Goal: Task Accomplishment & Management: Manage account settings

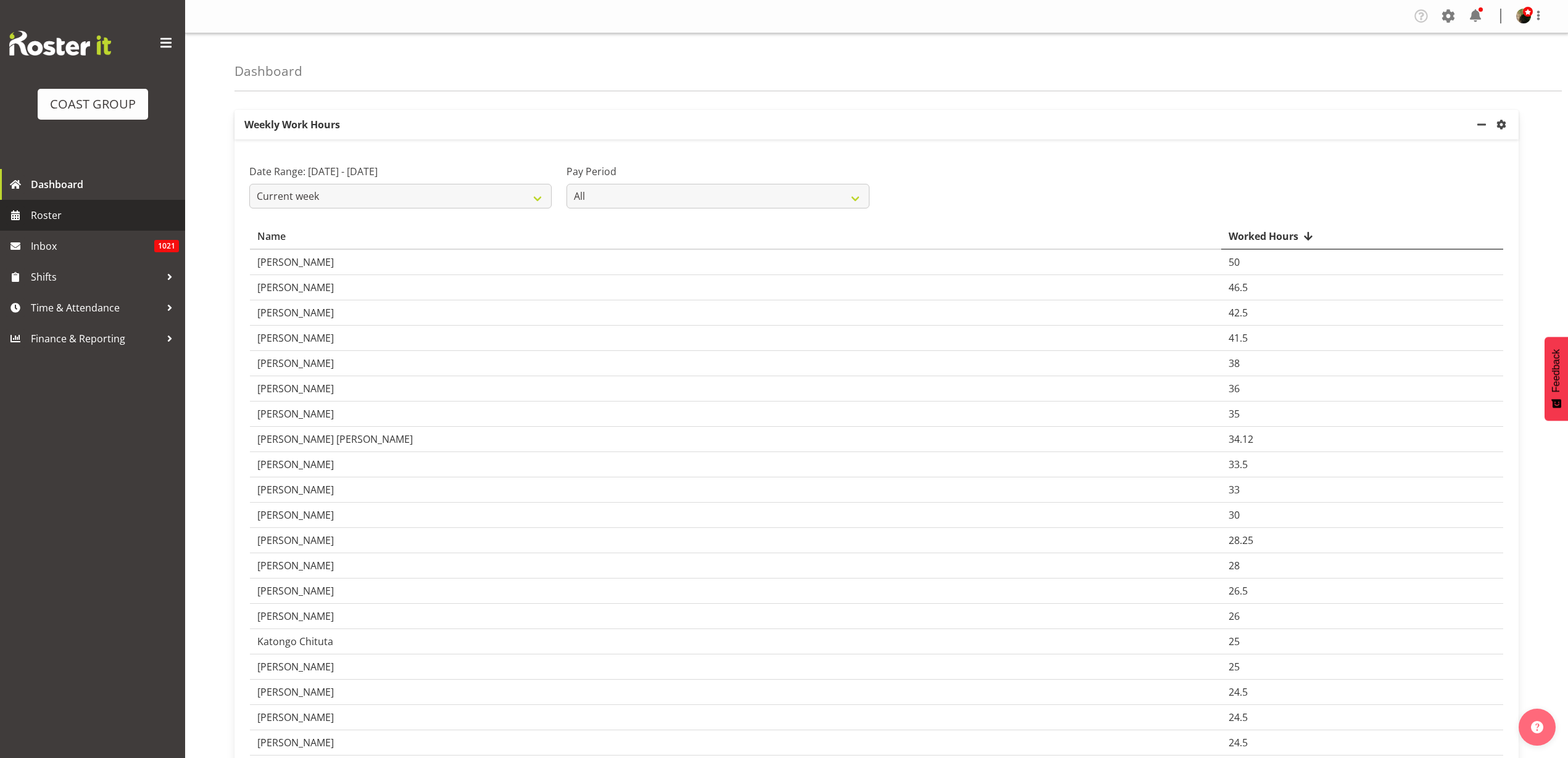
click at [79, 214] on span "Roster" at bounding box center [105, 215] width 148 height 19
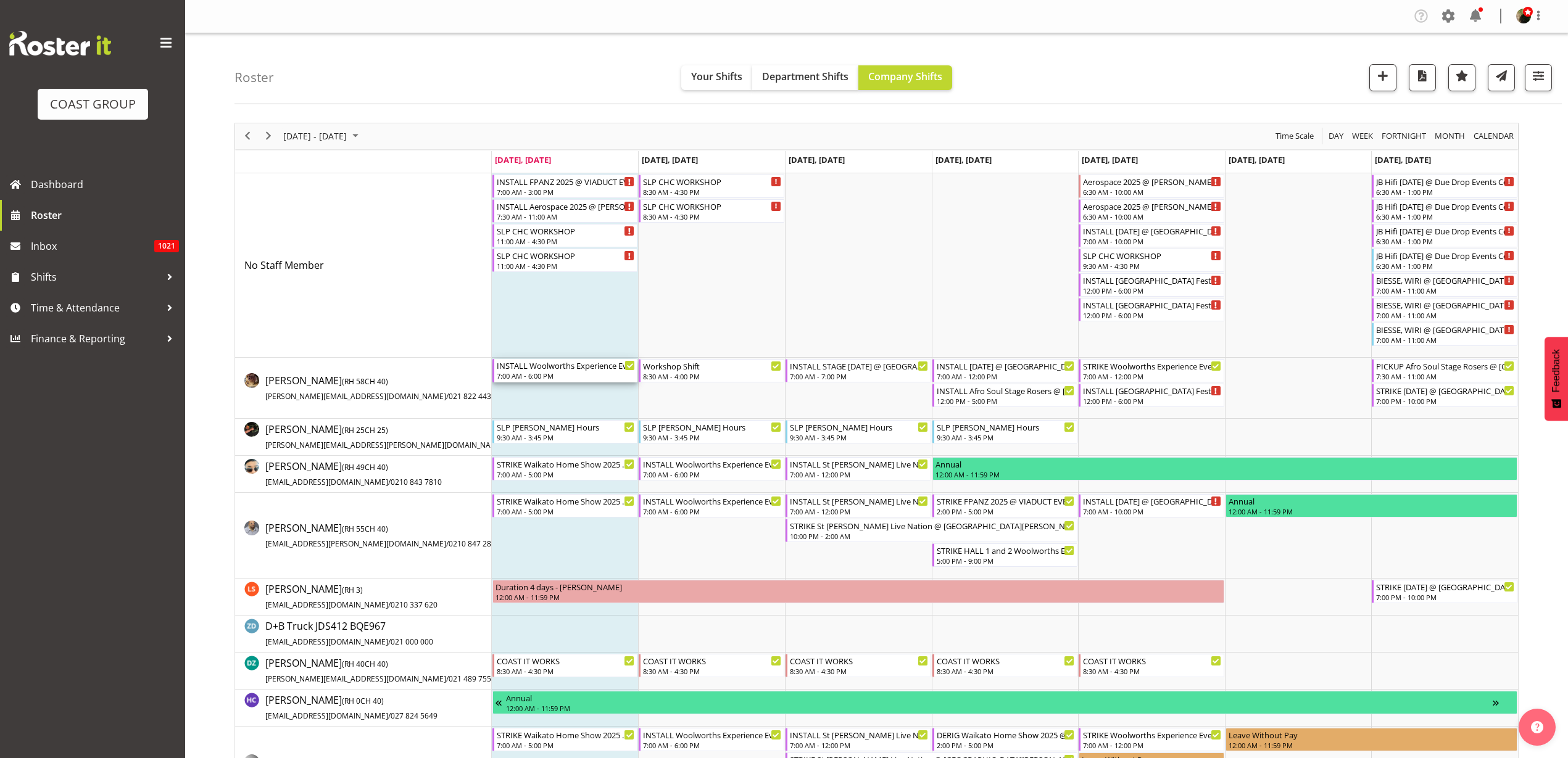
click at [526, 369] on div "INSTALL Woolworths Experience Event 2025 @ [GEOGRAPHIC_DATA]" at bounding box center [566, 365] width 139 height 13
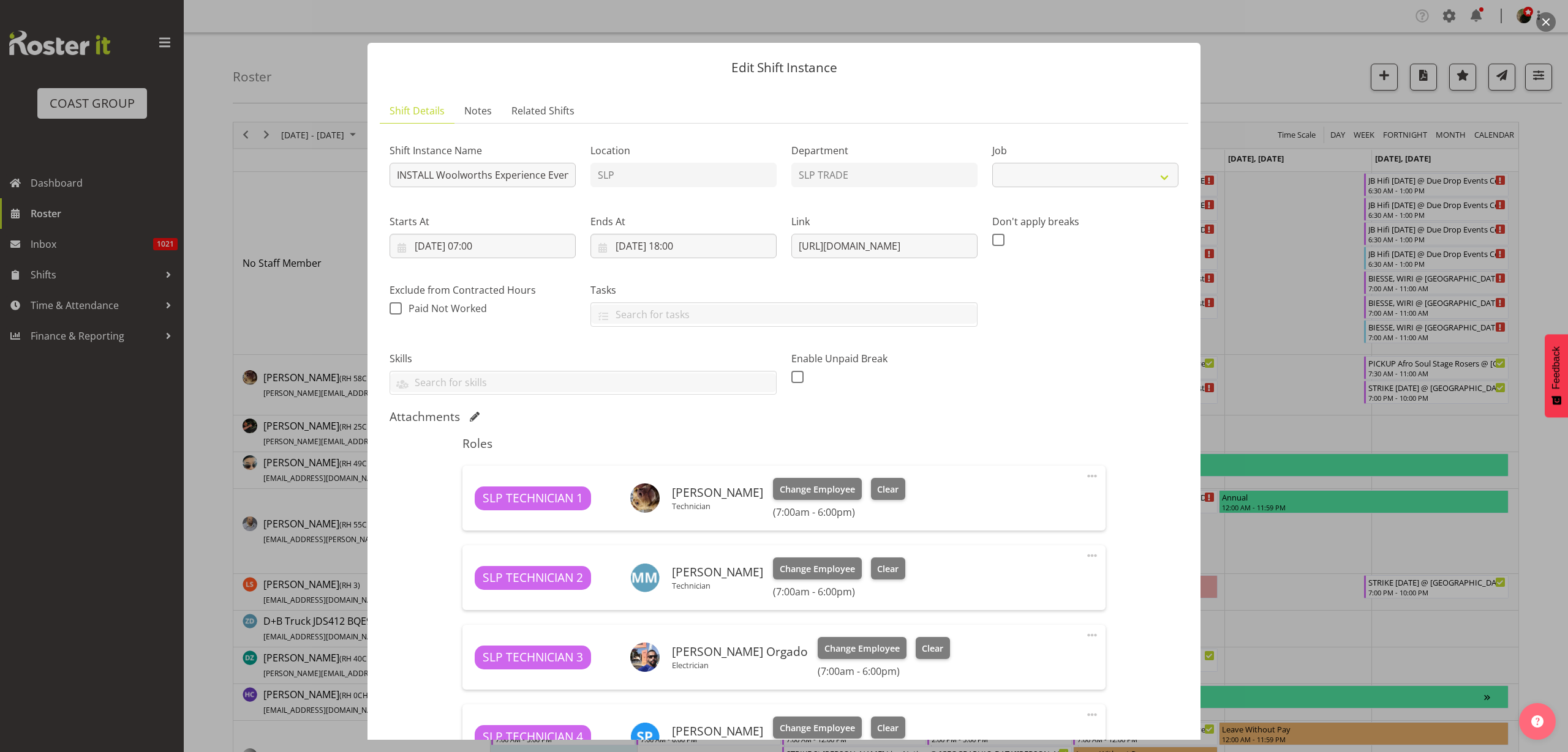
select select "10501"
click at [1085, 476] on span at bounding box center [1092, 476] width 15 height 15
click at [1031, 542] on link "Delete" at bounding box center [1040, 547] width 117 height 22
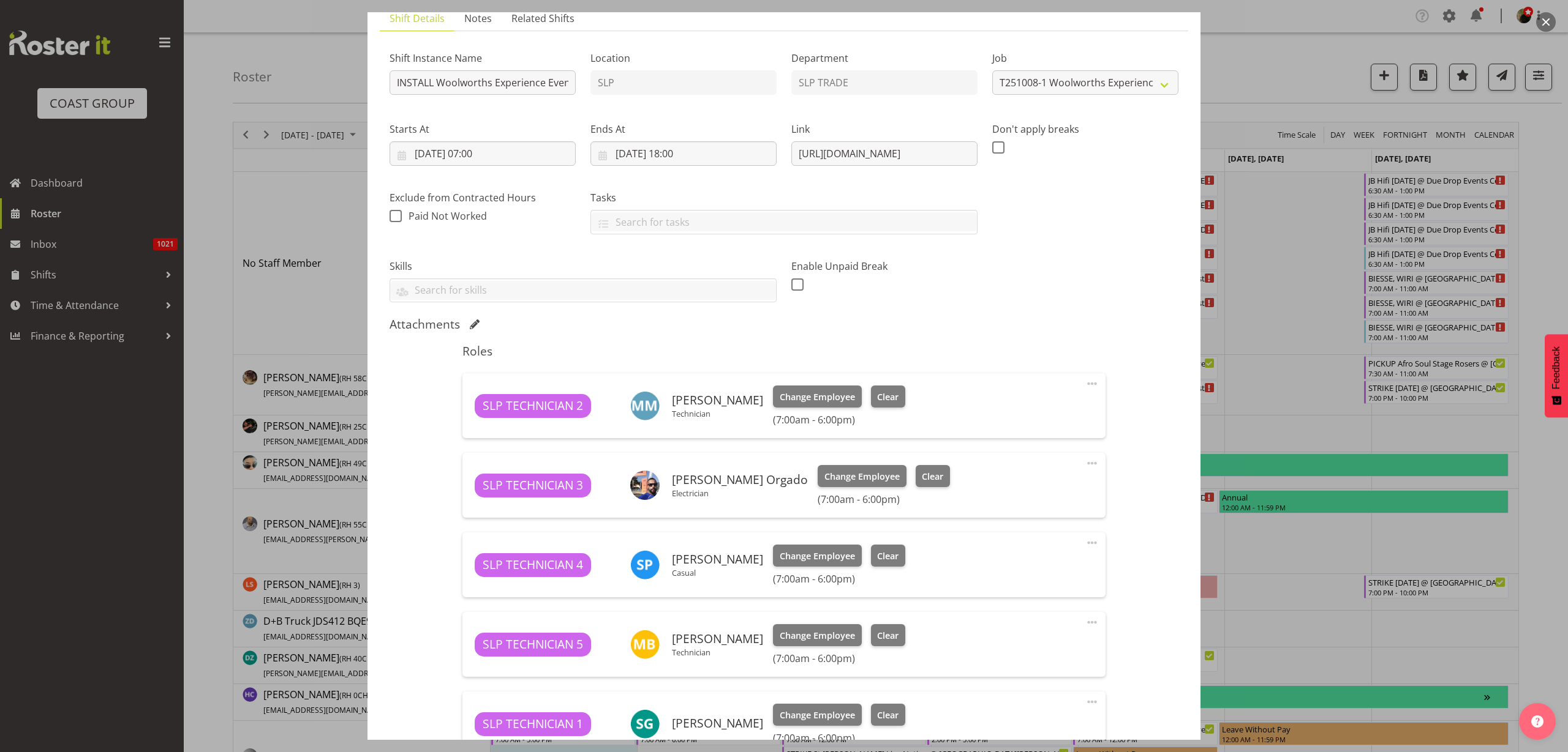
scroll to position [274, 0]
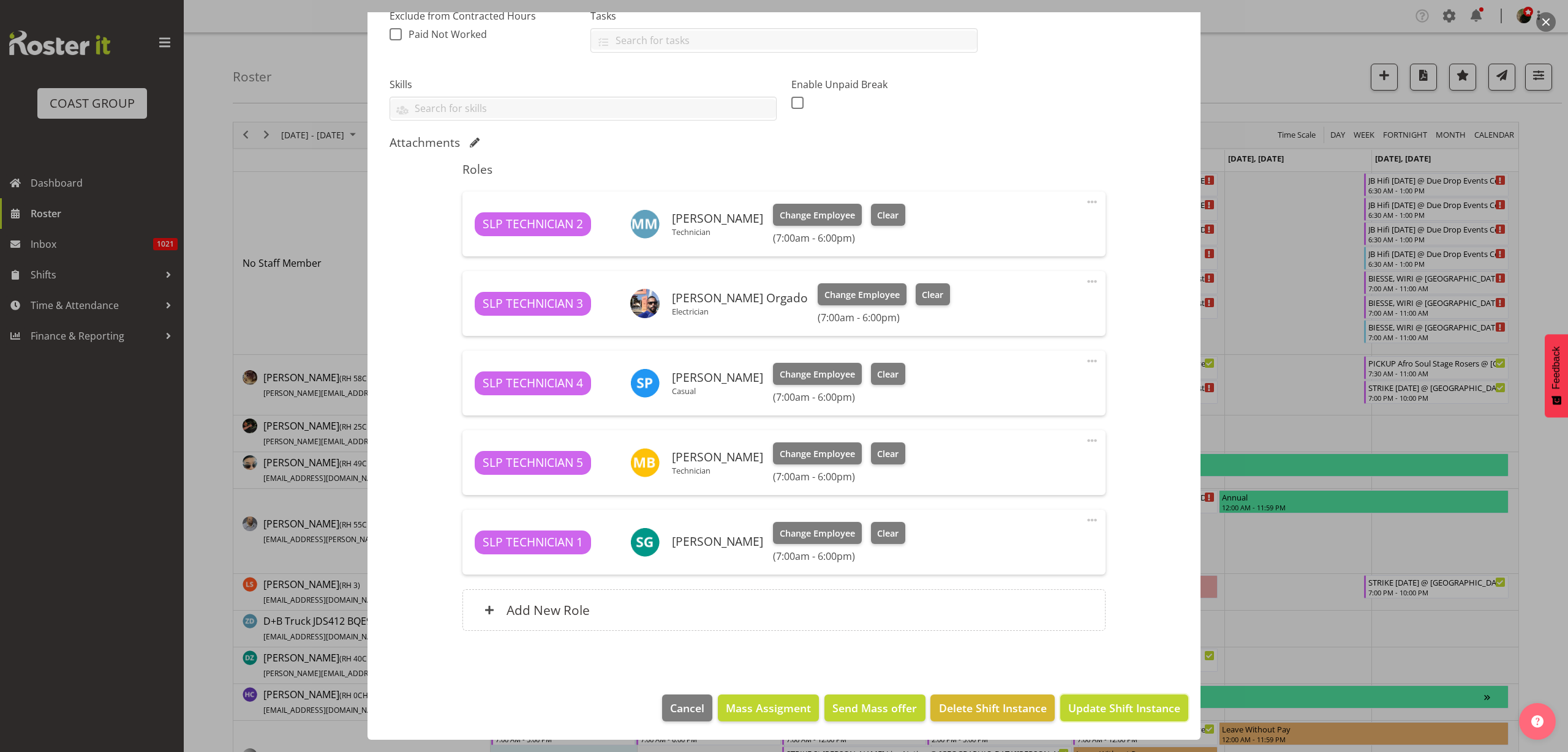
click at [1121, 702] on span "Update Shift Instance" at bounding box center [1123, 708] width 112 height 16
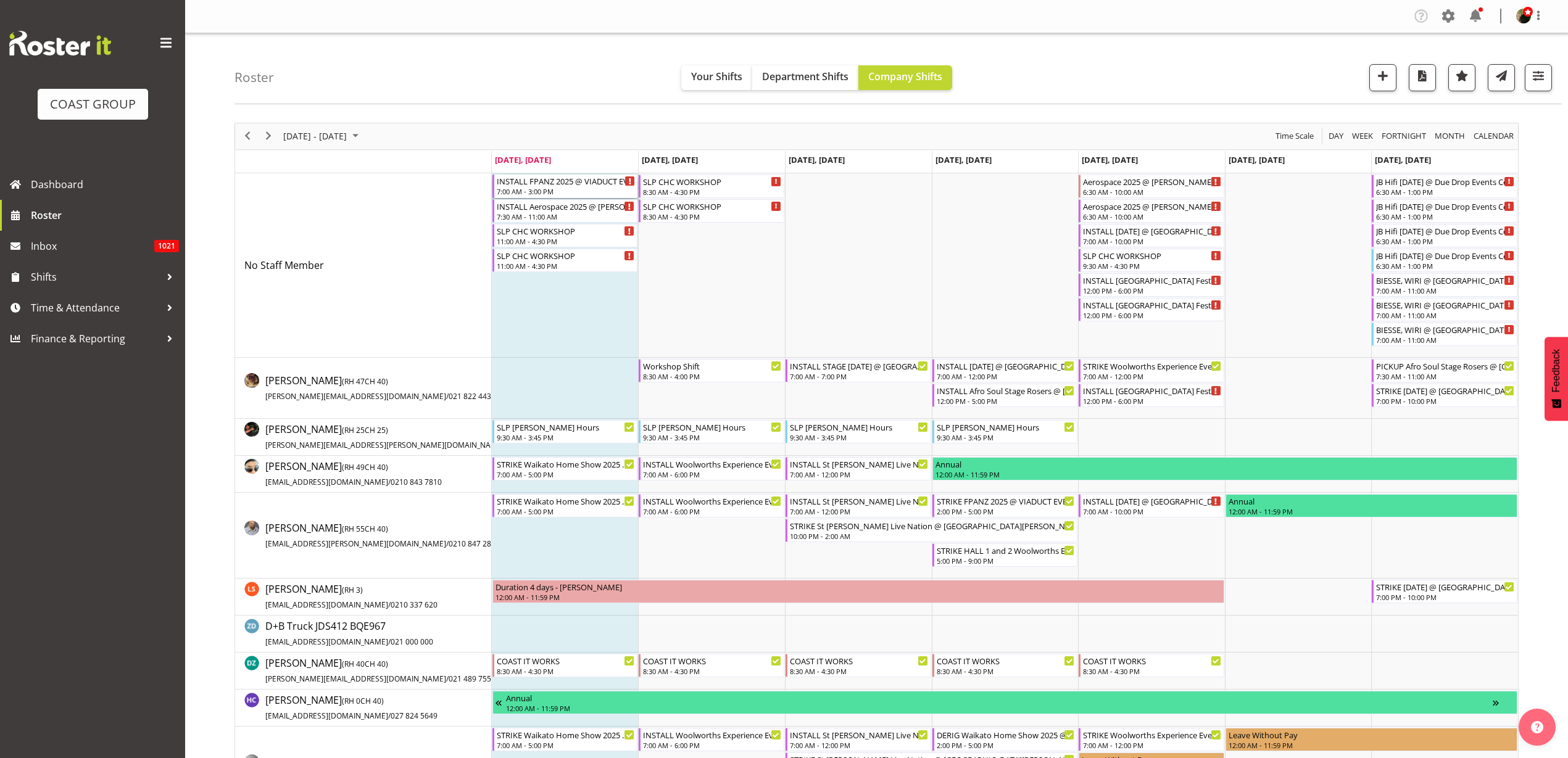
click at [581, 181] on div "INSTALL FPANZ 2025 @ VIADUCT EVENTS CENTRE On SIte @ TBC" at bounding box center [566, 181] width 139 height 13
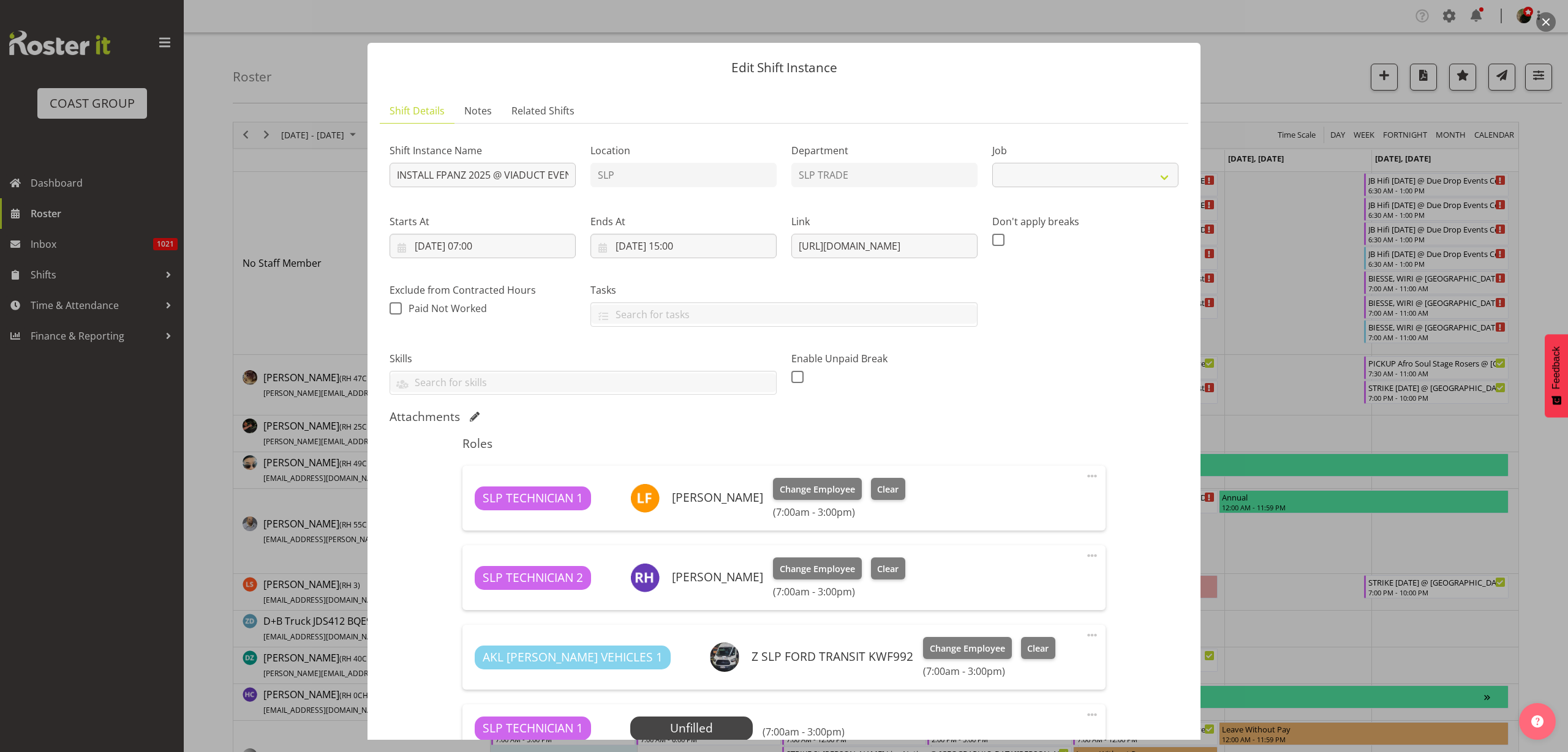
select select "9363"
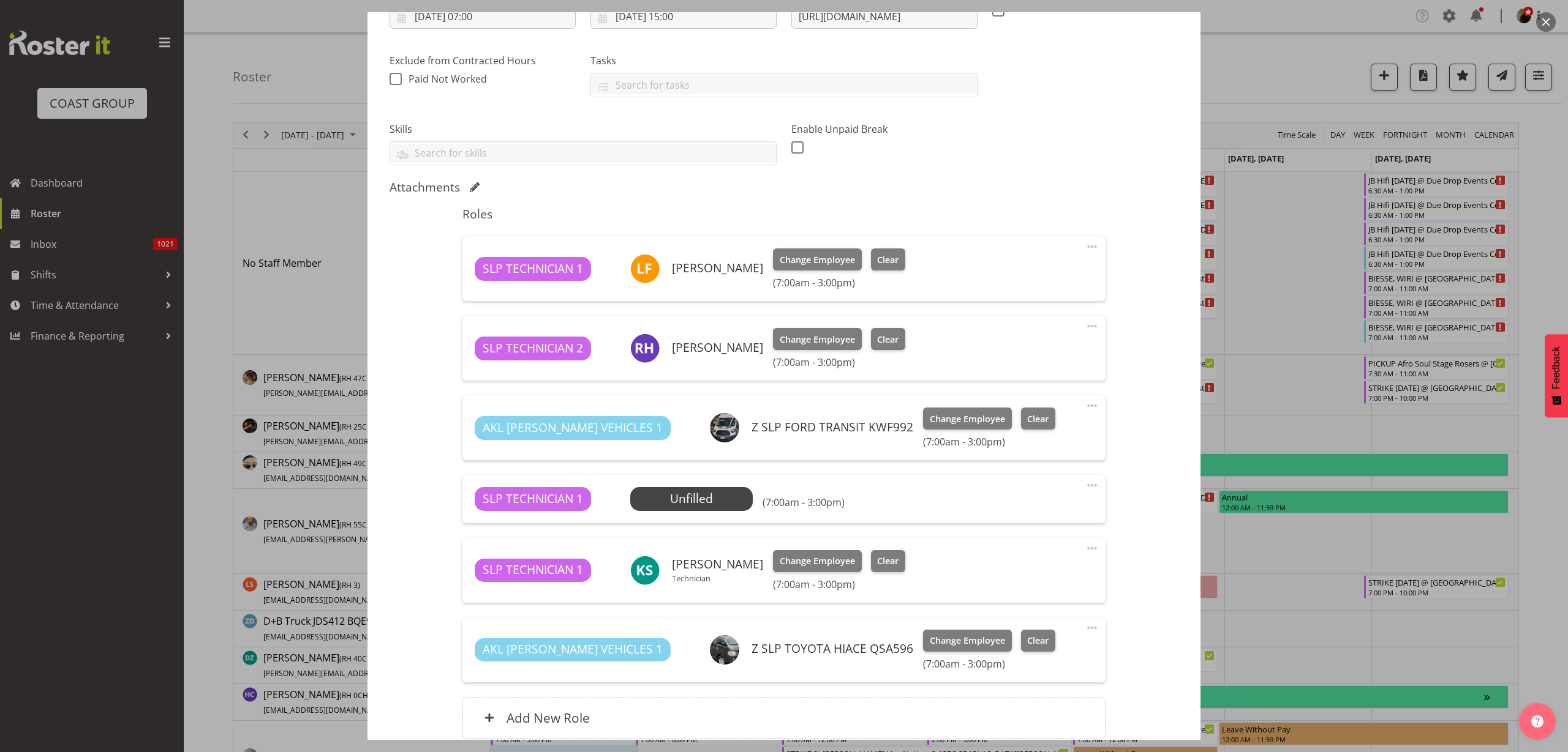
click at [1085, 485] on span at bounding box center [1092, 486] width 15 height 15
click at [1035, 552] on link "Delete" at bounding box center [1040, 556] width 117 height 22
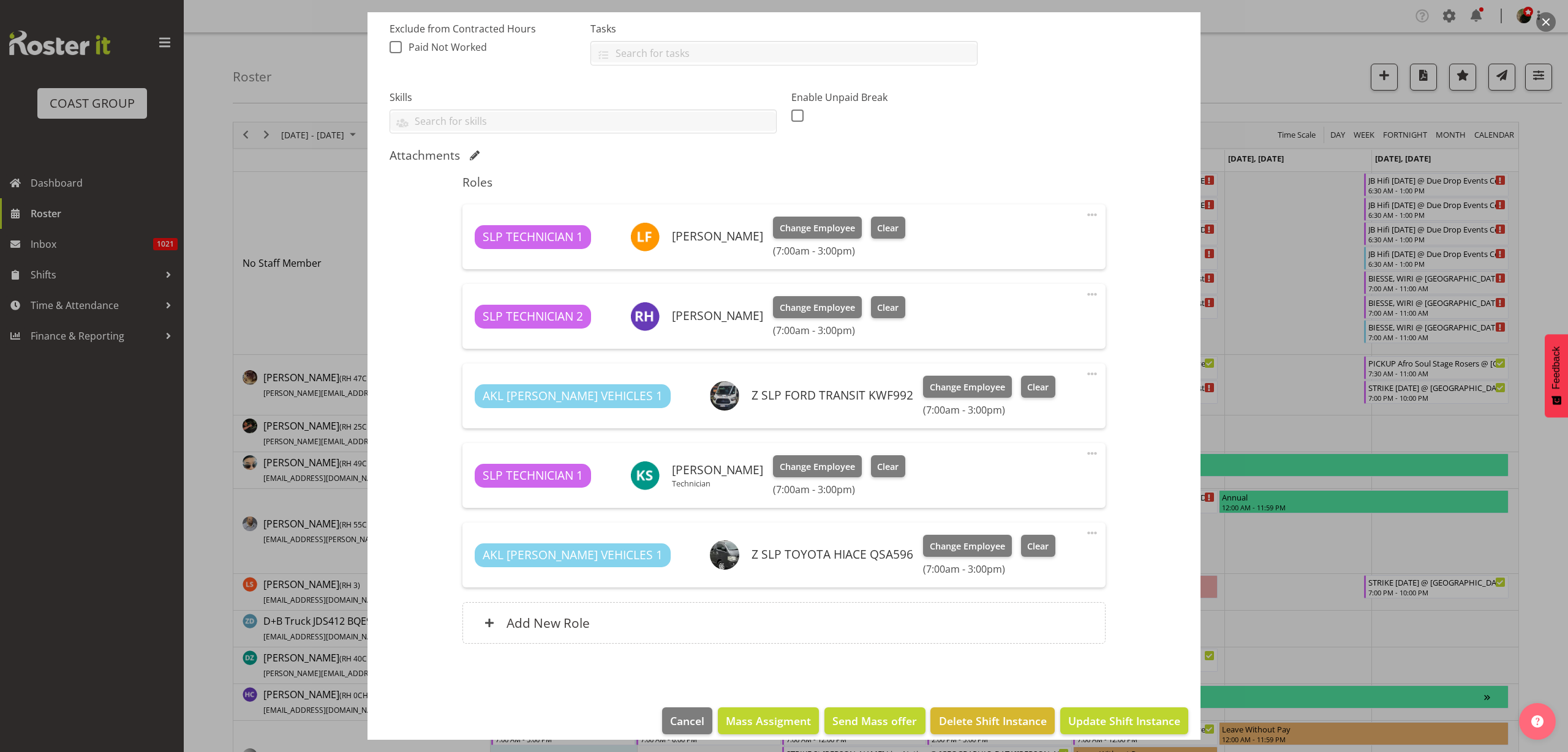
scroll to position [274, 0]
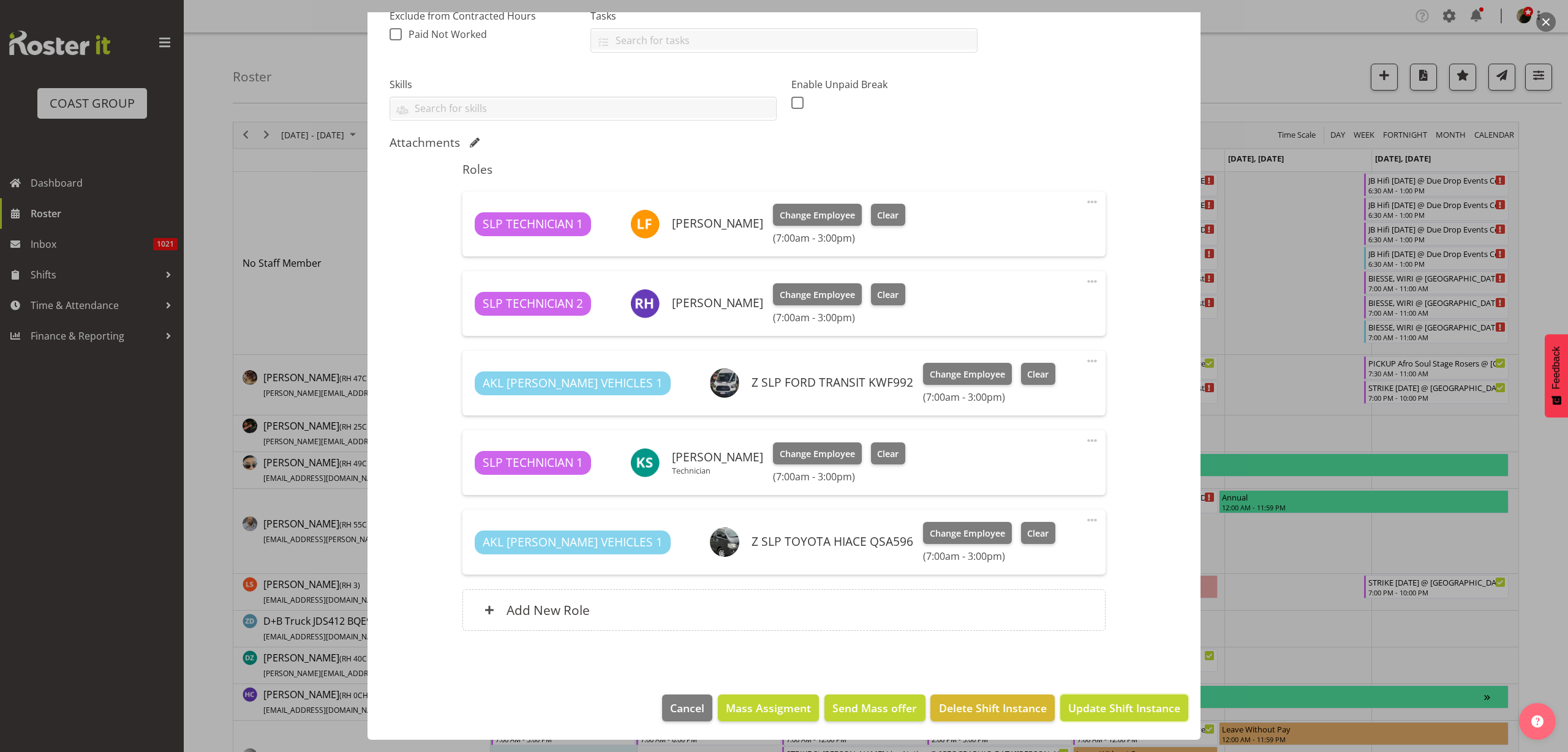
click at [1120, 702] on span "Update Shift Instance" at bounding box center [1123, 708] width 112 height 16
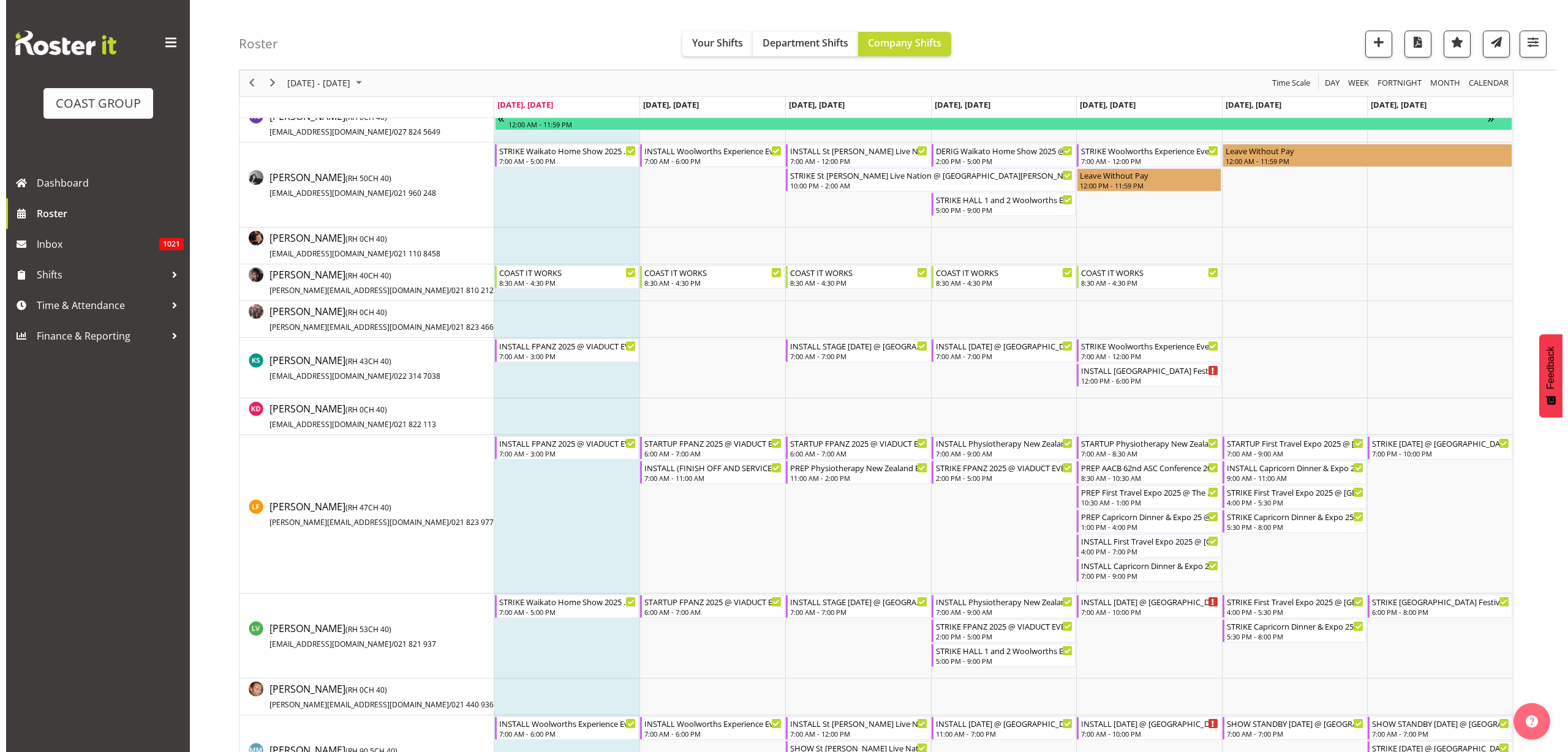
scroll to position [688, 0]
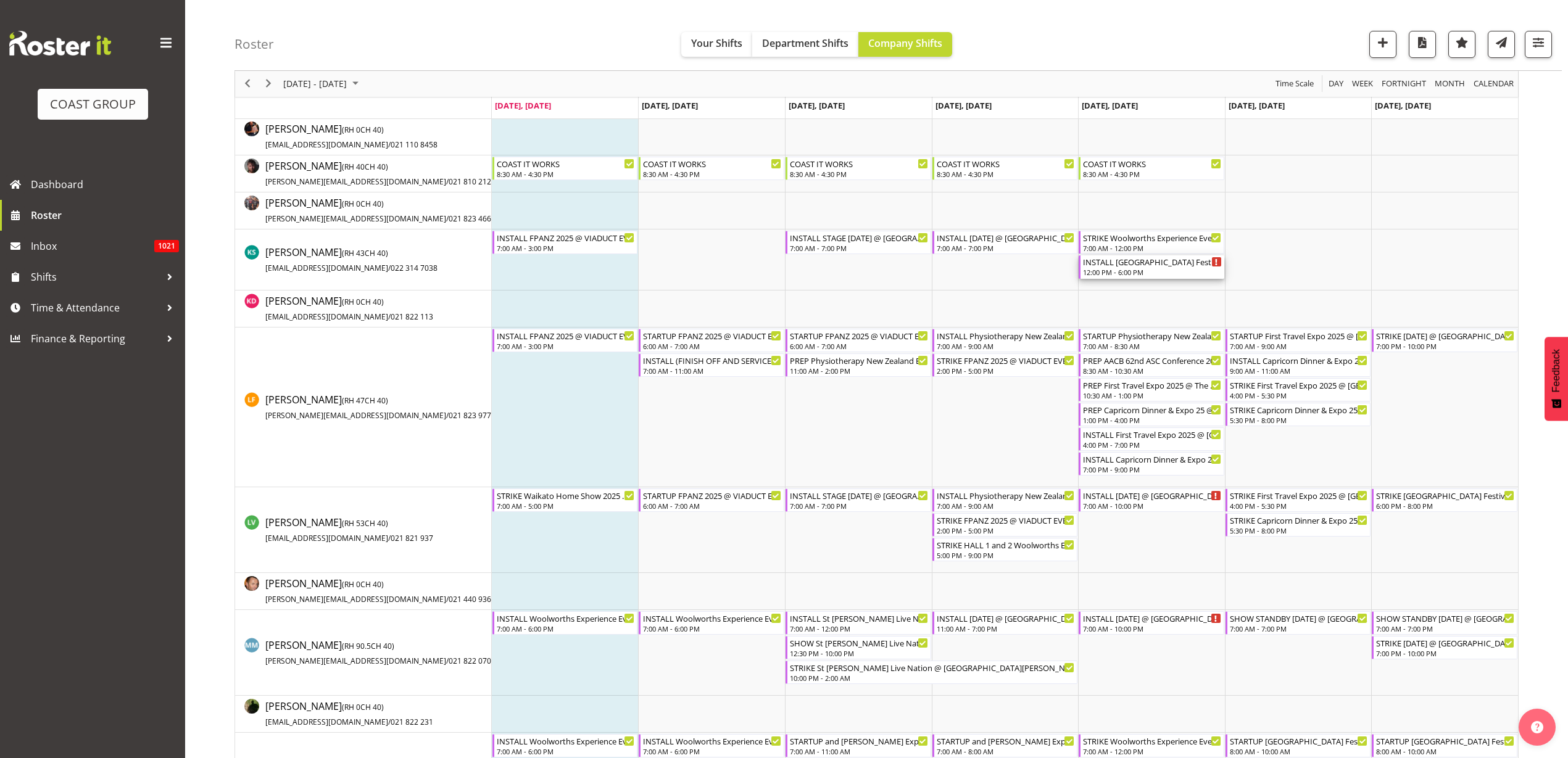
click at [1145, 267] on div "INSTALL South East Asia Festival @ Auckland Showgrounds Hall 6 12:00 PM - 6:00 …" at bounding box center [1152, 267] width 139 height 23
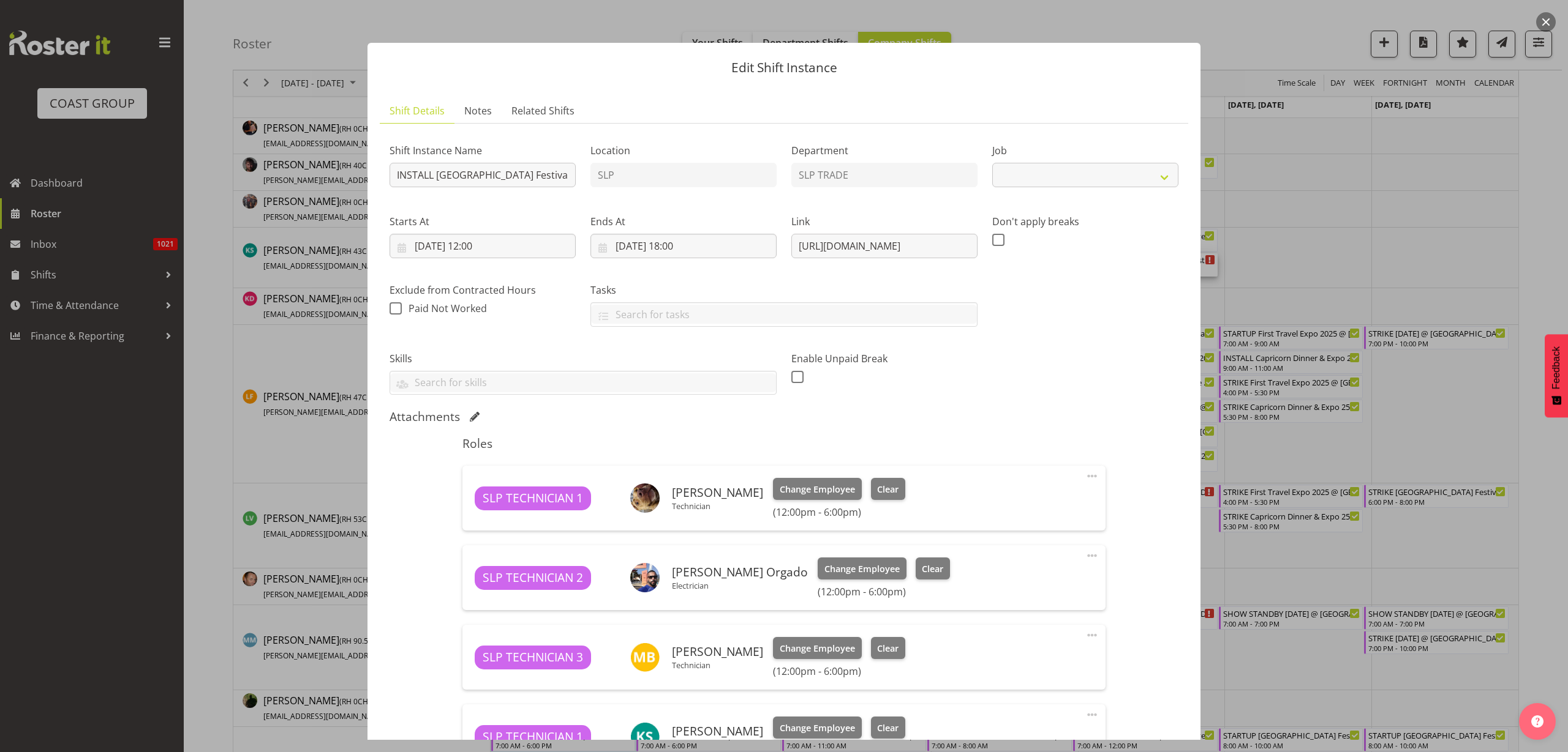
select select "10723"
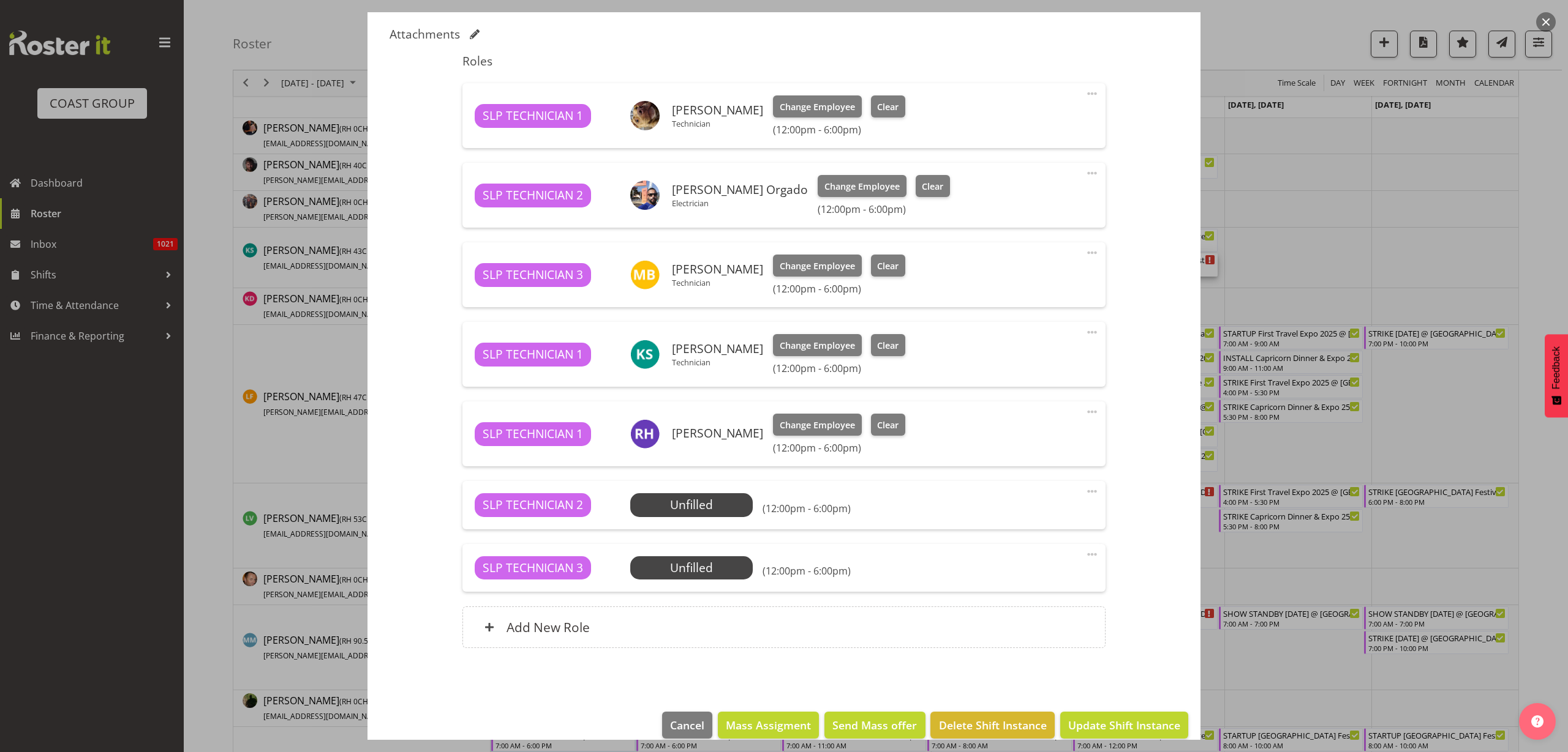
click at [1085, 492] on span at bounding box center [1092, 492] width 15 height 15
click at [1049, 558] on link "Delete" at bounding box center [1040, 563] width 117 height 22
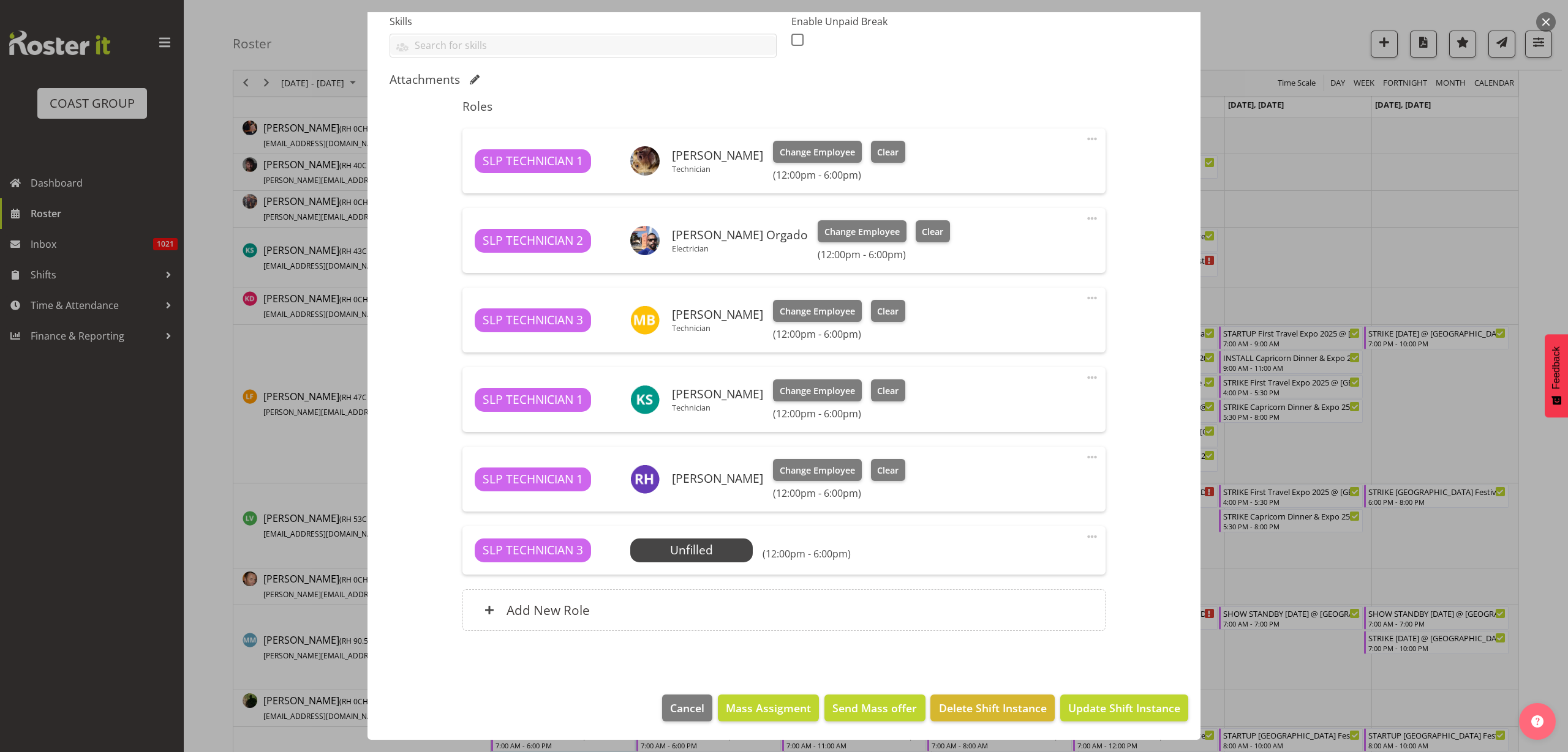
click at [1085, 540] on span at bounding box center [1092, 537] width 15 height 15
click at [1057, 606] on link "Delete" at bounding box center [1040, 608] width 117 height 22
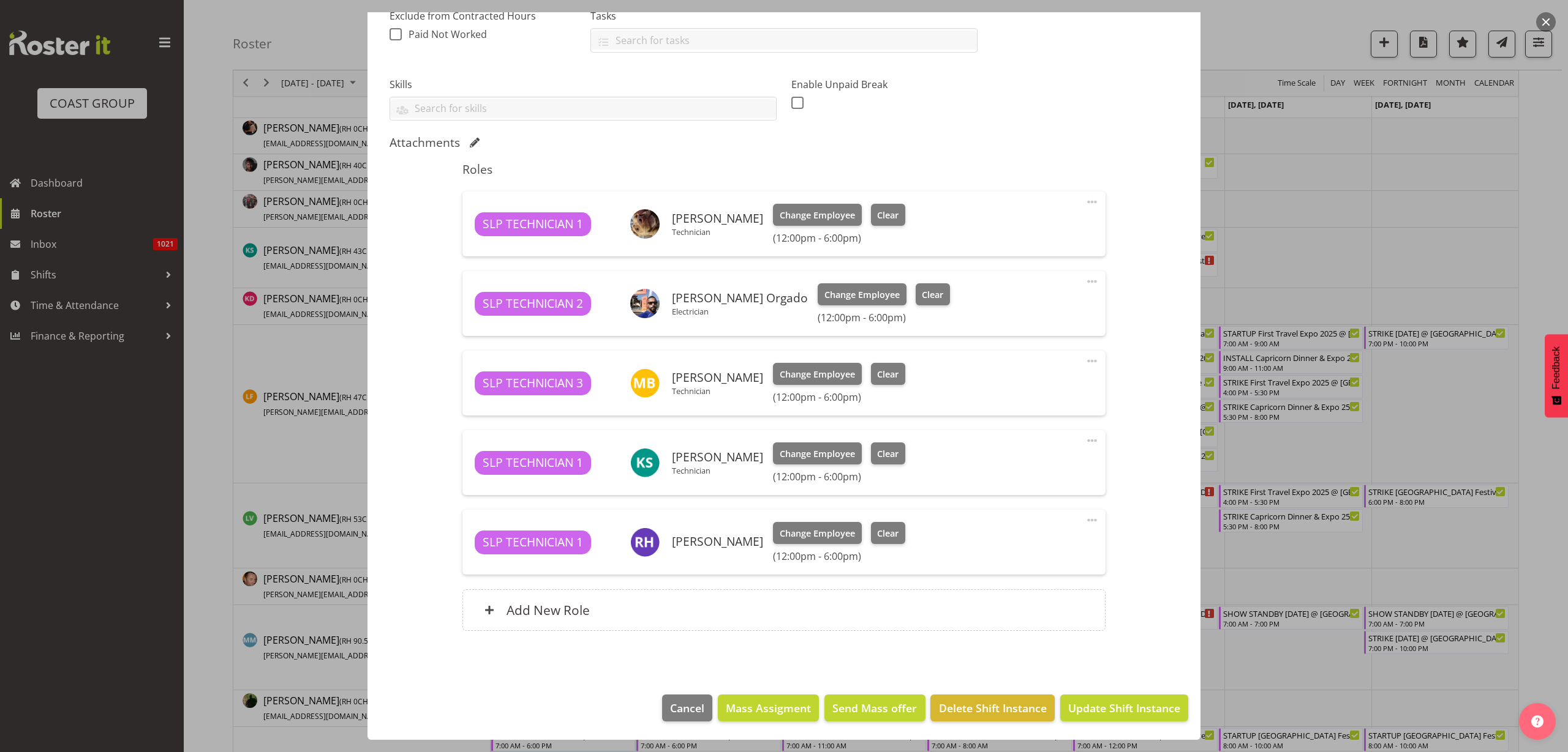
scroll to position [274, 0]
click at [1126, 710] on span "Update Shift Instance" at bounding box center [1123, 708] width 112 height 16
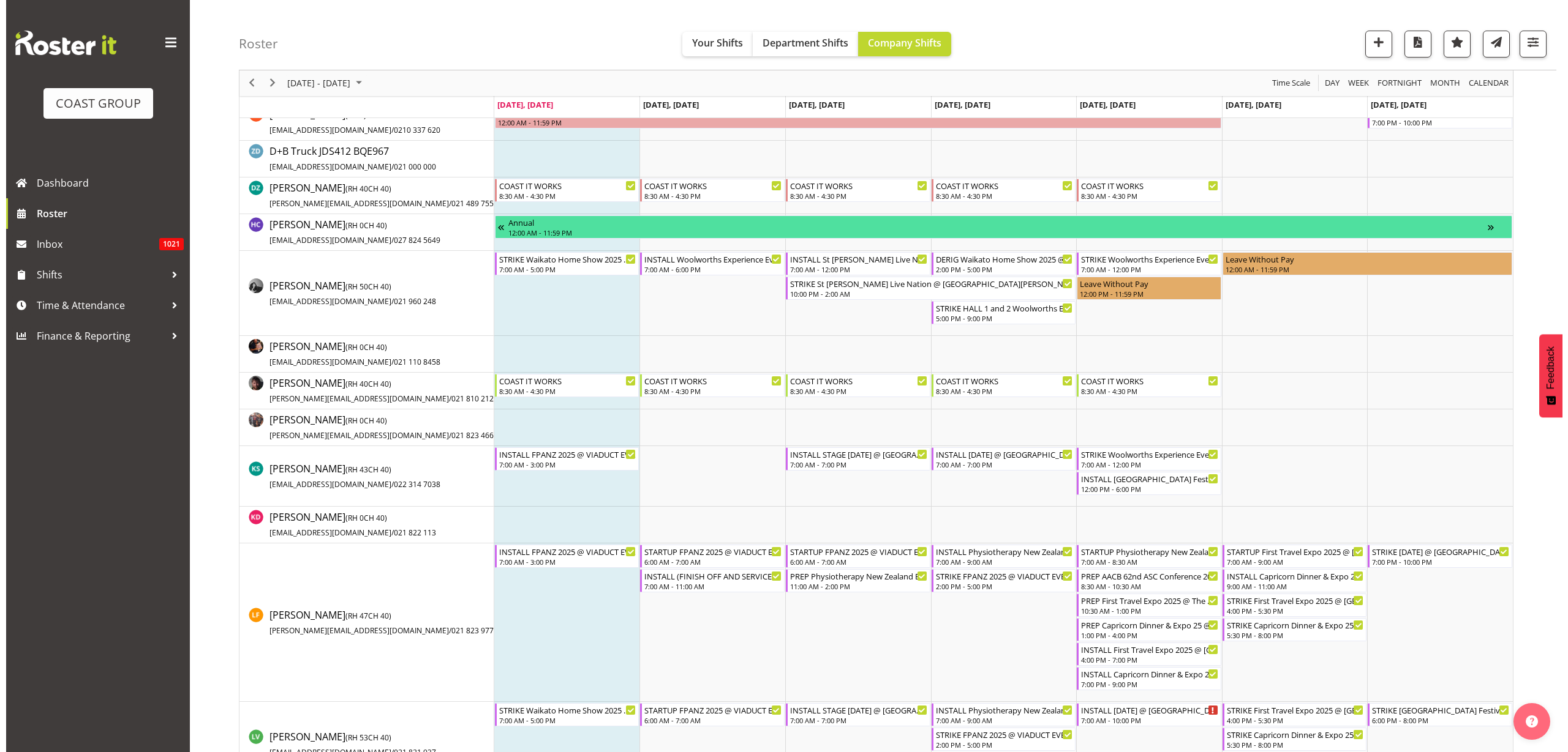
scroll to position [688, 0]
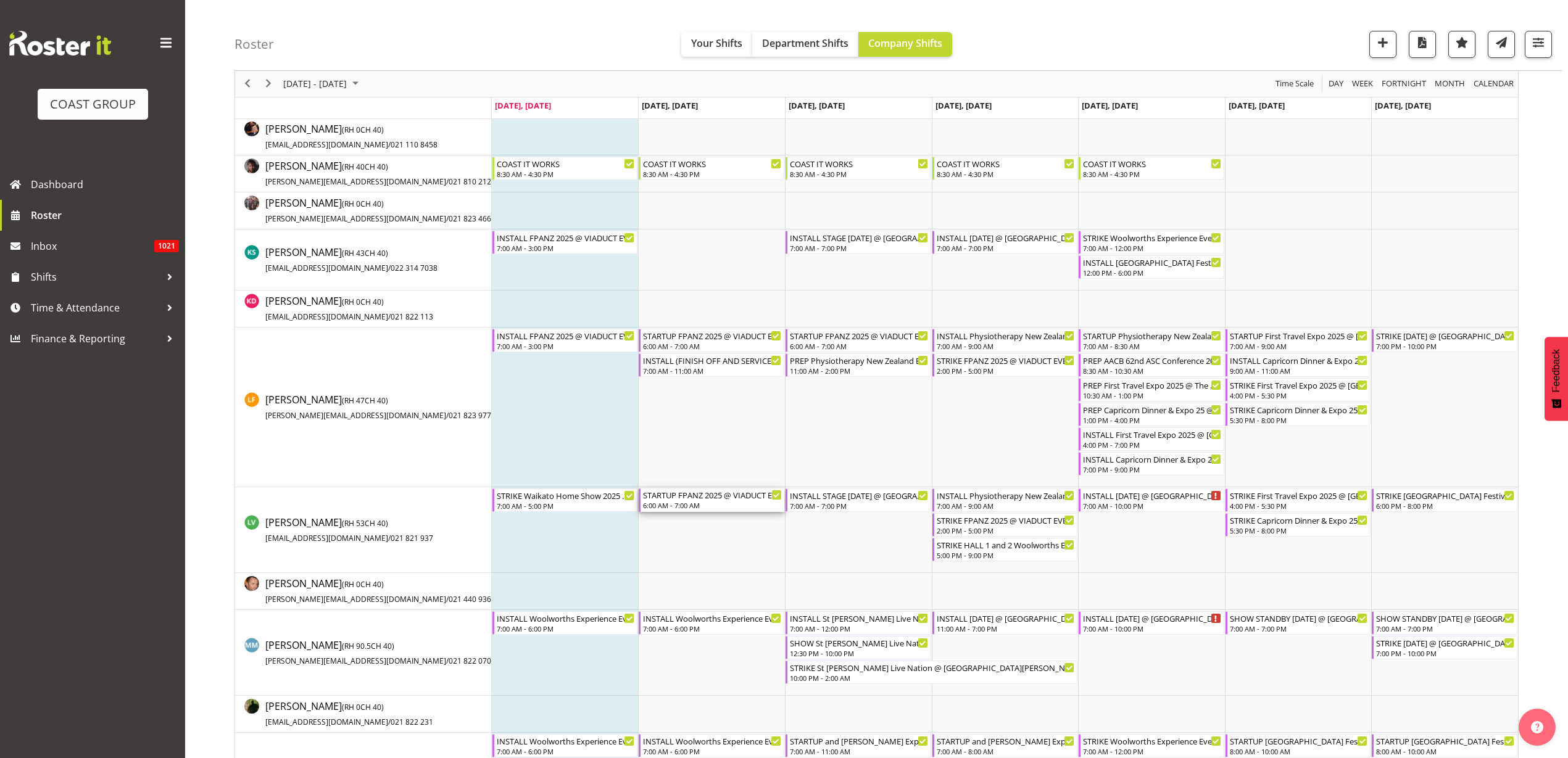
click at [691, 493] on div "STARTUP FPANZ 2025 @ VIADUCT EVENTS CENTRE On SIte @ TBC" at bounding box center [713, 495] width 139 height 13
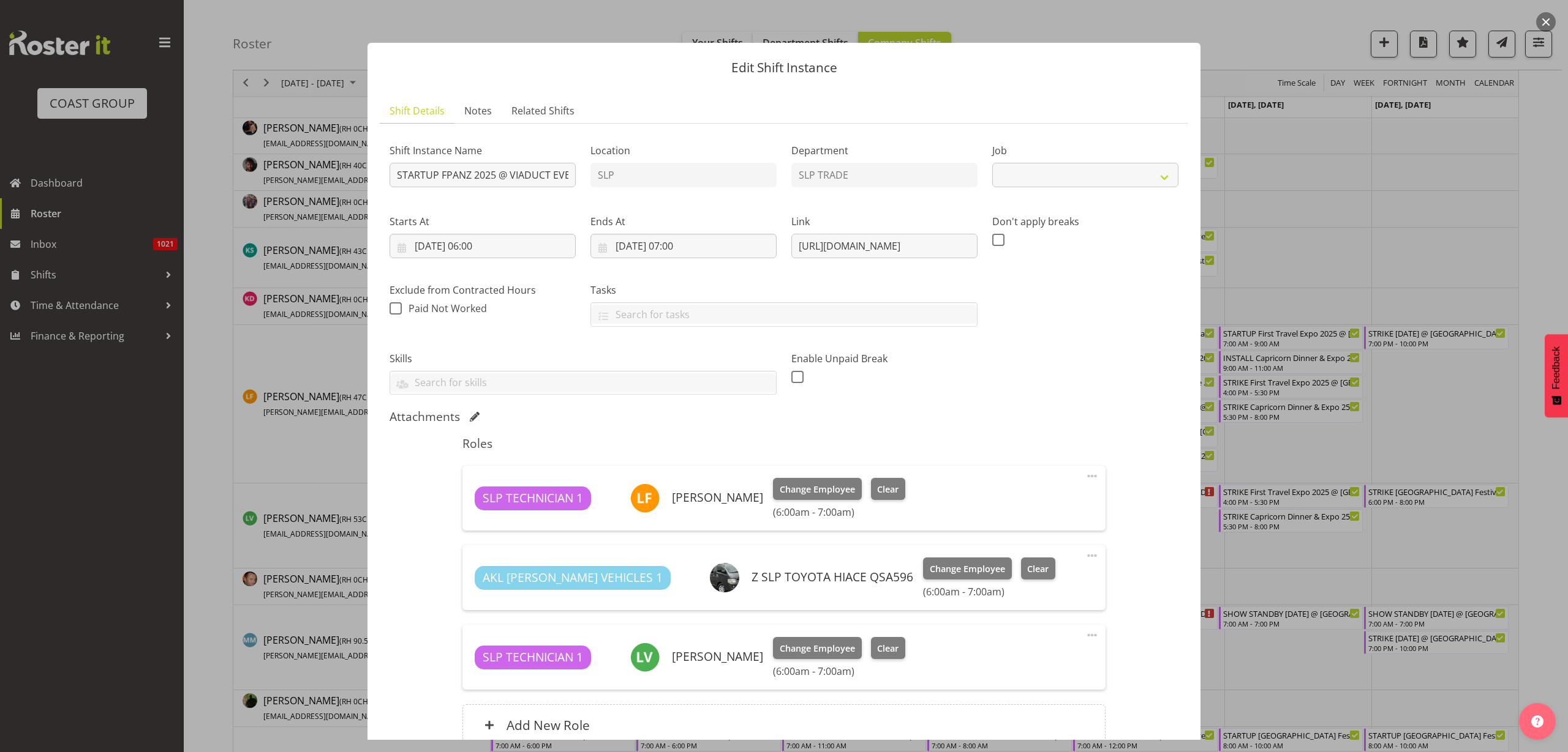
select select "9363"
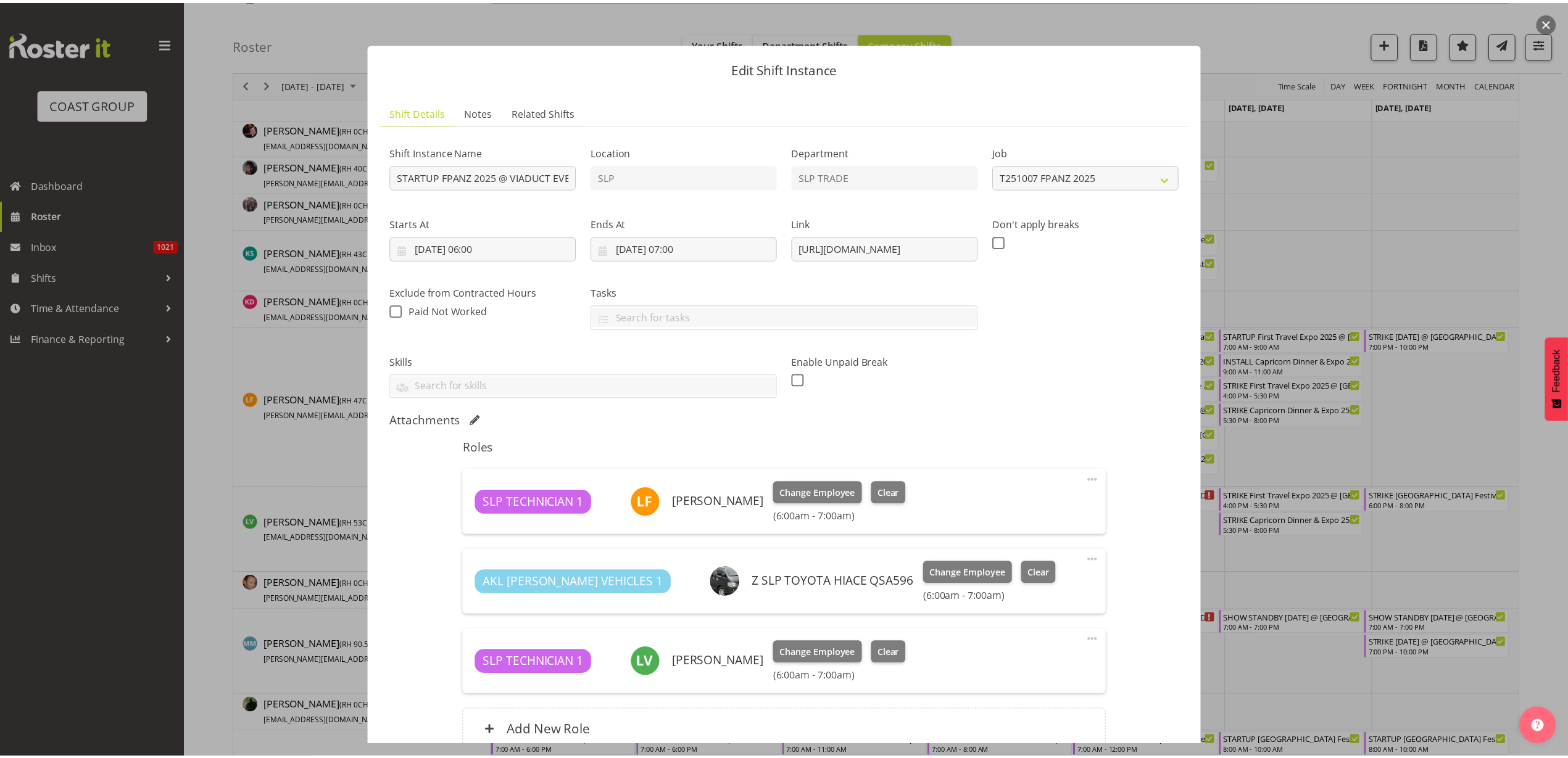
scroll to position [116, 0]
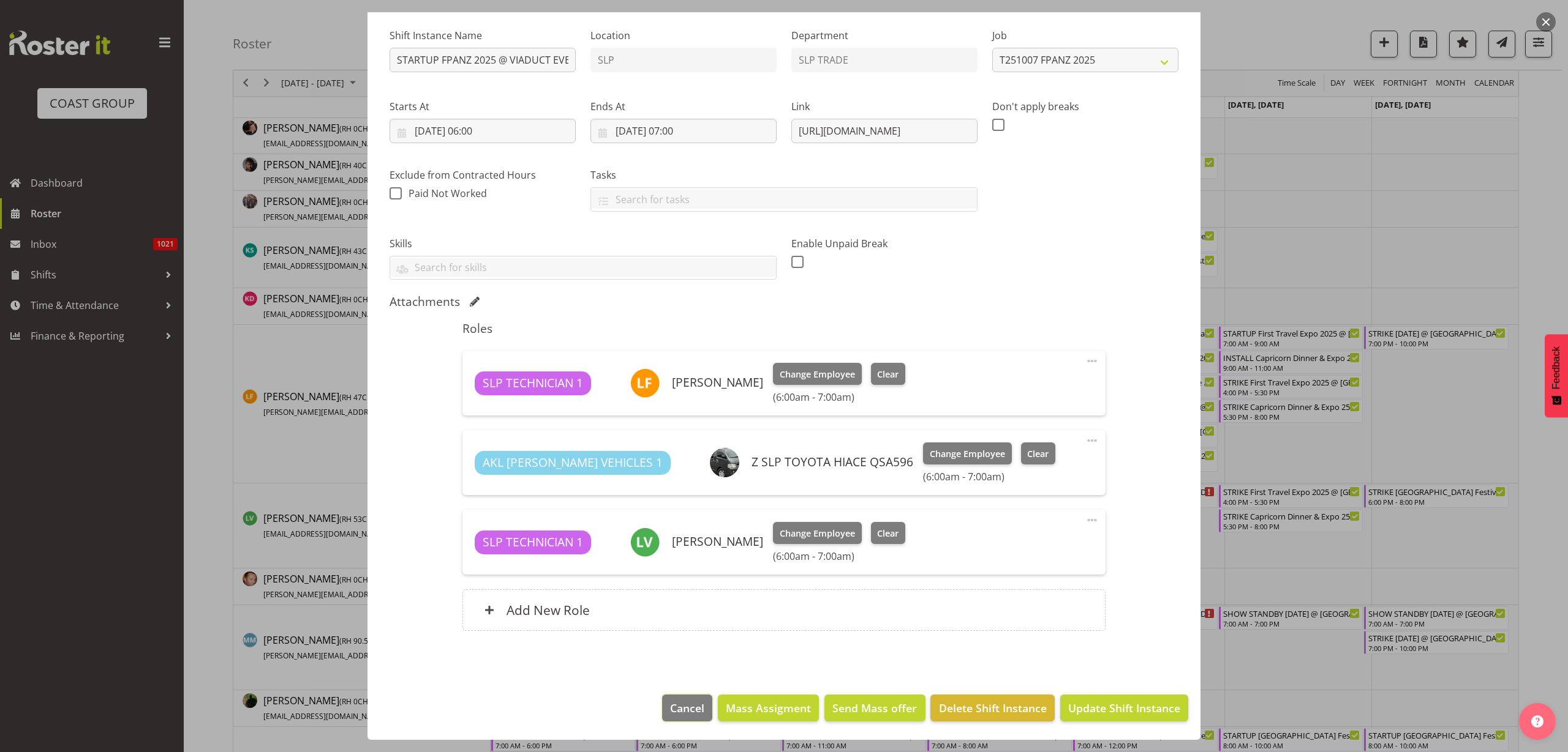
click at [673, 709] on span "Cancel" at bounding box center [687, 708] width 34 height 16
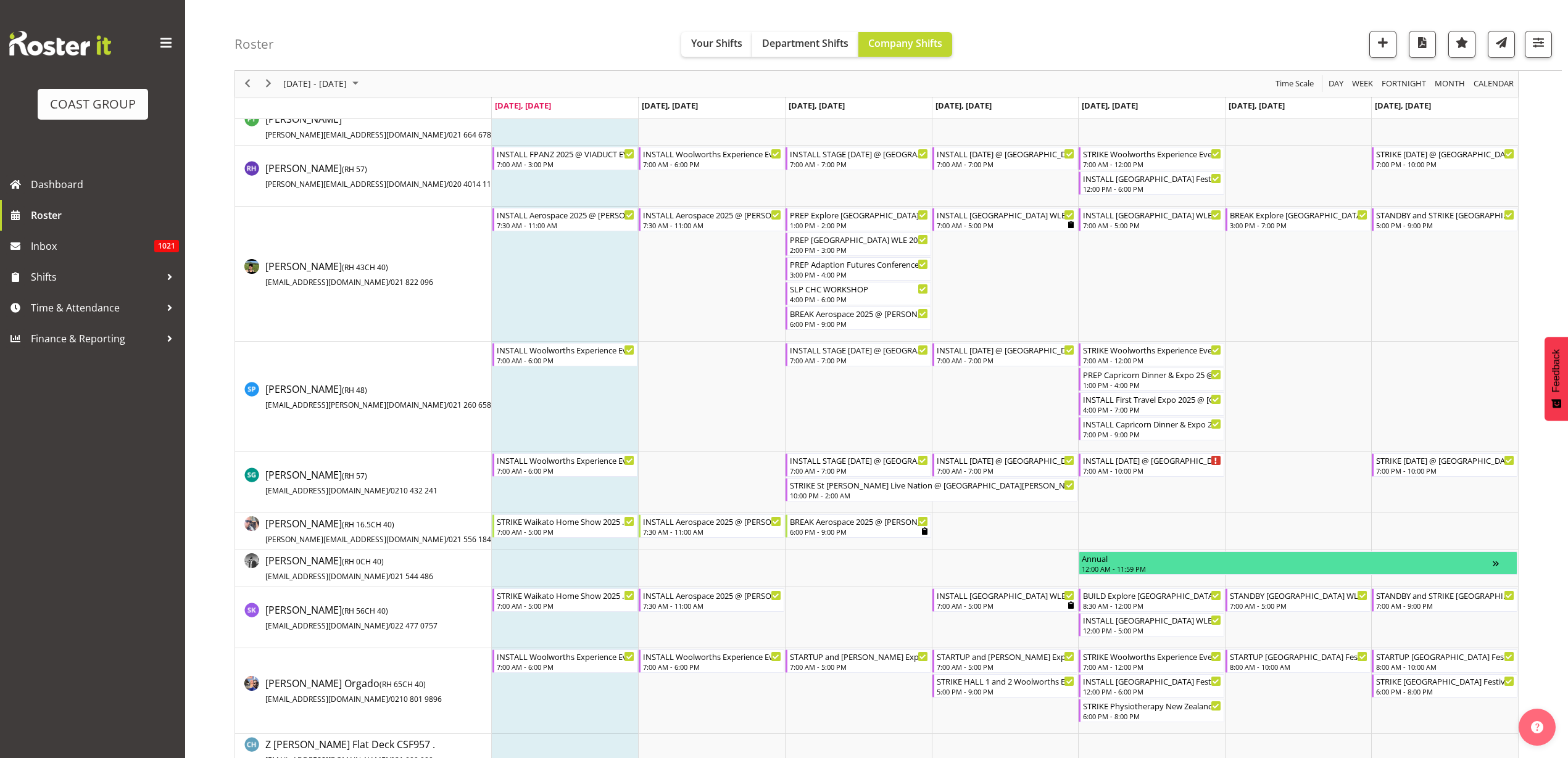
scroll to position [1465, 0]
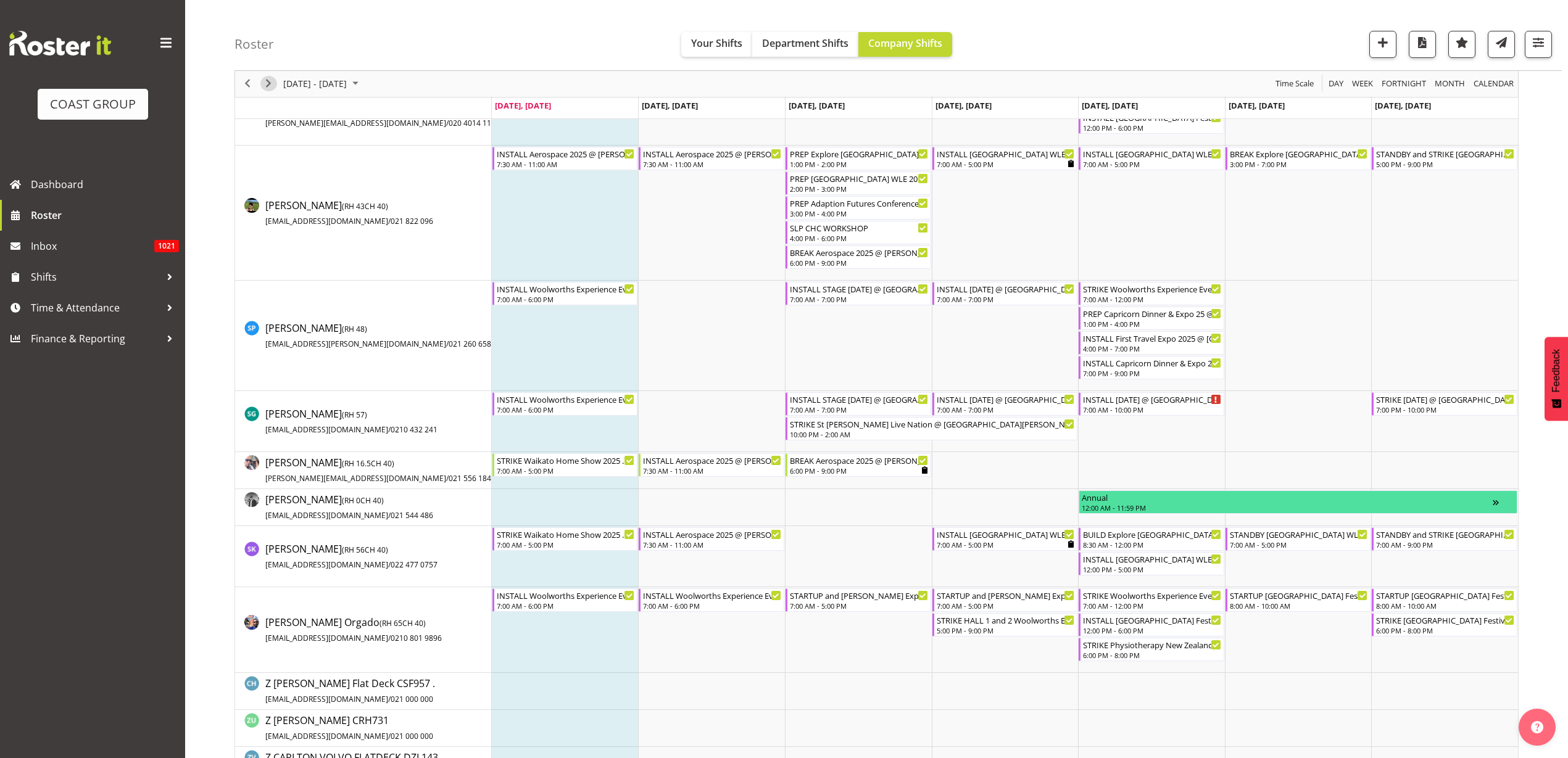
drag, startPoint x: 266, startPoint y: 86, endPoint x: 271, endPoint y: 80, distance: 7.8
click at [266, 86] on span "Next" at bounding box center [268, 84] width 15 height 16
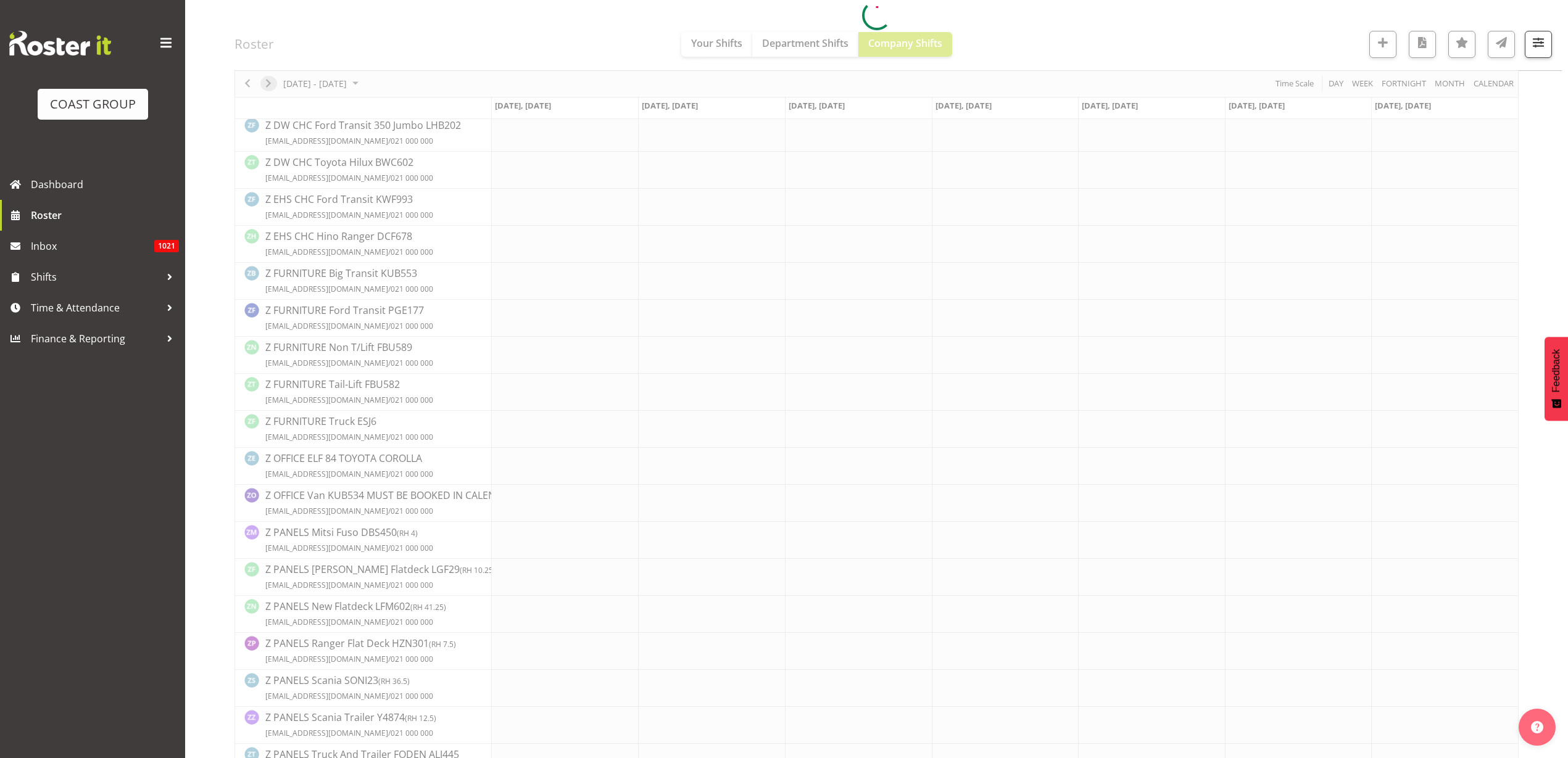
scroll to position [0, 0]
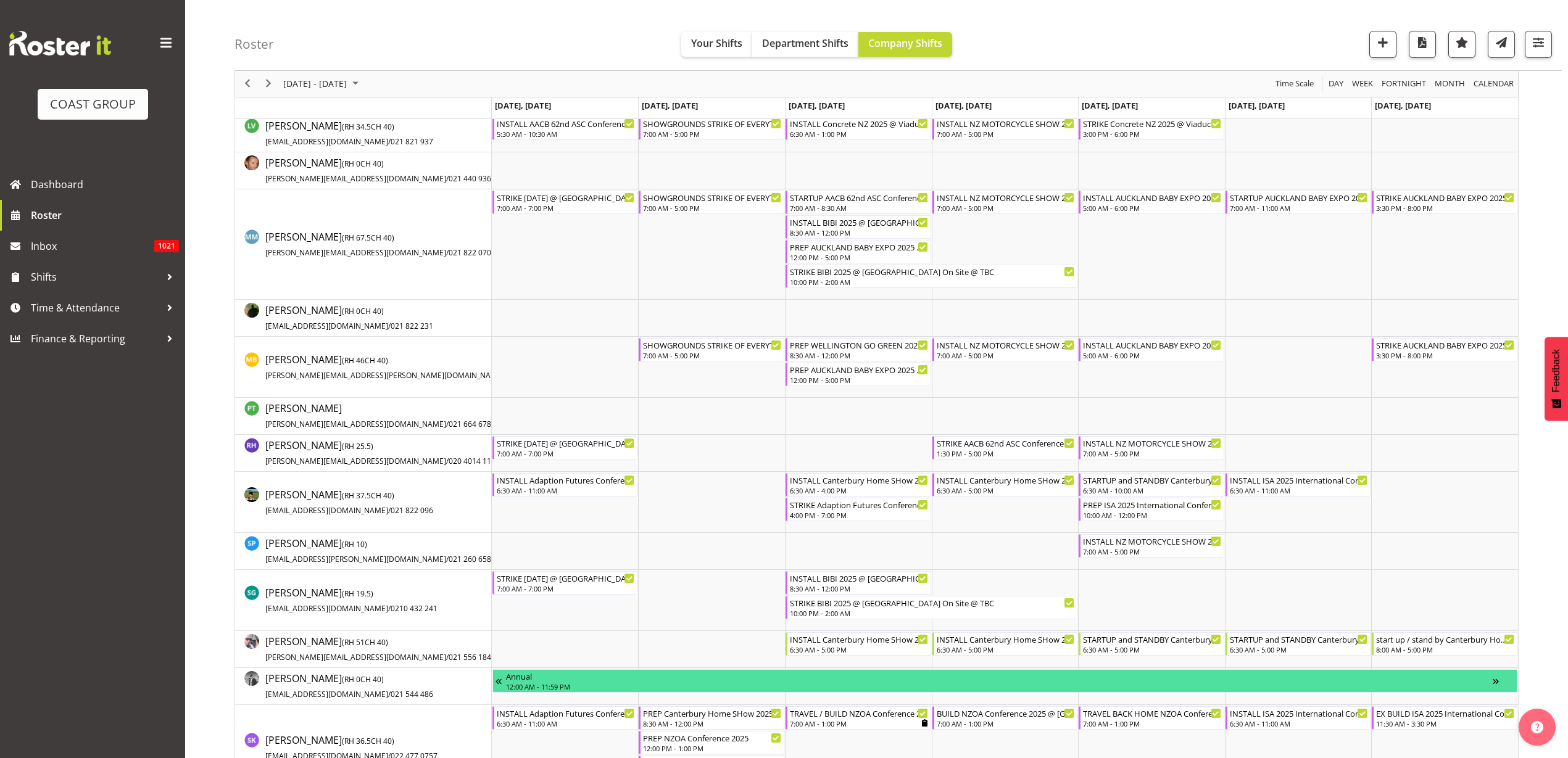
scroll to position [1079, 0]
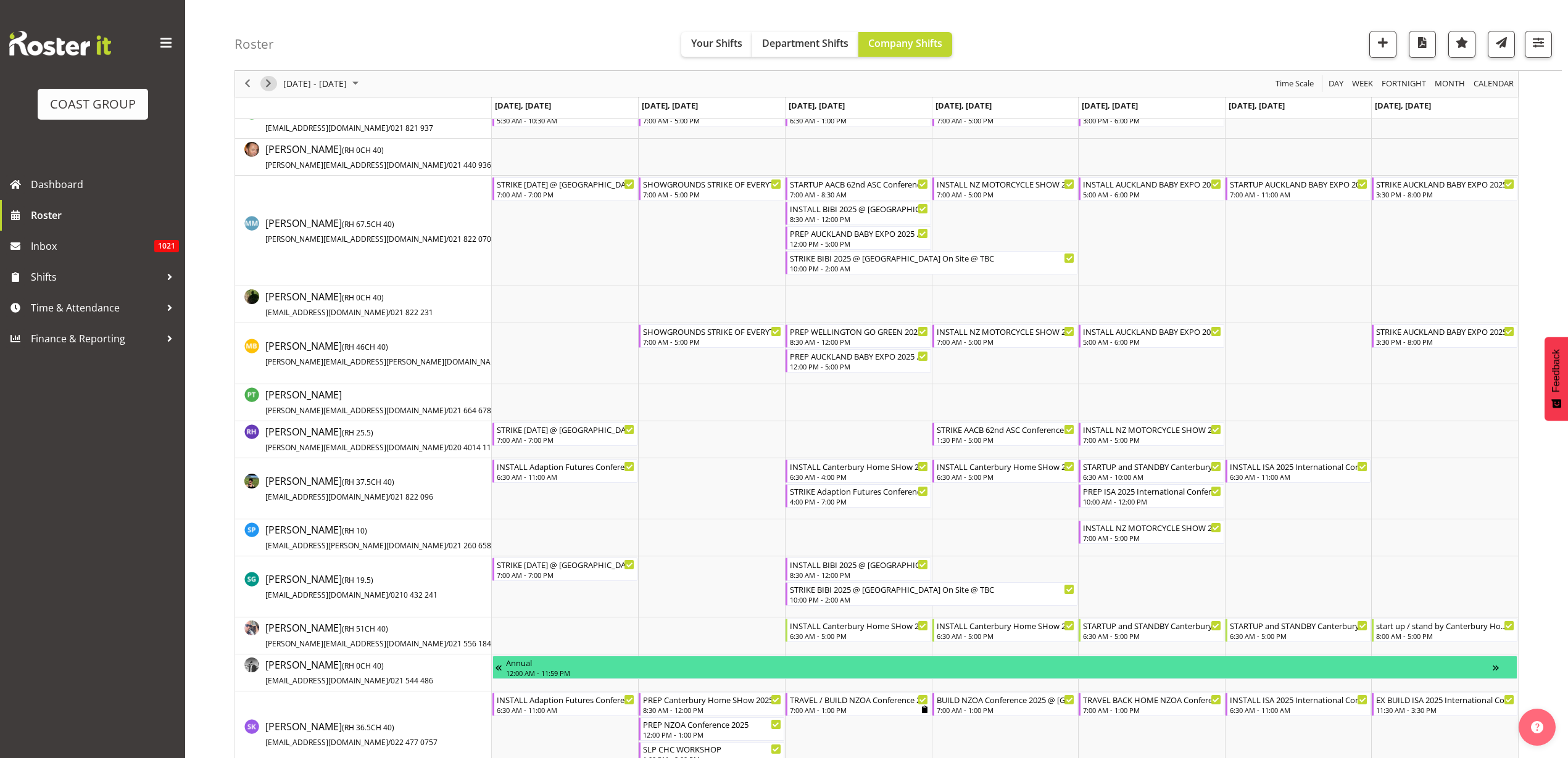
click at [270, 85] on span "Next" at bounding box center [268, 84] width 15 height 16
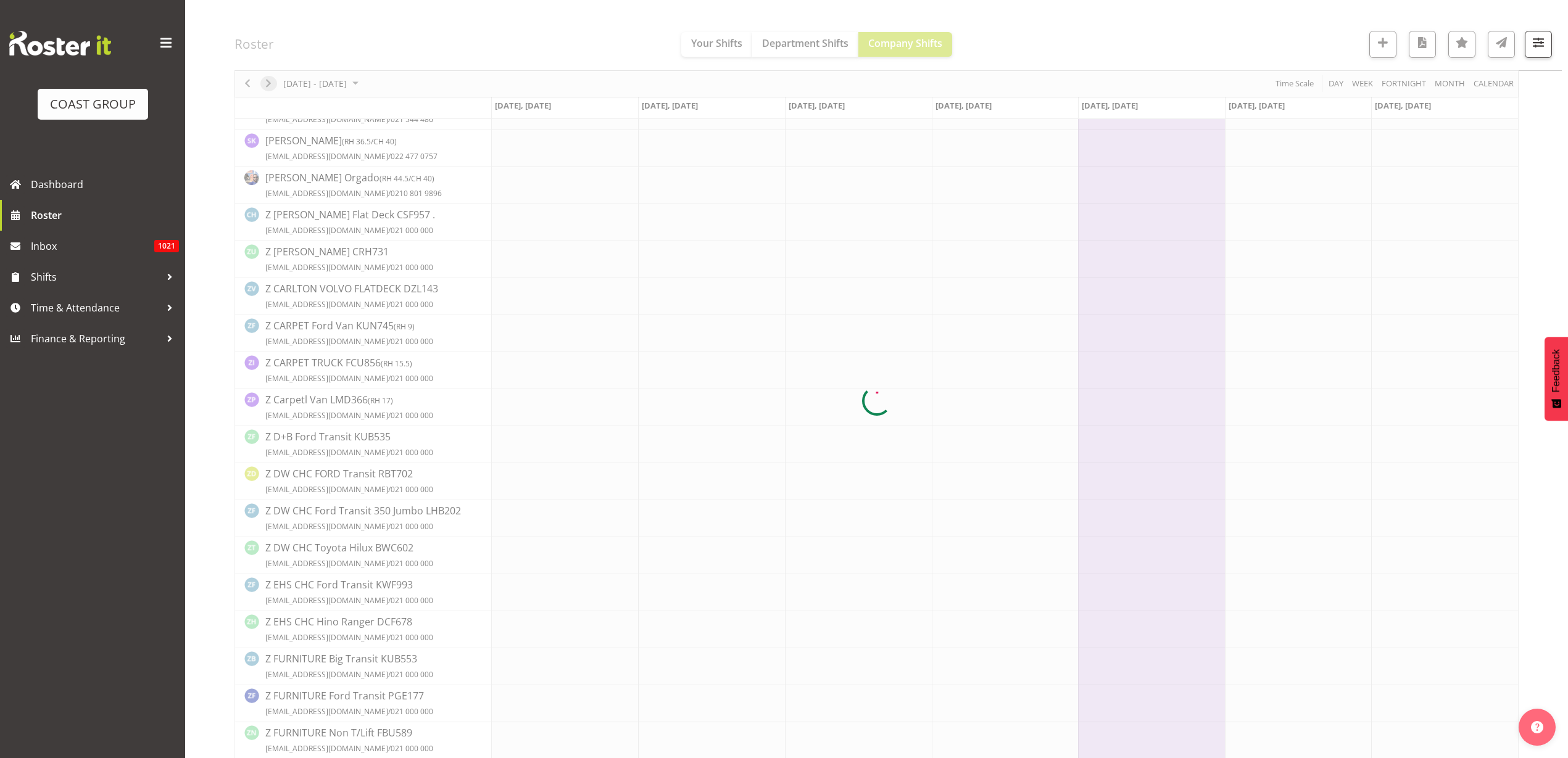
scroll to position [0, 0]
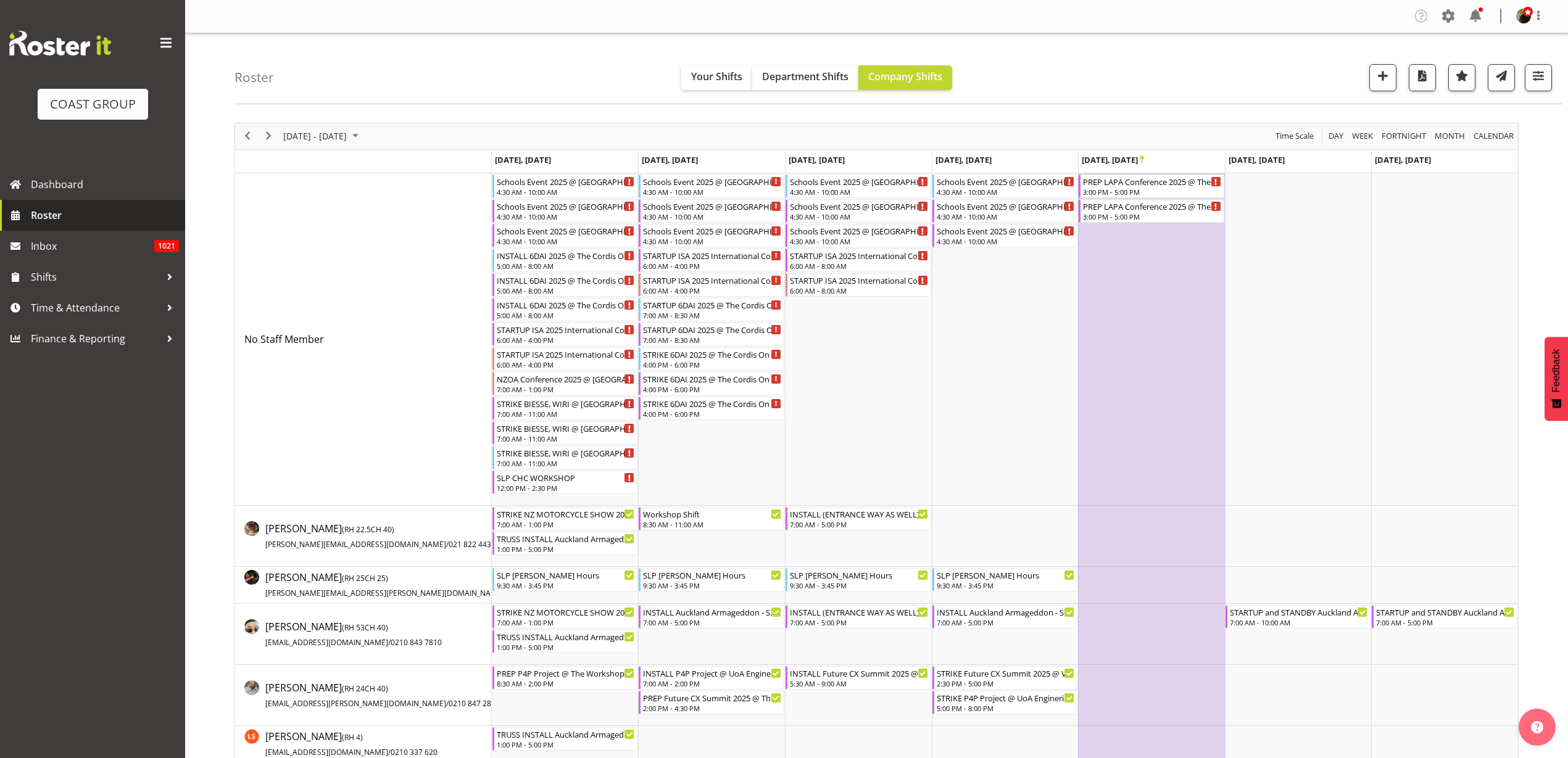
click at [58, 217] on span "Roster" at bounding box center [105, 215] width 148 height 19
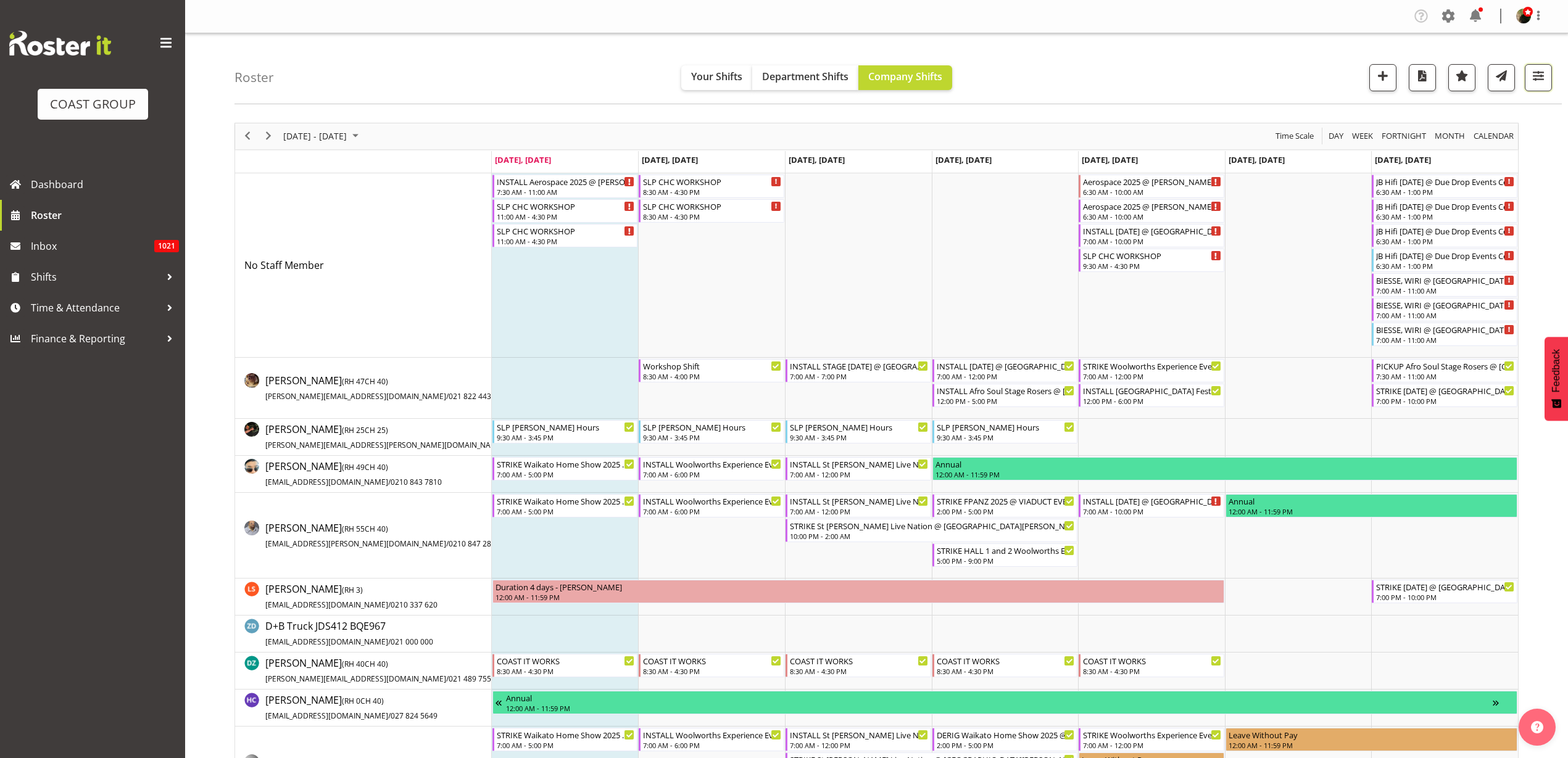
click at [1546, 78] on span "button" at bounding box center [1538, 76] width 16 height 16
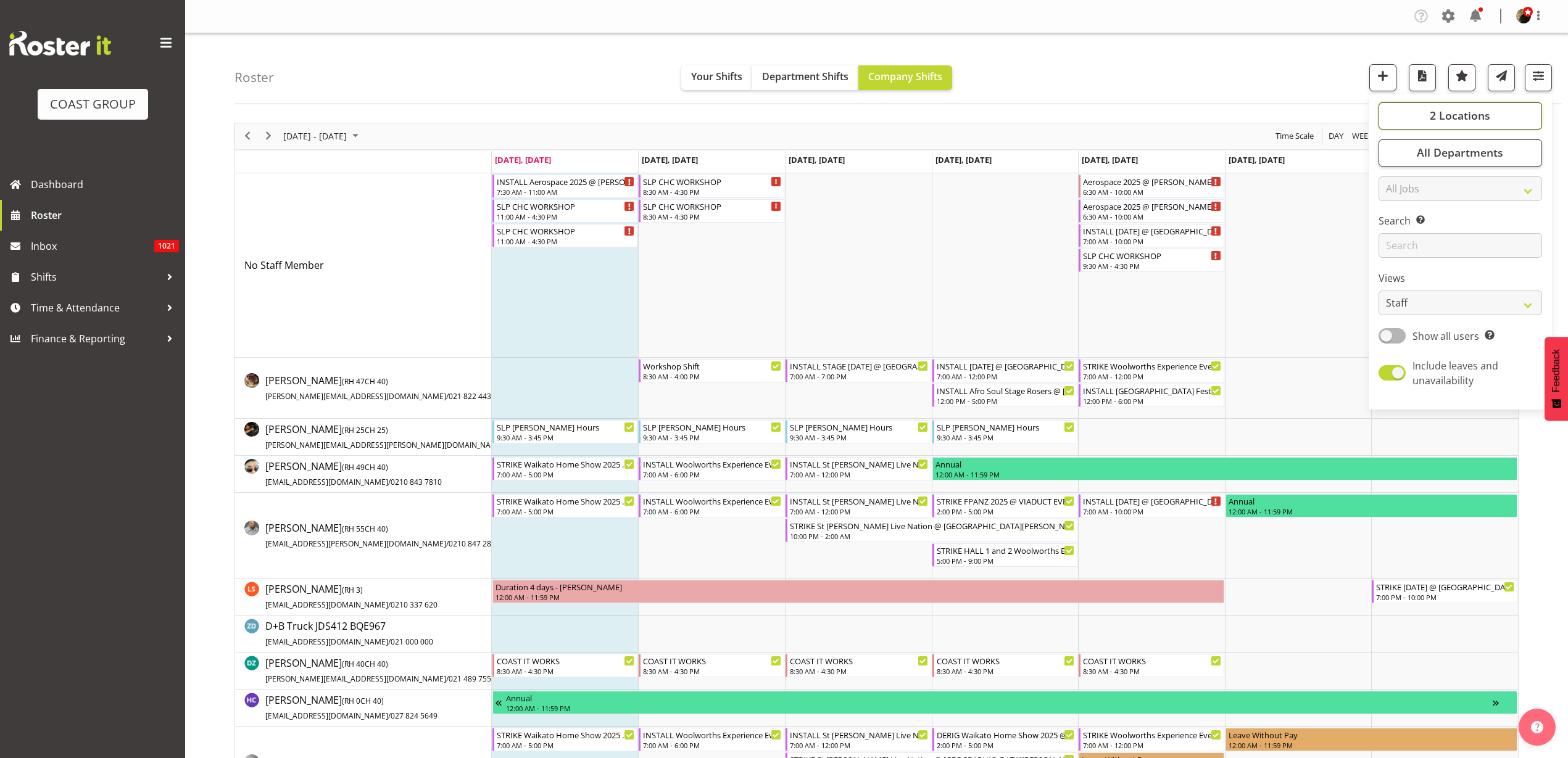
click at [1492, 117] on button "2 Locations" at bounding box center [1460, 116] width 164 height 27
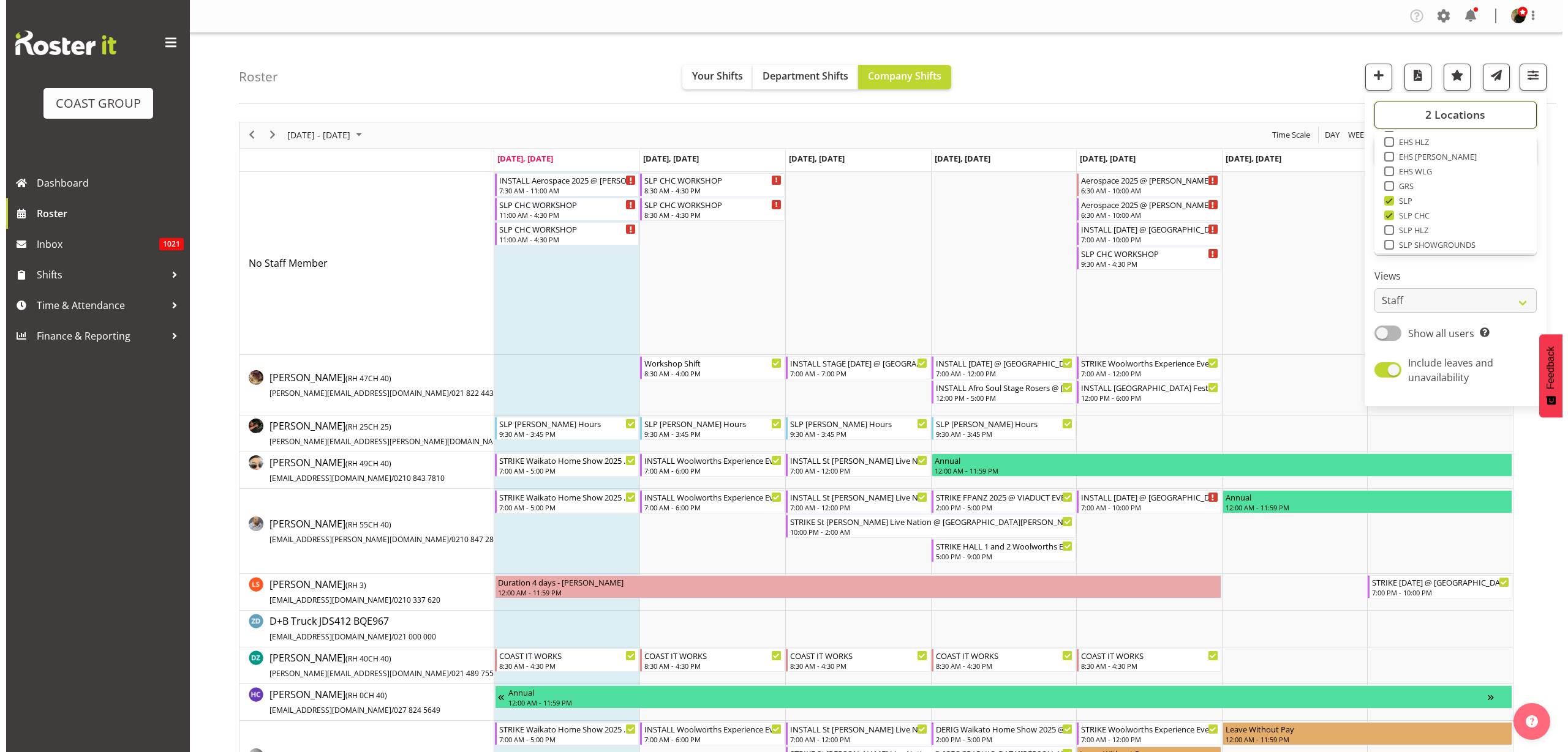
scroll to position [153, 0]
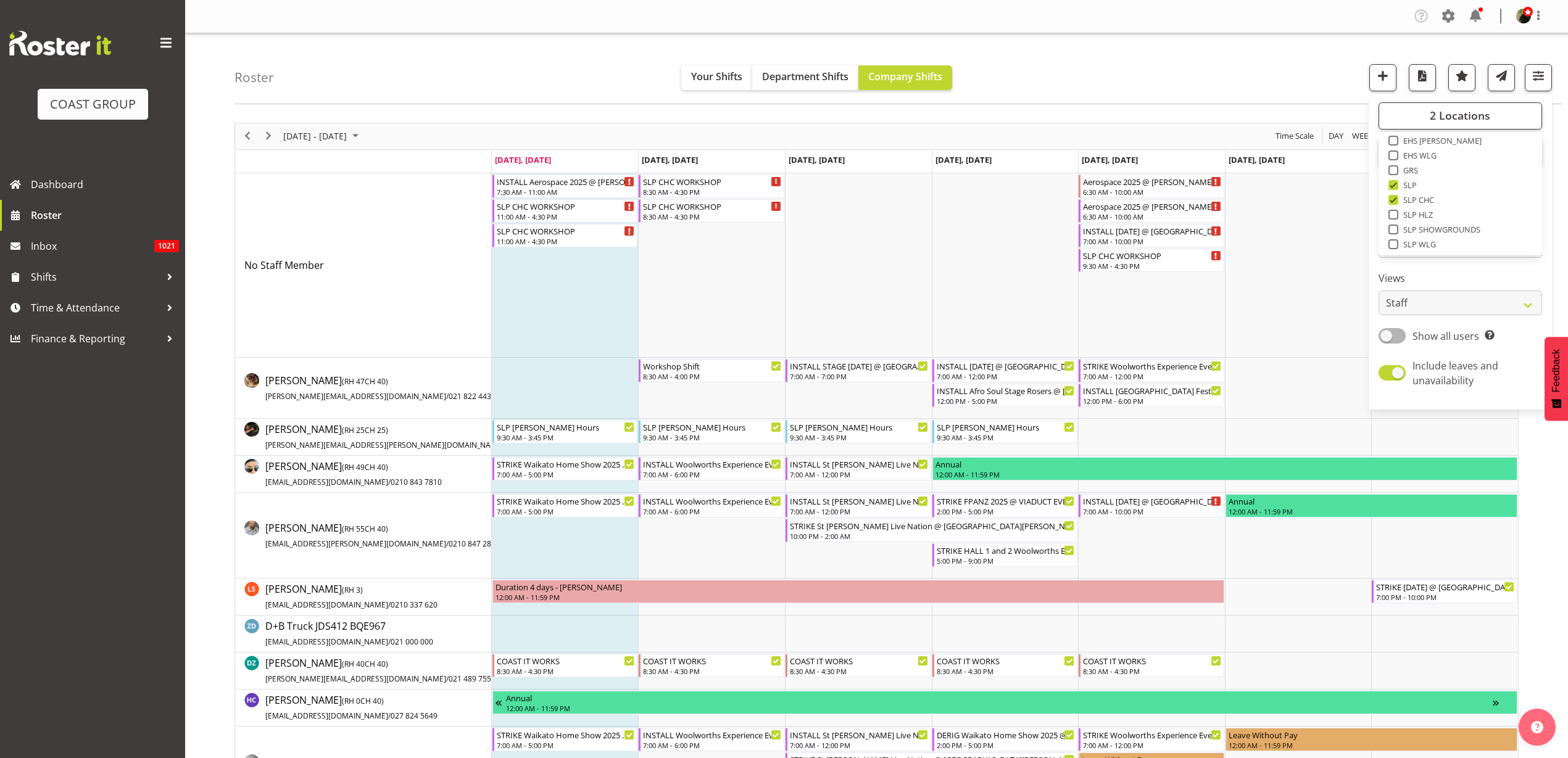
click at [1392, 200] on span at bounding box center [1393, 200] width 10 height 10
click at [1392, 200] on input "SLP CHC" at bounding box center [1392, 200] width 8 height 8
checkbox input "false"
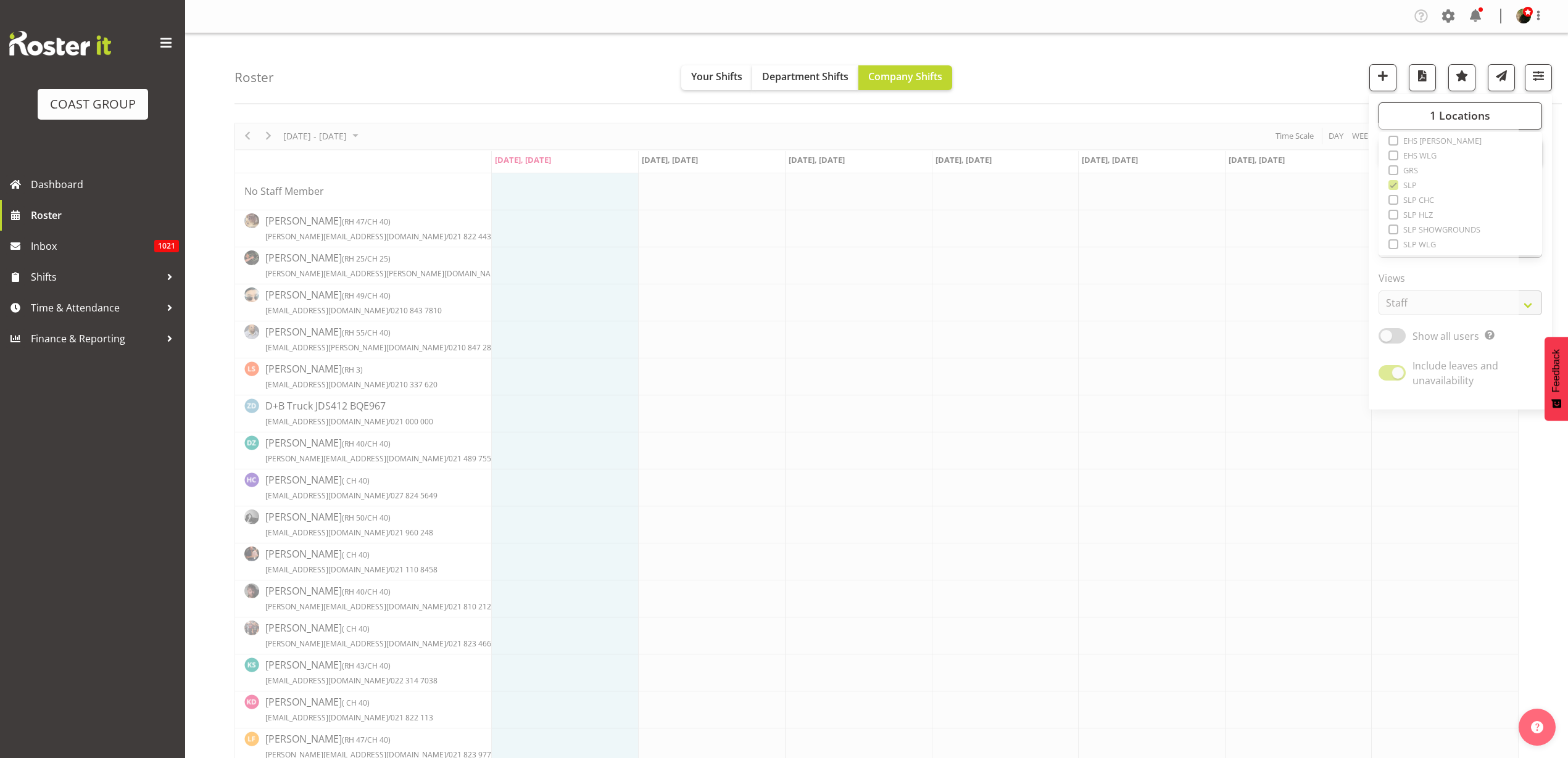
click at [1214, 77] on div "Roster Your Shifts Department Shifts Company Shifts 1 Locations Clear CARLTON E…" at bounding box center [898, 69] width 1327 height 71
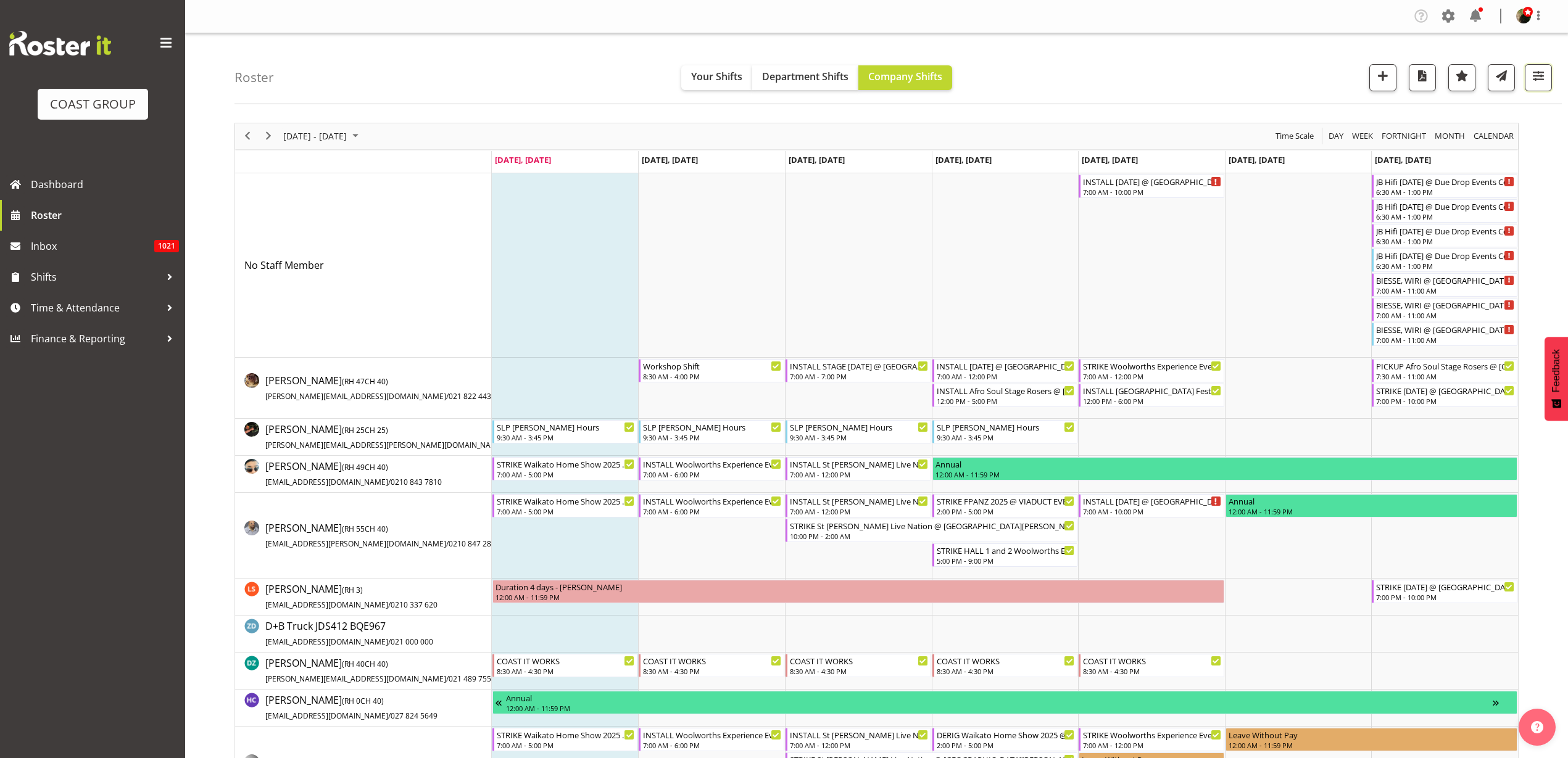
click at [1542, 71] on span "button" at bounding box center [1538, 76] width 16 height 16
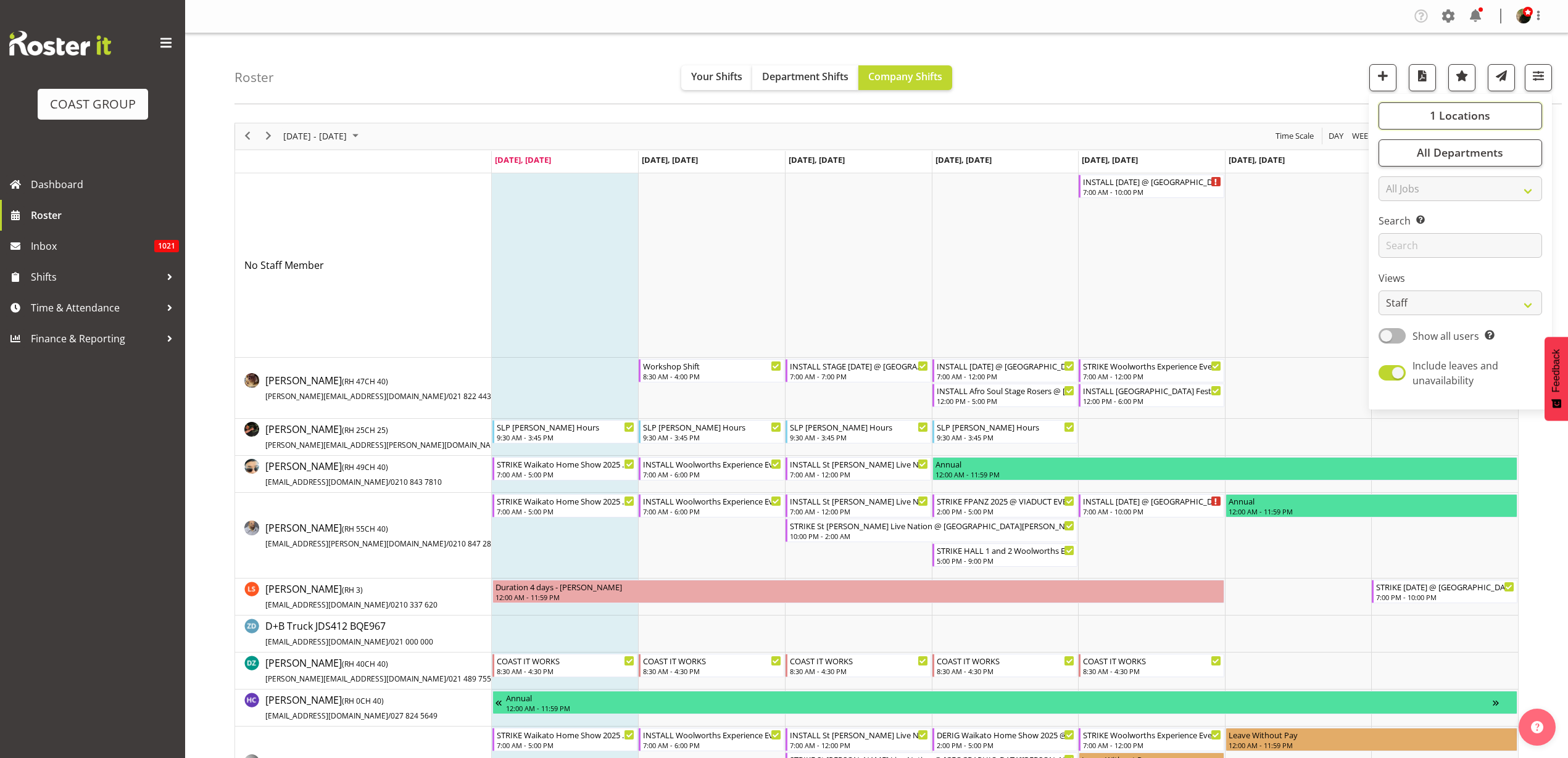
click at [1443, 113] on span "1 Locations" at bounding box center [1460, 115] width 61 height 15
click at [1214, 43] on div "Roster Your Shifts Department Shifts Company Shifts 1 Locations Clear CARLTON E…" at bounding box center [898, 69] width 1327 height 71
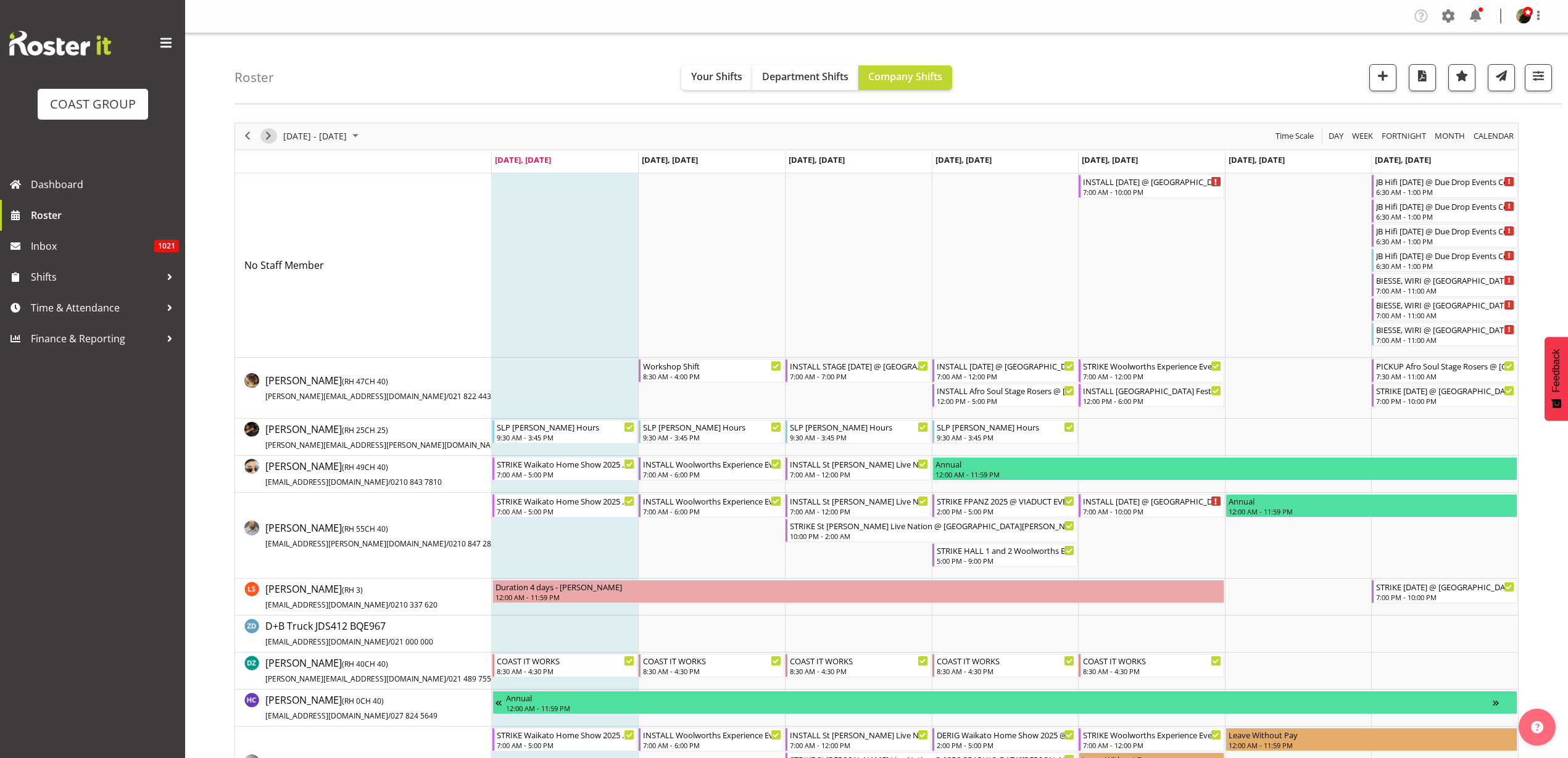
click at [268, 139] on span "Next" at bounding box center [268, 136] width 15 height 16
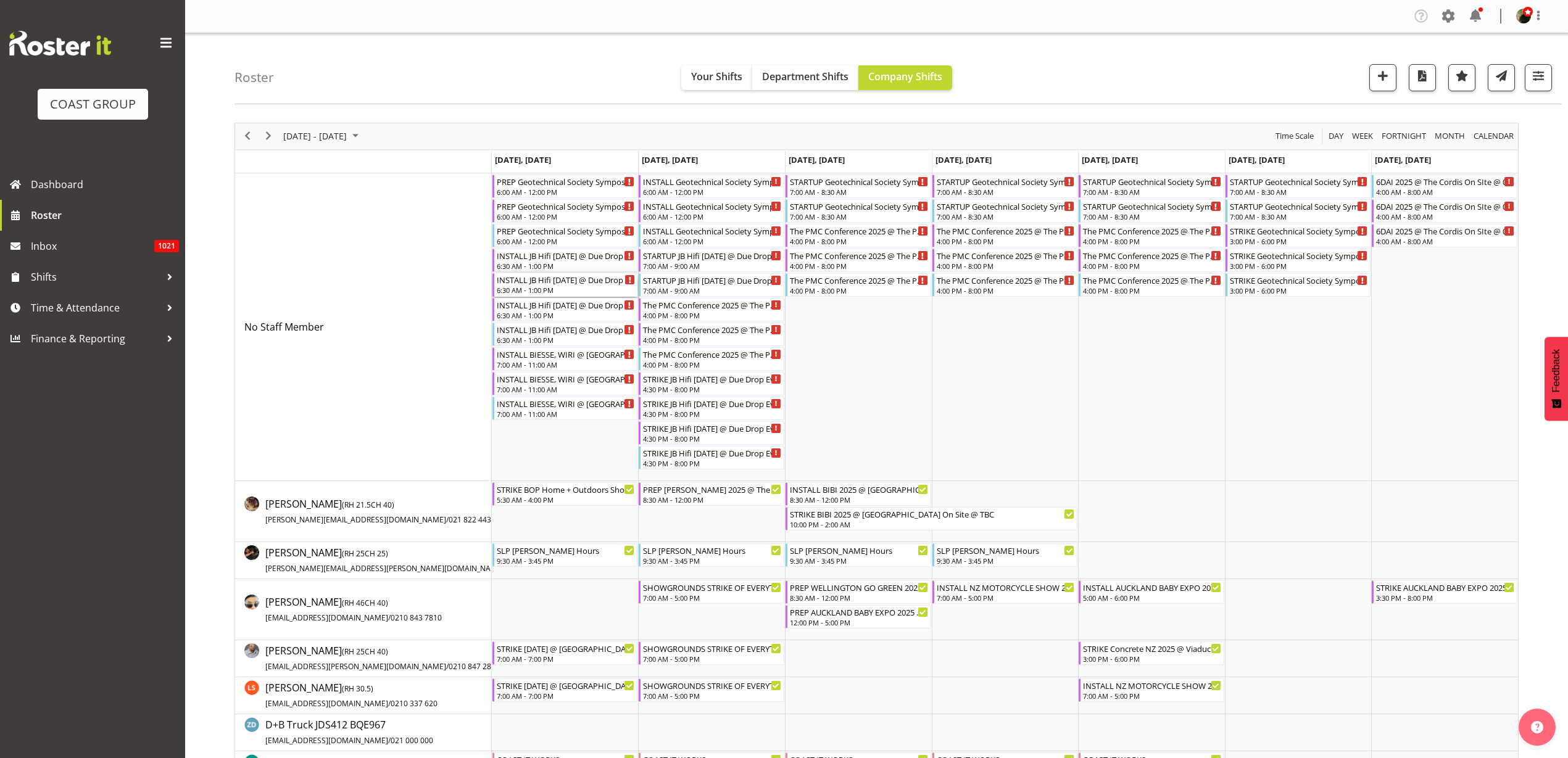
click at [521, 282] on div "INSTALL JB Hifi [DATE] @ Due Drop Events Centre On Site @ 0700" at bounding box center [566, 280] width 139 height 13
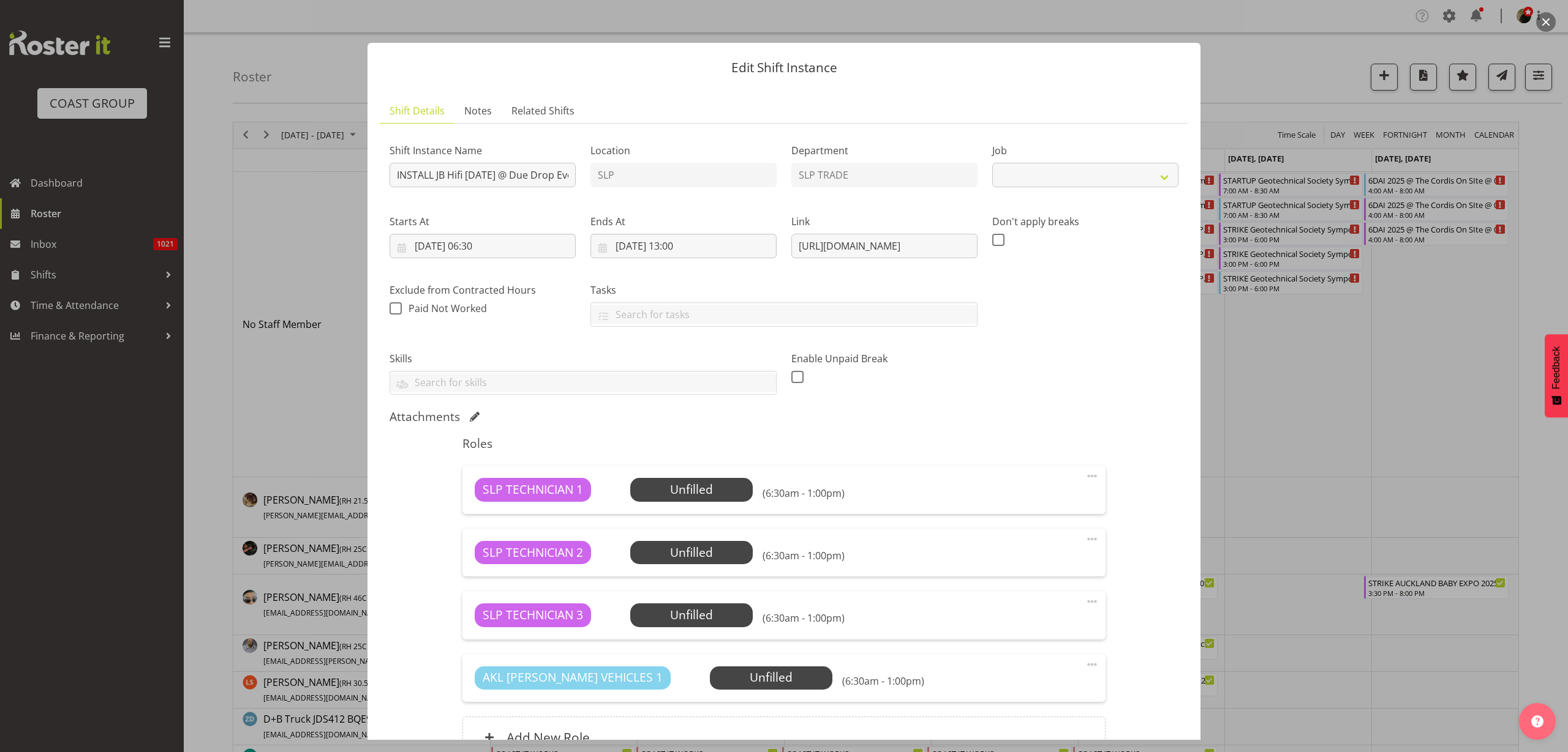
select select "10758"
drag, startPoint x: 788, startPoint y: 245, endPoint x: 1570, endPoint y: 251, distance: 782.0
click at [1555, 251] on html "COAST GROUP Dashboard Roster Inbox 1021 Shifts Time & Attendance Finance & Repo…" at bounding box center [784, 376] width 1568 height 752
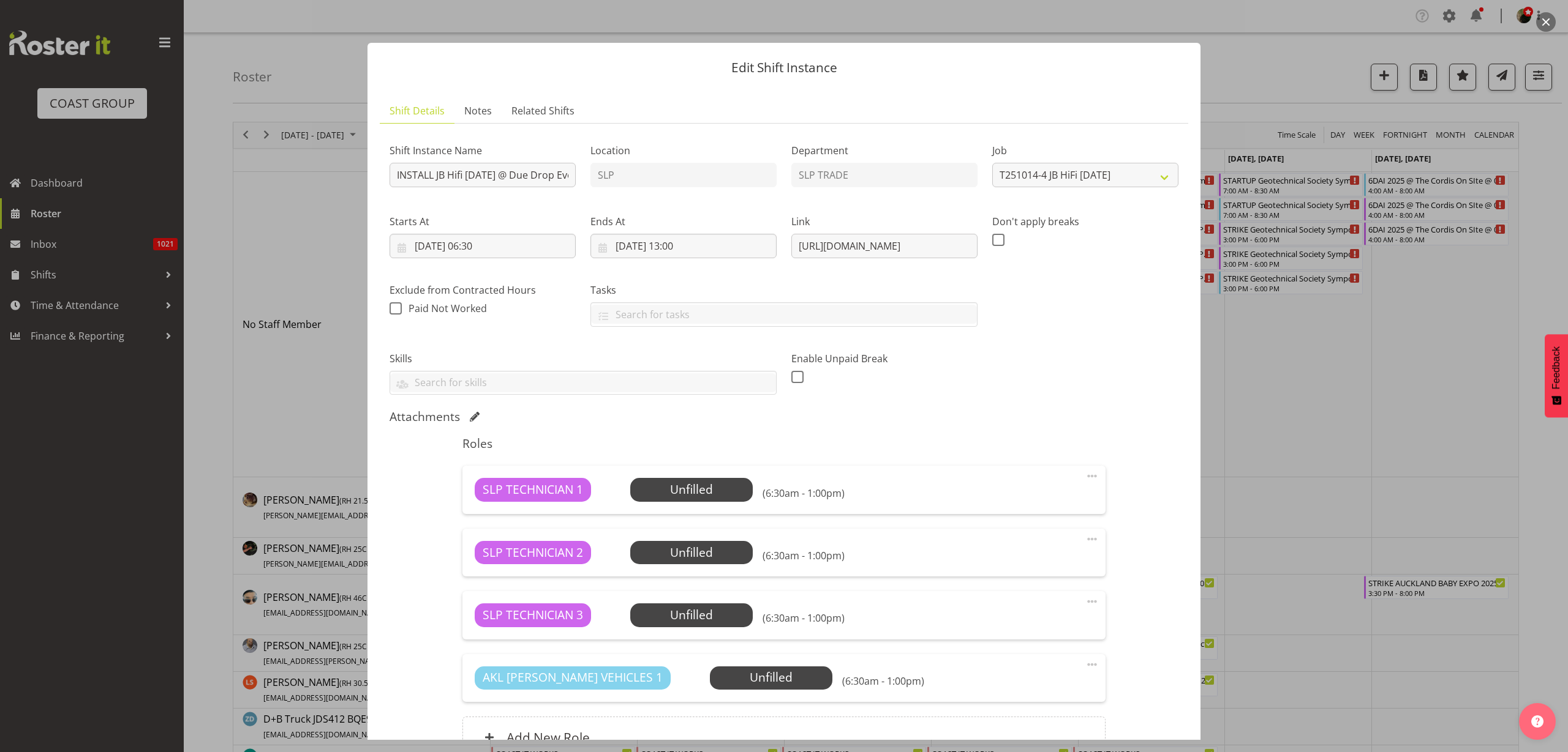
click at [1546, 17] on button "button" at bounding box center [1546, 22] width 19 height 19
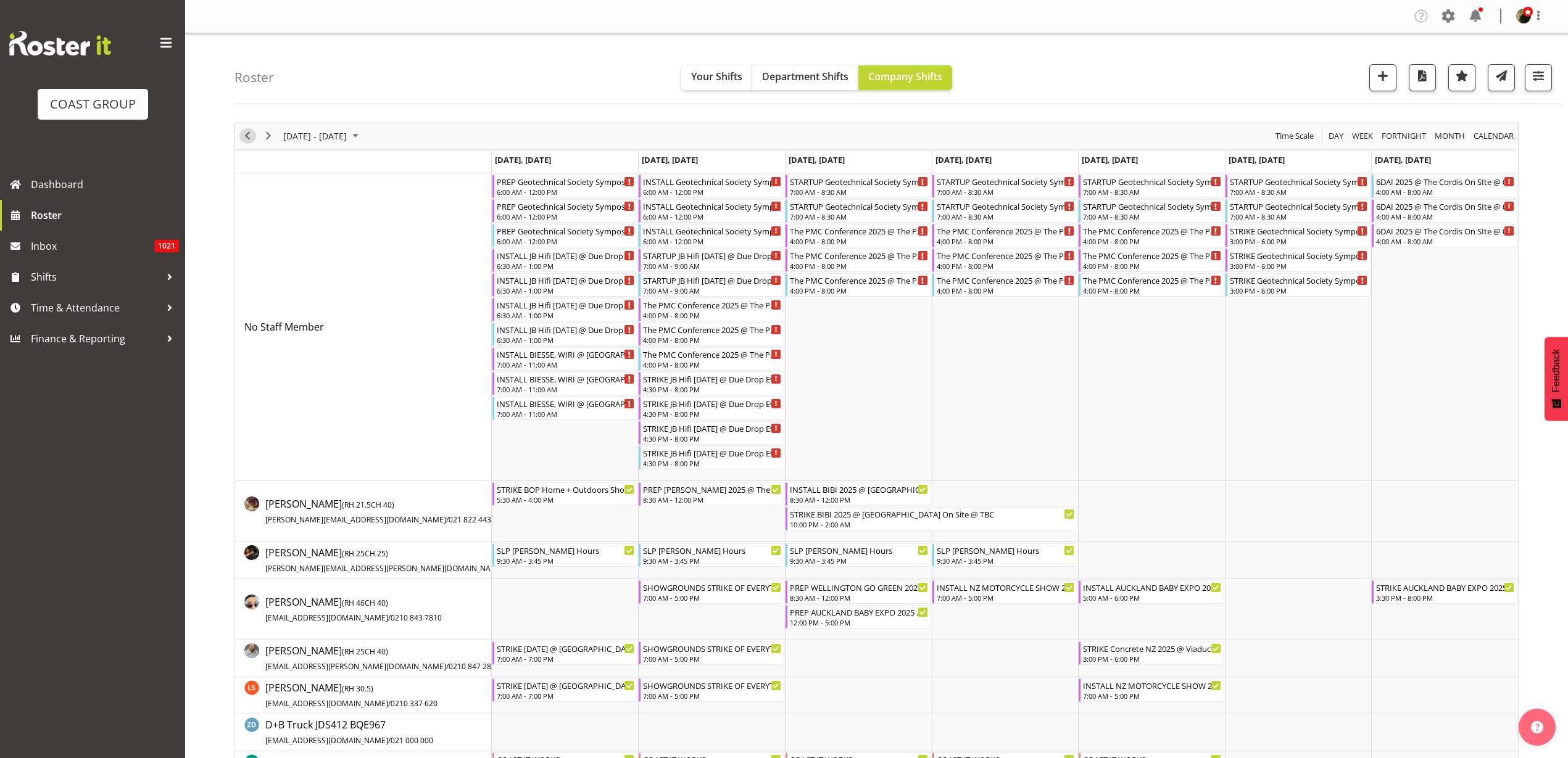
click at [248, 132] on span "Previous" at bounding box center [248, 136] width 15 height 16
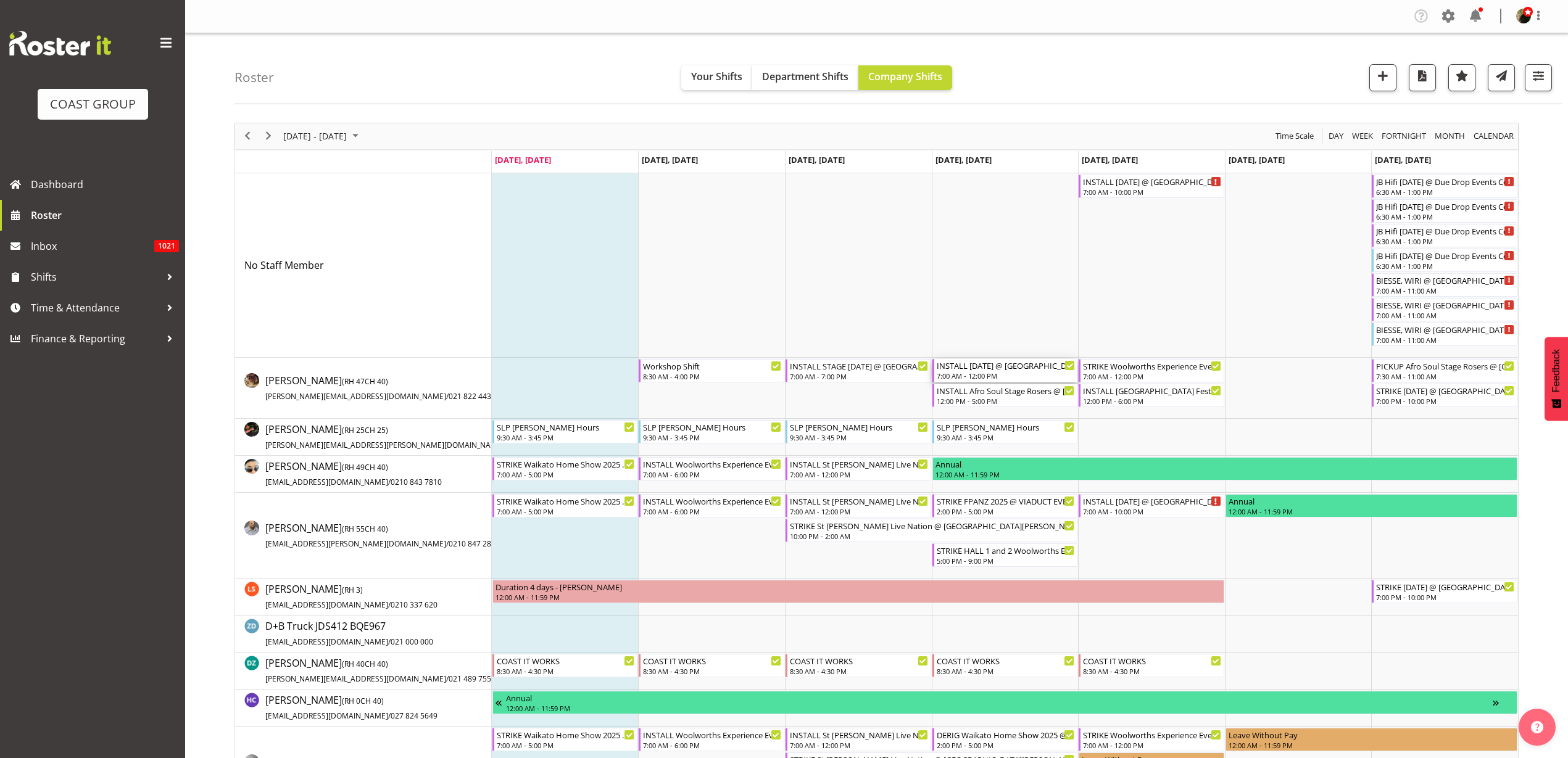
click at [977, 366] on div "INSTALL [DATE] @ [GEOGRAPHIC_DATA] On Site @ TBC" at bounding box center [1006, 365] width 139 height 13
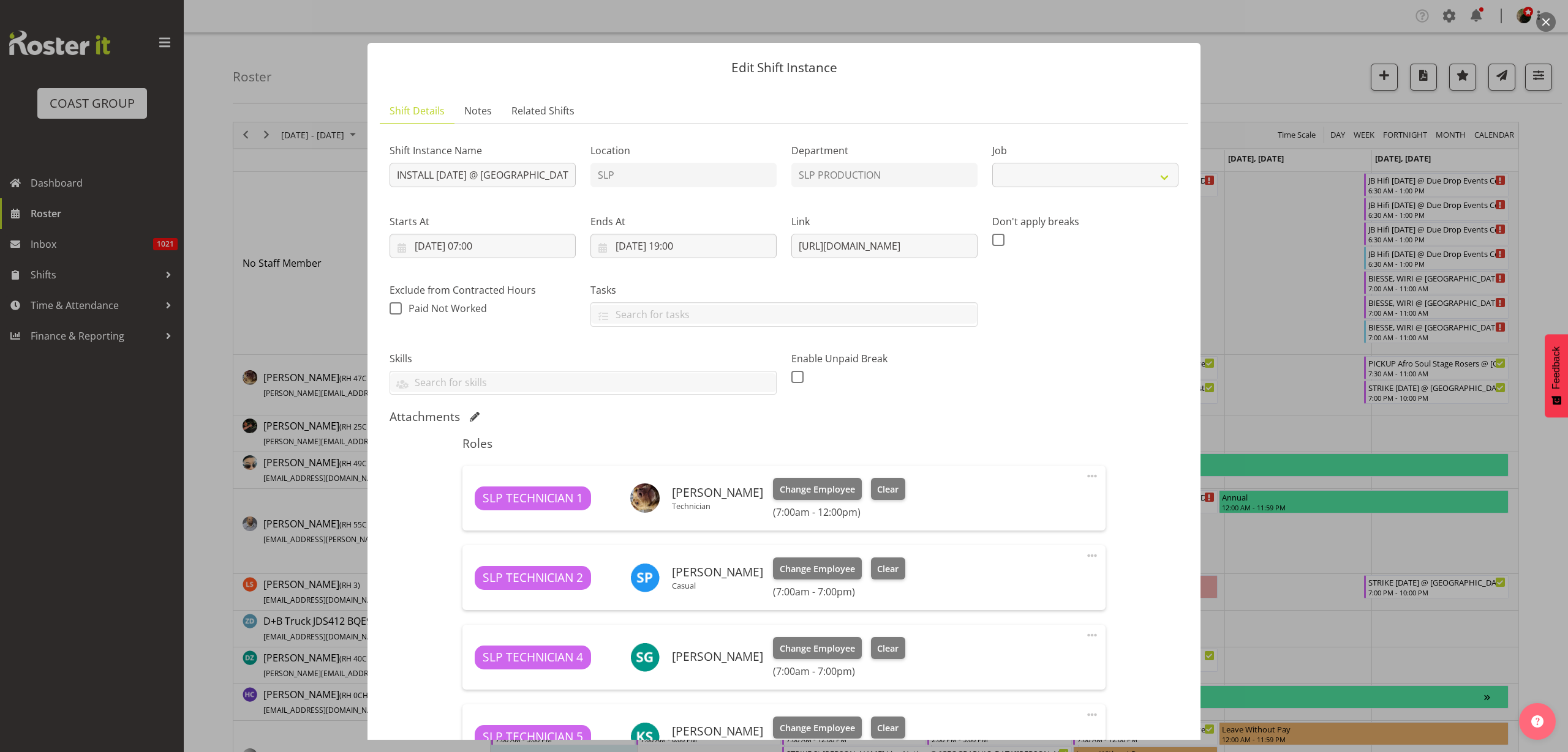
select select "10126"
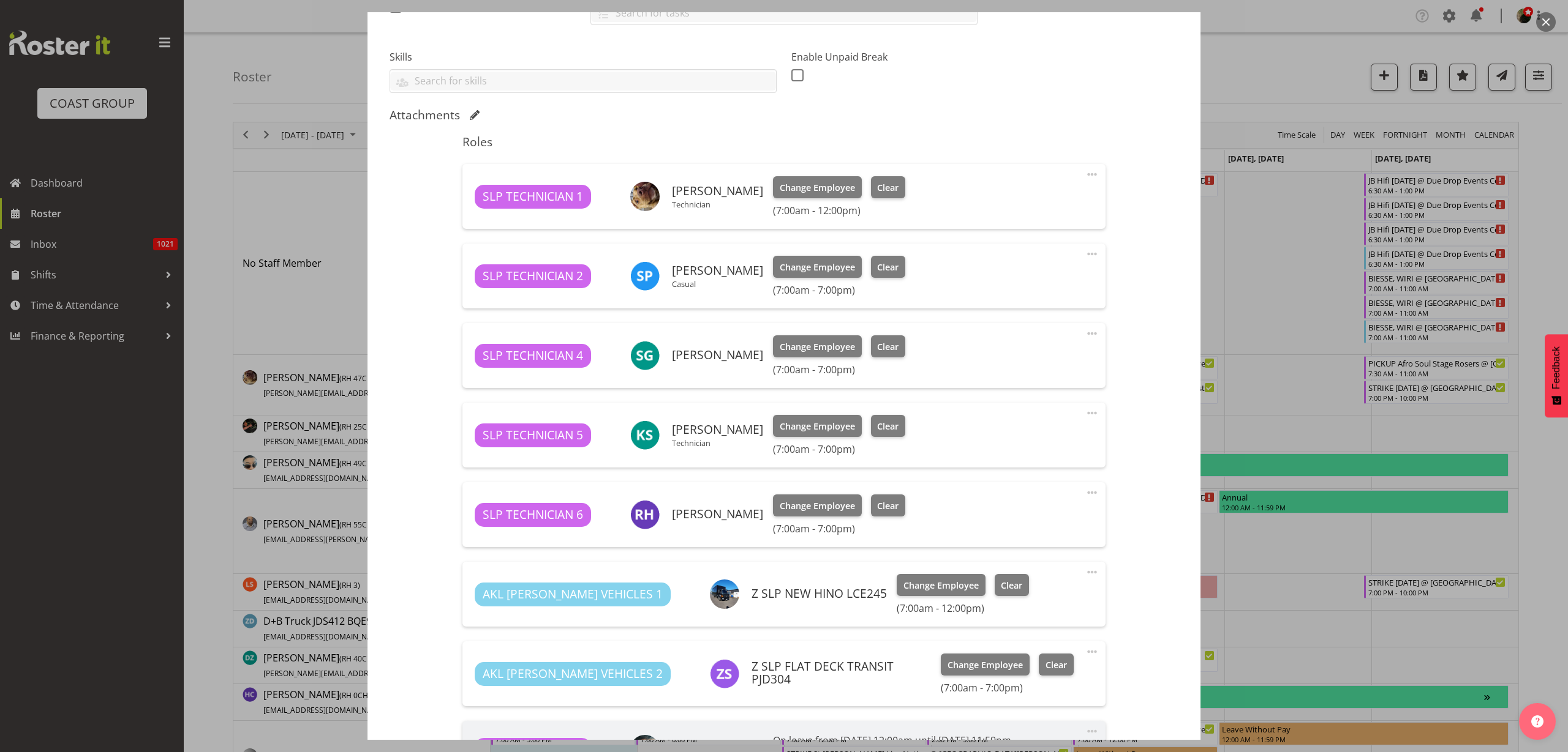
scroll to position [279, 0]
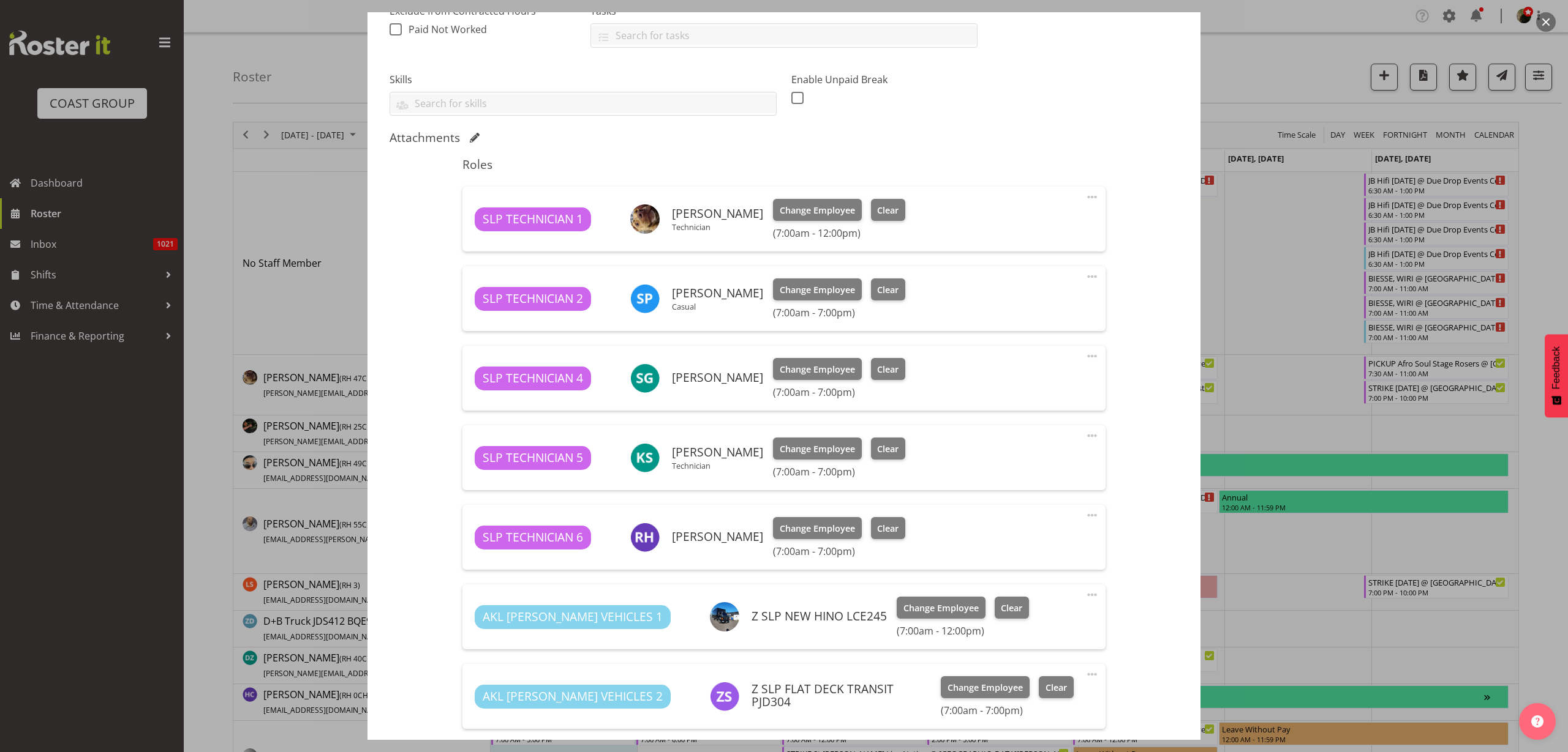
click at [1543, 20] on button "button" at bounding box center [1546, 22] width 19 height 19
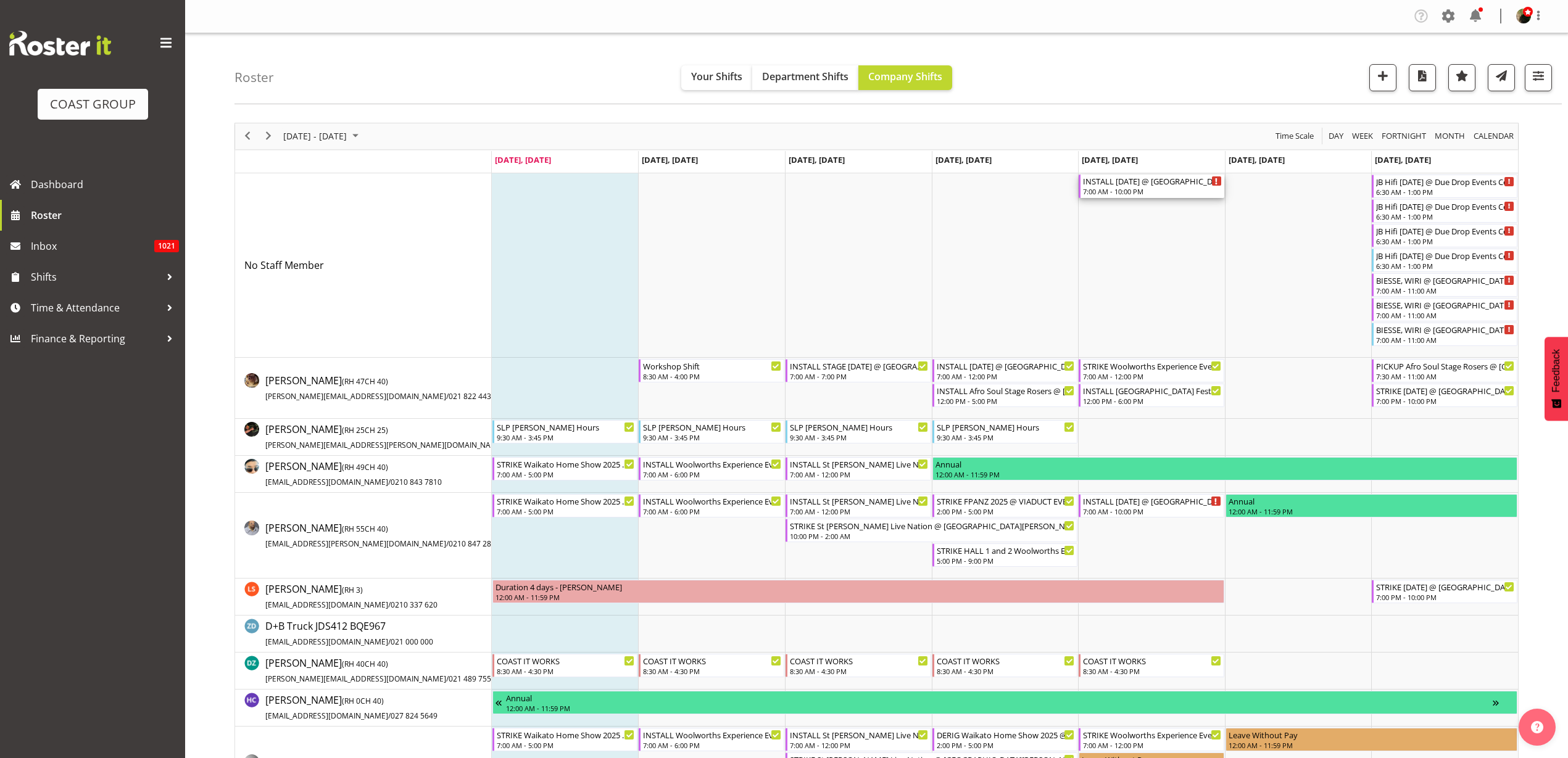
click at [1131, 182] on div "INSTALL [DATE] @ [GEOGRAPHIC_DATA] On Site @ TBC" at bounding box center [1152, 181] width 139 height 13
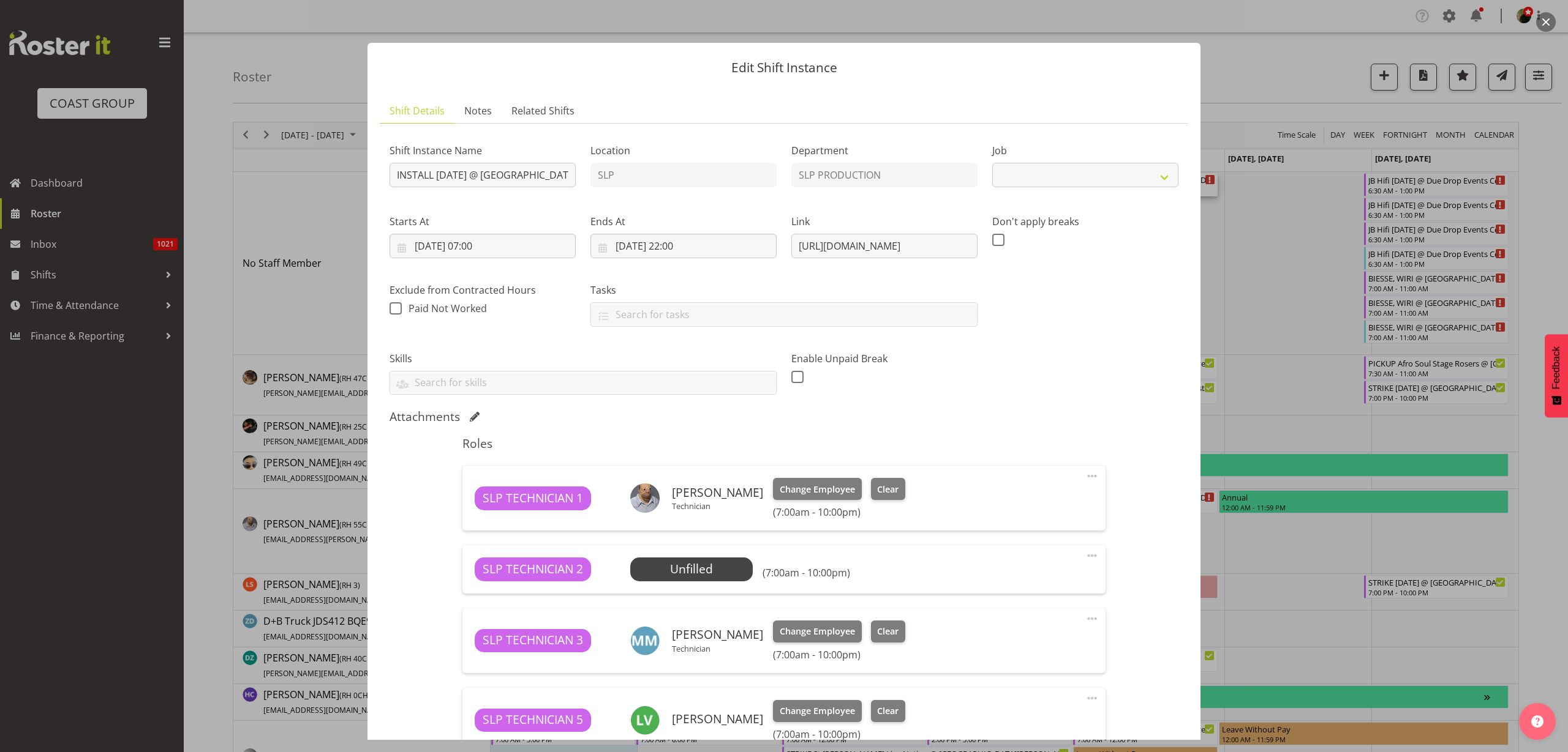
select select "10126"
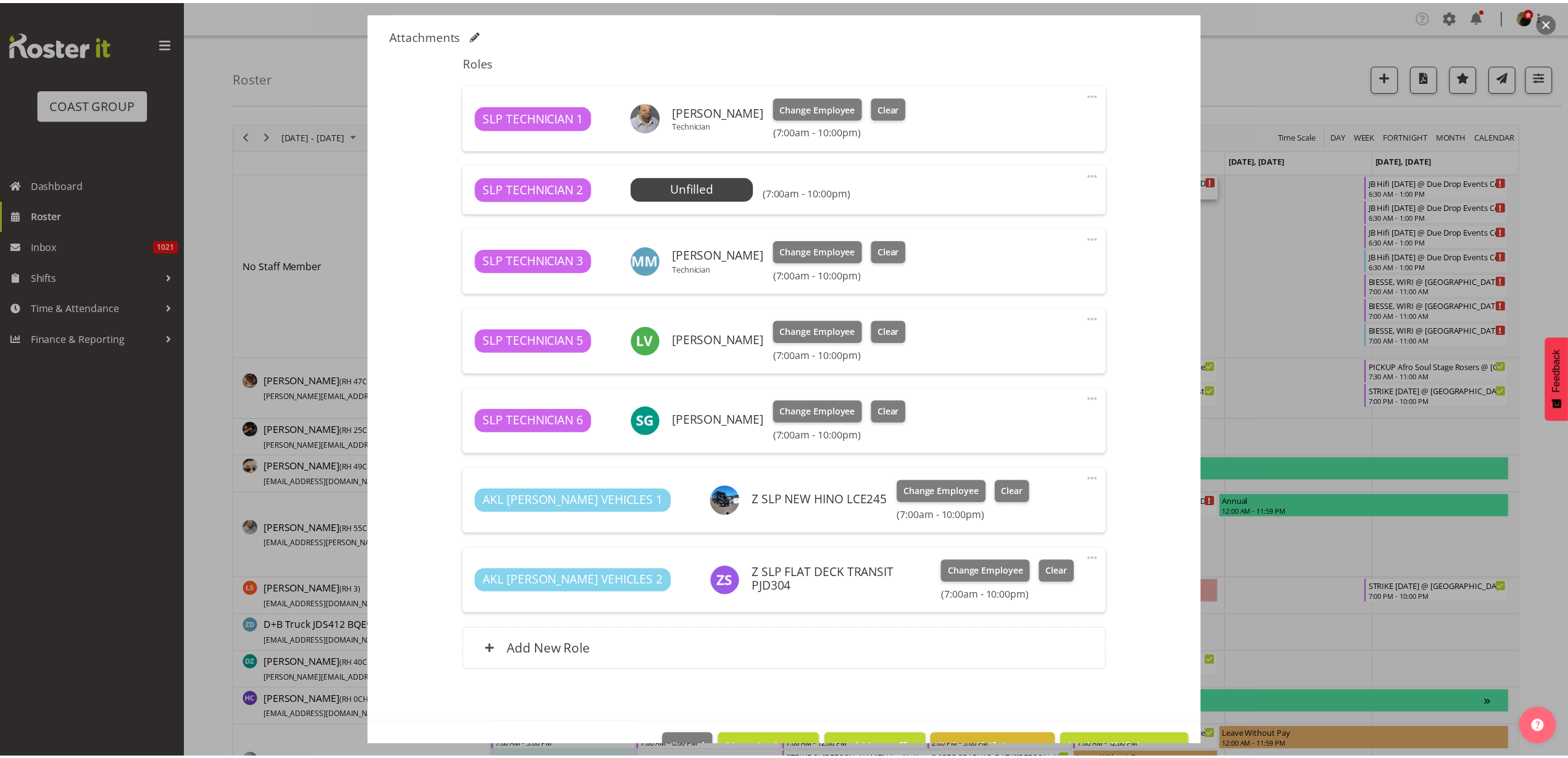
scroll to position [420, 0]
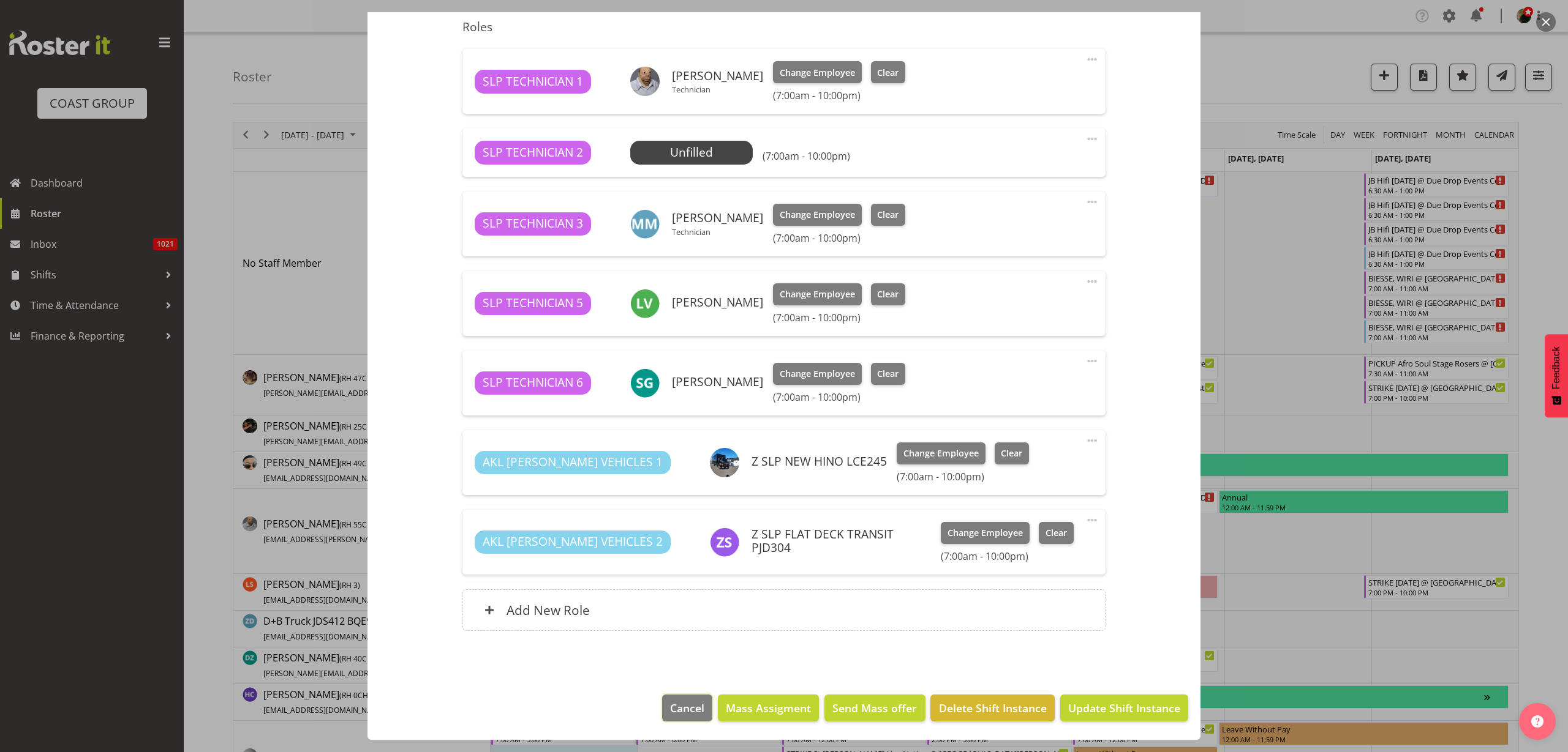
click at [670, 709] on span "Cancel" at bounding box center [687, 708] width 34 height 16
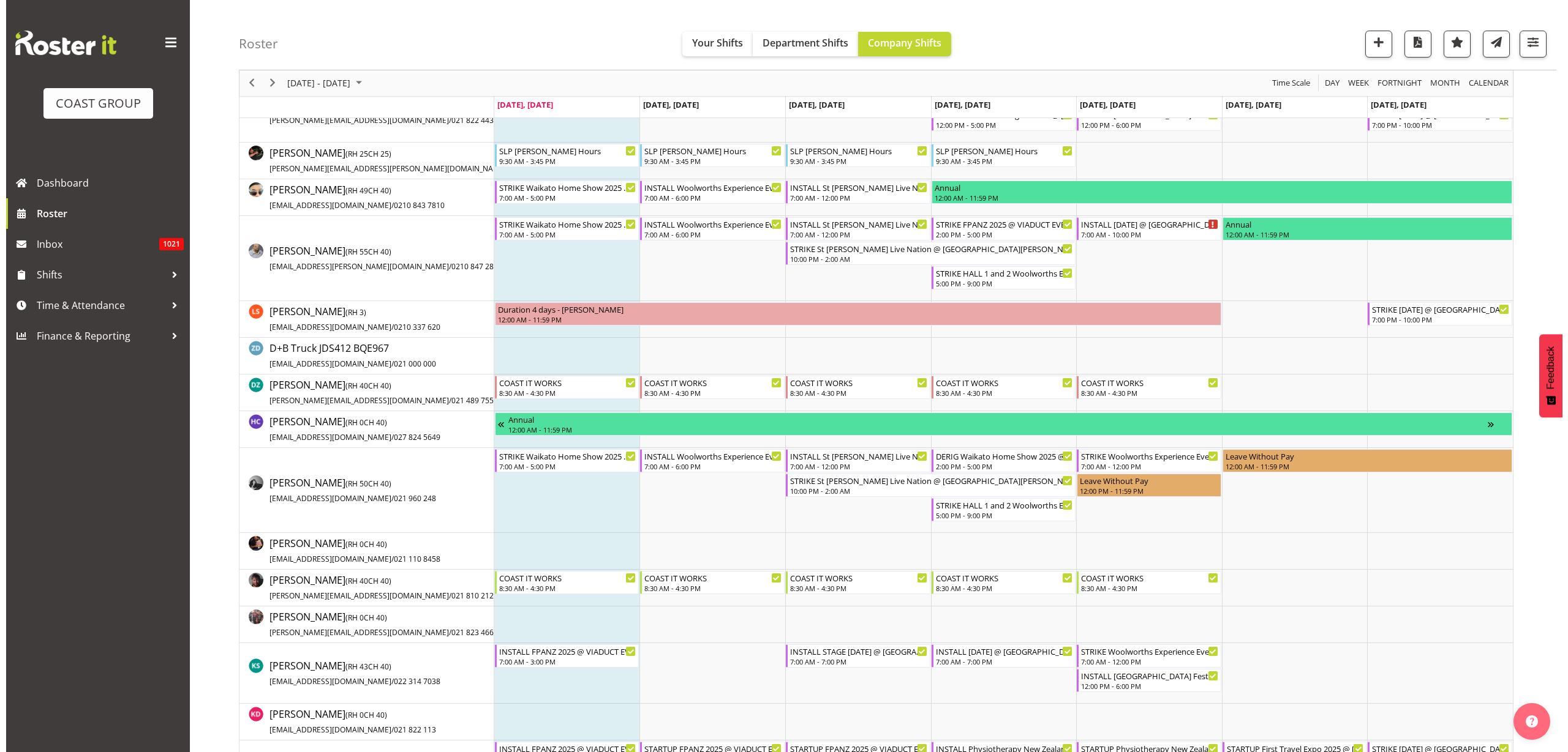
scroll to position [153, 0]
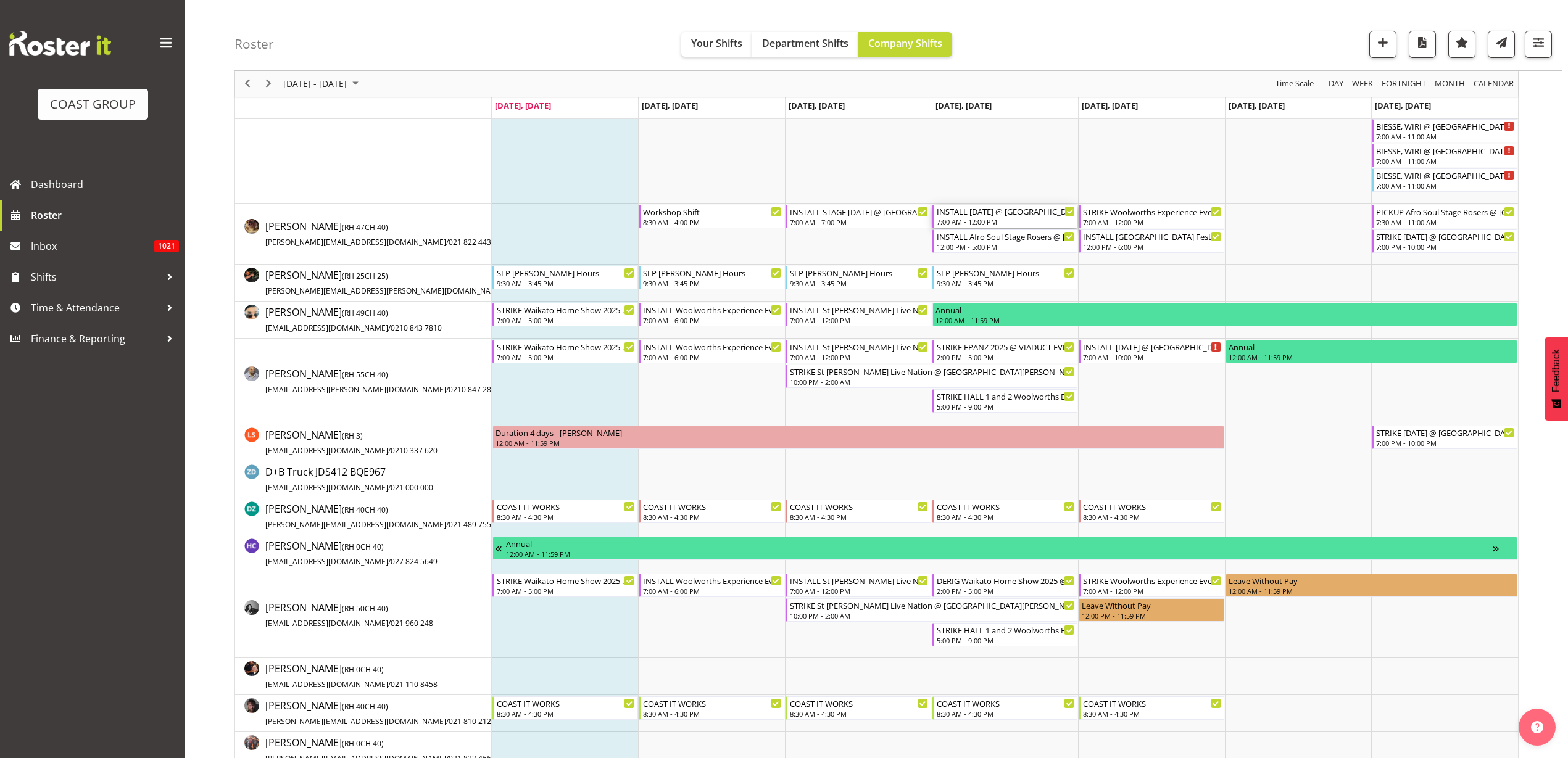
click at [986, 215] on div "INSTALL [DATE] @ [GEOGRAPHIC_DATA] On Site @ TBC" at bounding box center [1006, 211] width 139 height 13
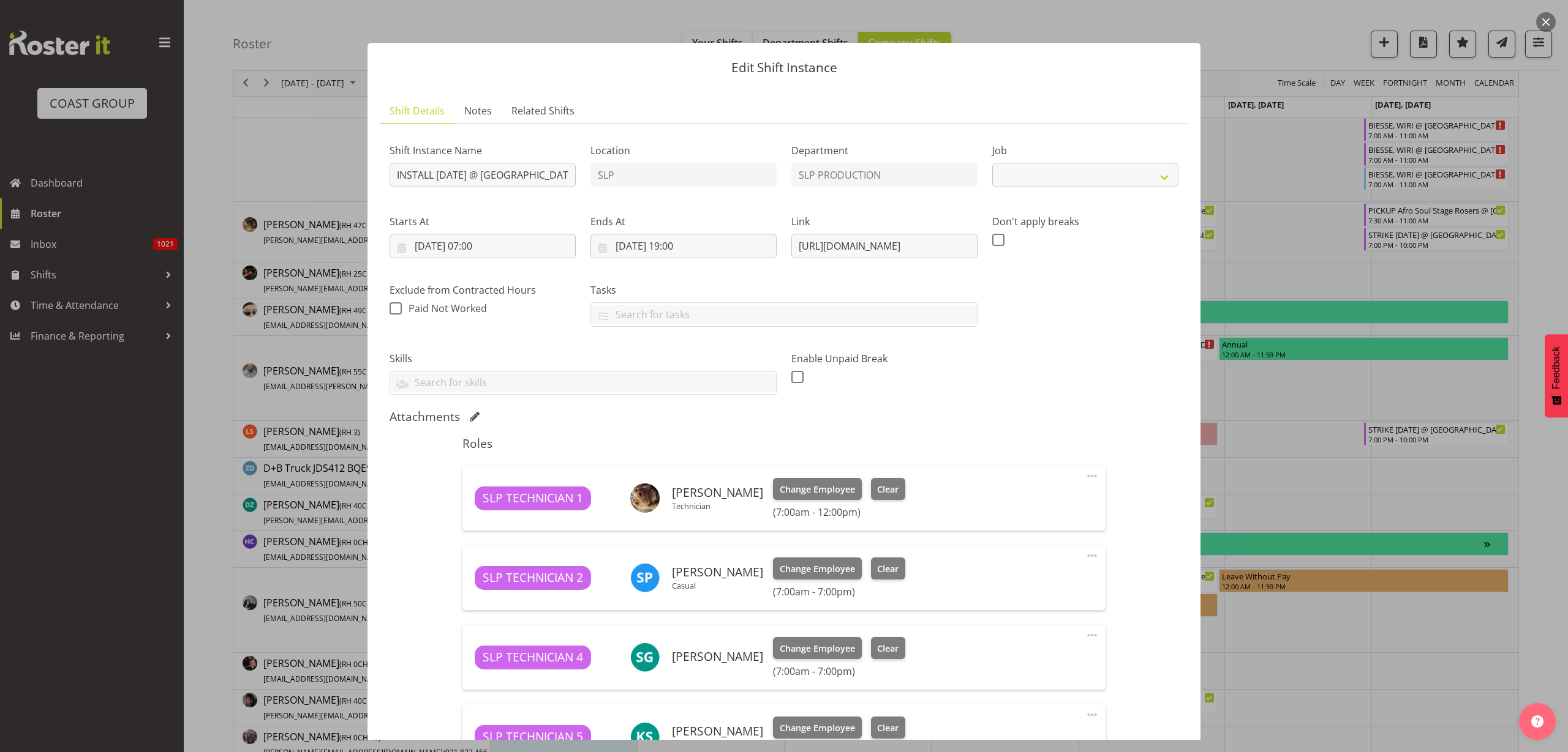
select select "10126"
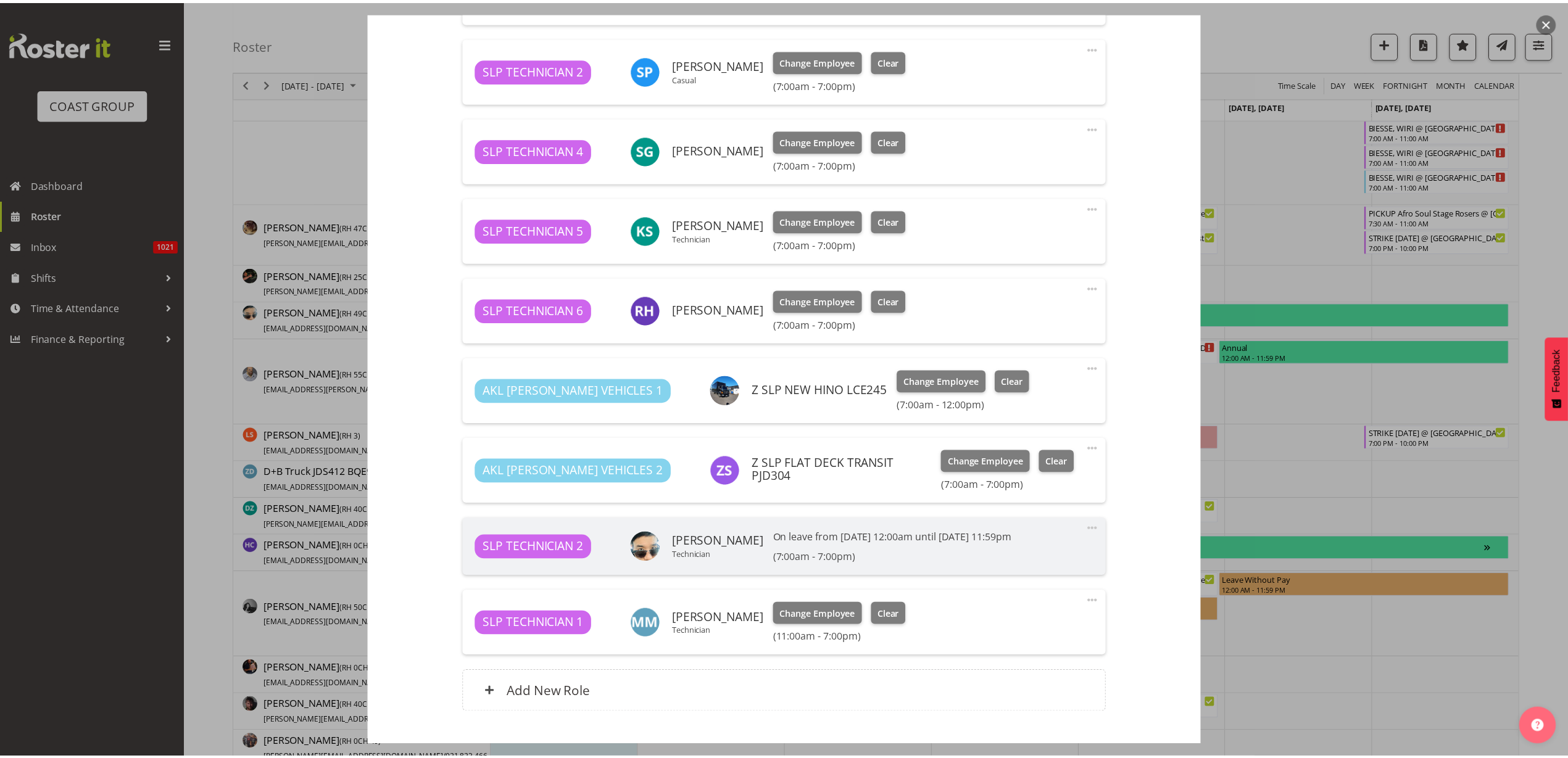
scroll to position [436, 0]
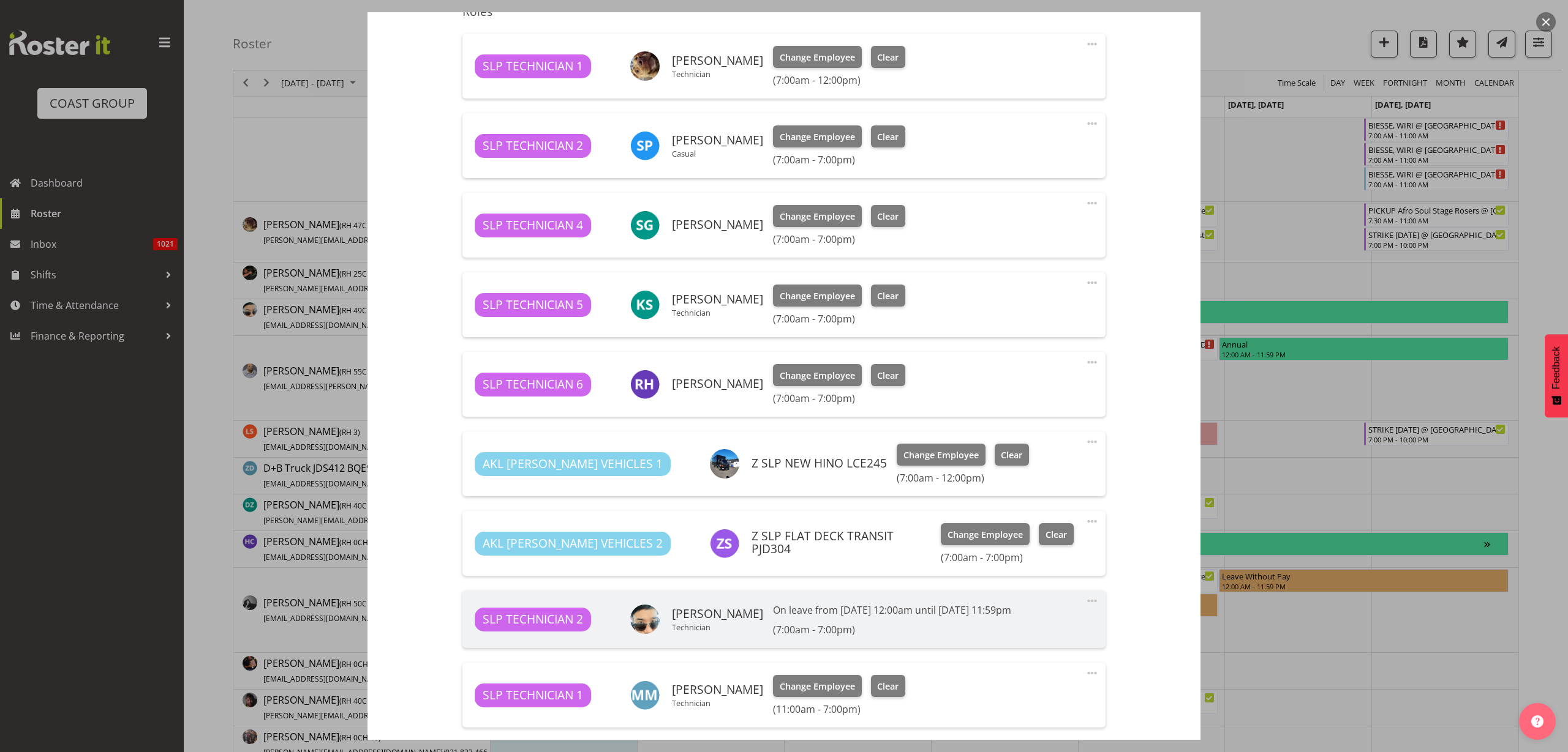
click at [1544, 20] on button "button" at bounding box center [1546, 22] width 19 height 19
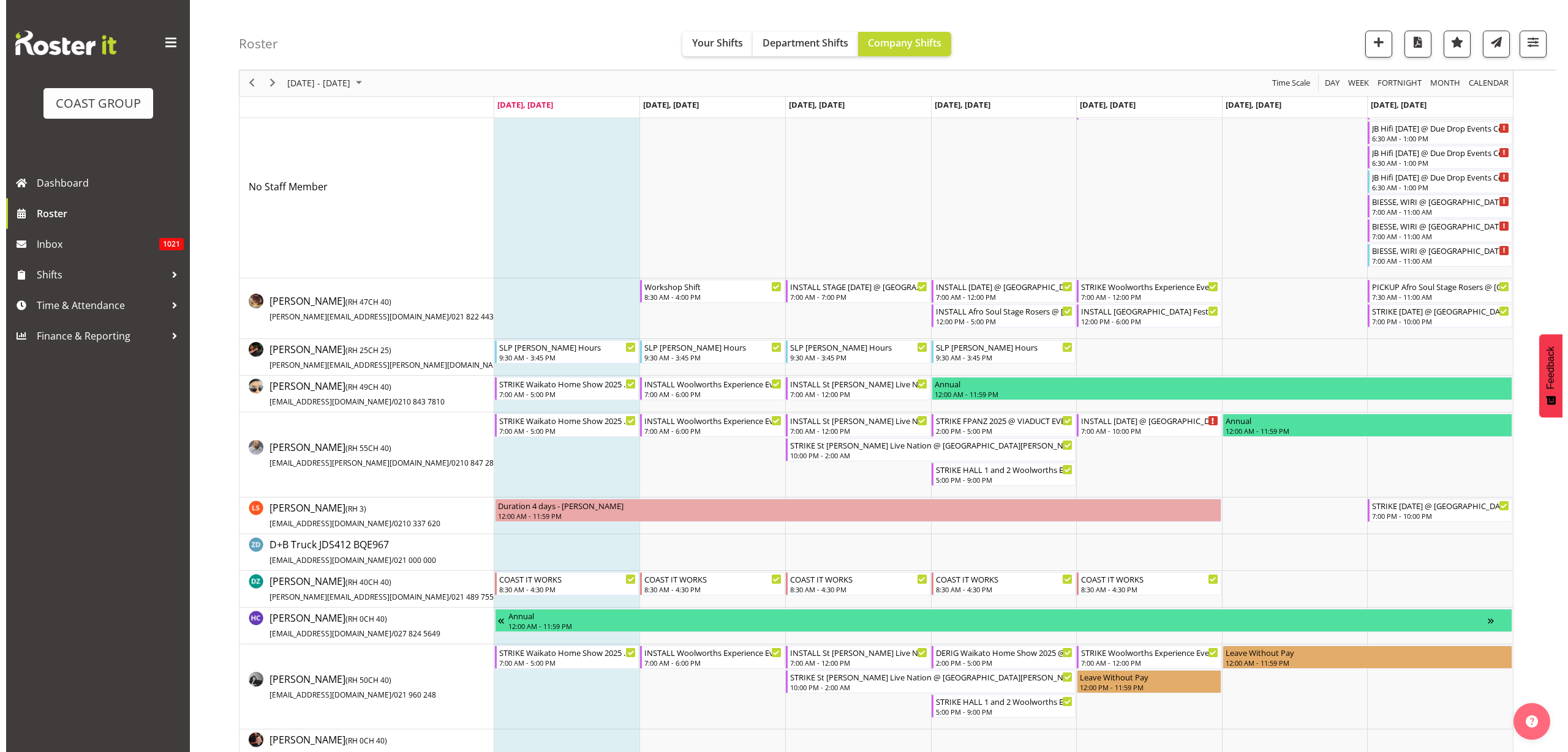
scroll to position [0, 0]
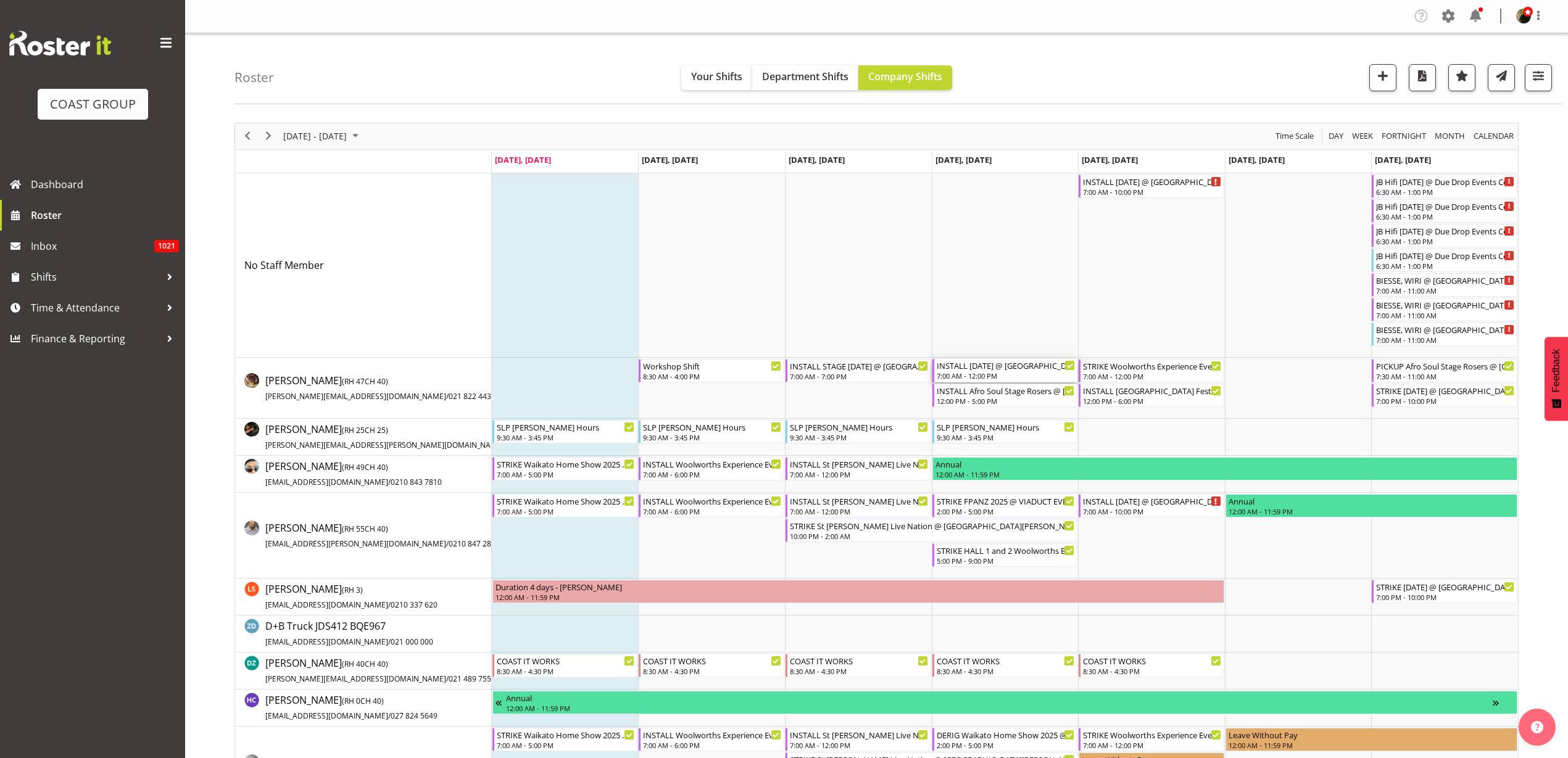
click at [978, 366] on div "INSTALL [DATE] @ [GEOGRAPHIC_DATA] On Site @ TBC" at bounding box center [1006, 365] width 139 height 13
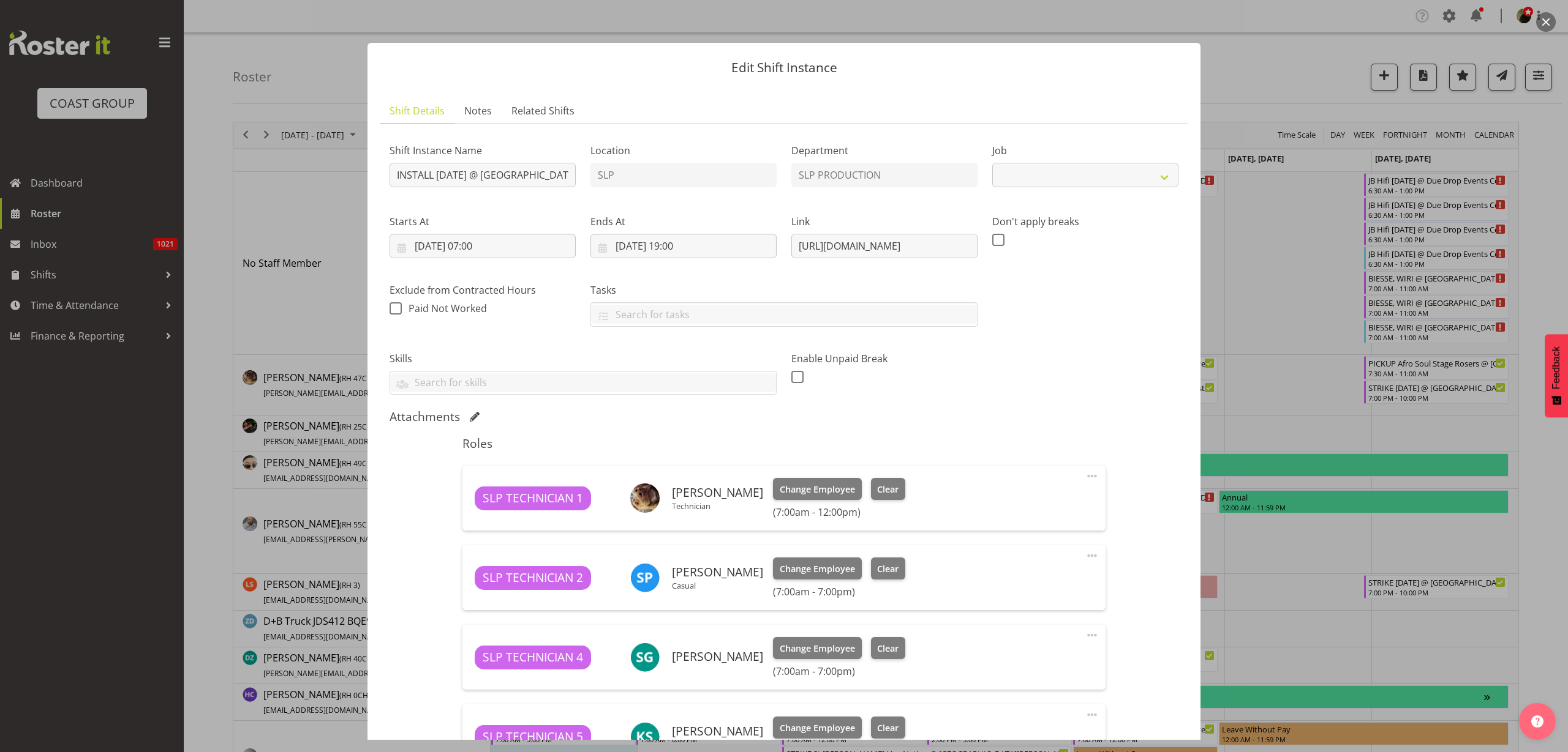
select select "10126"
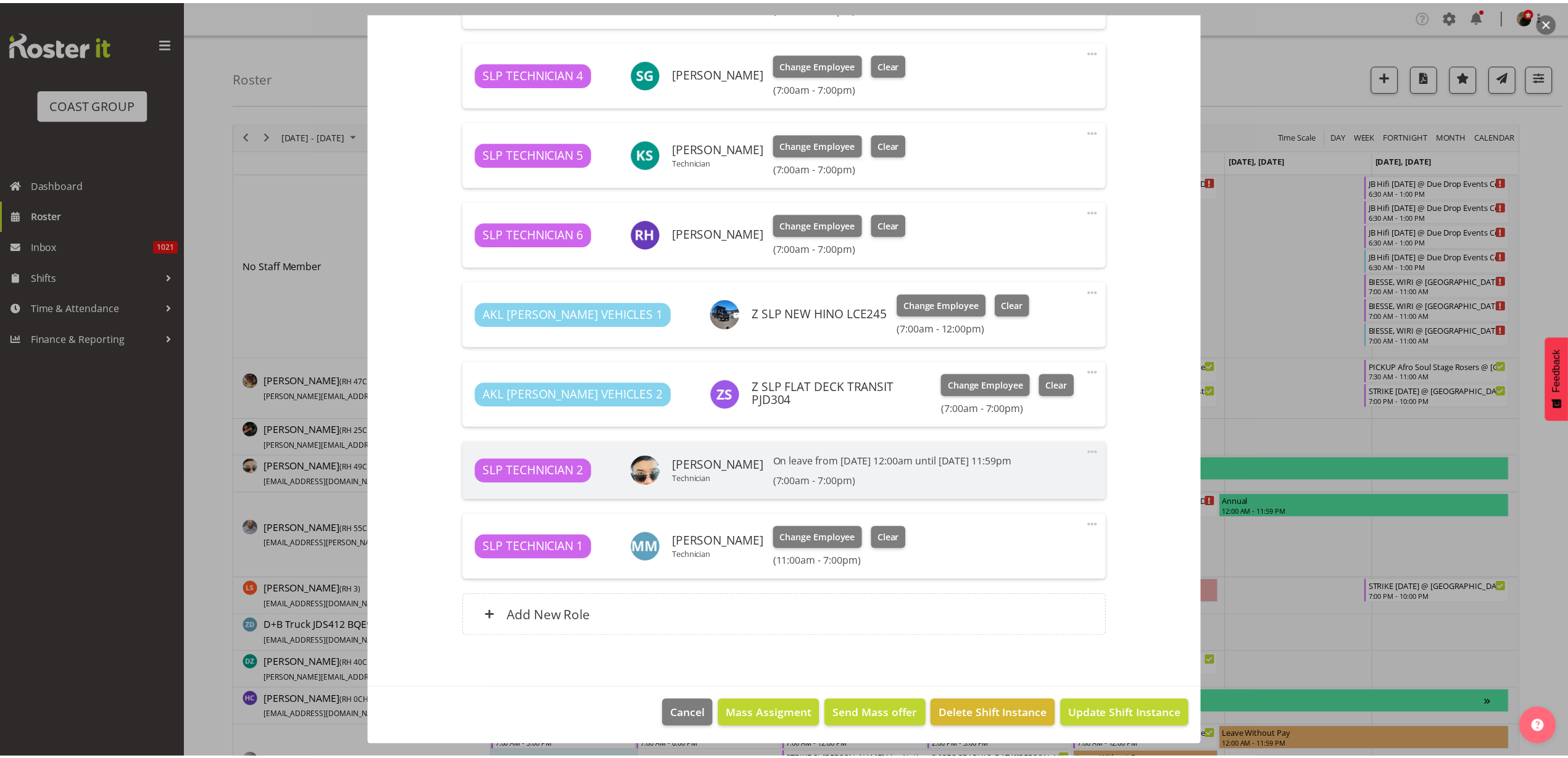
scroll to position [590, 0]
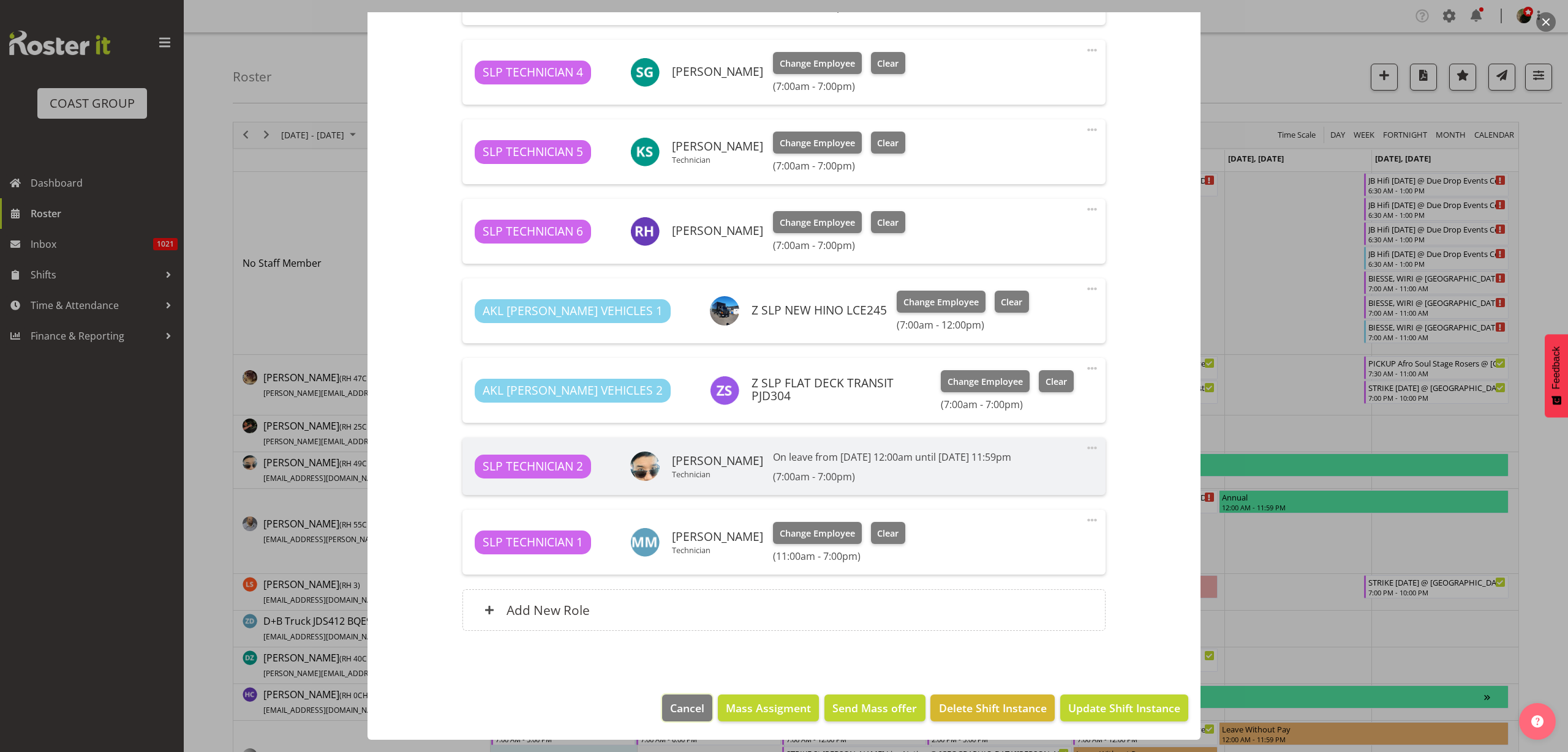
click at [670, 710] on span "Cancel" at bounding box center [687, 708] width 34 height 16
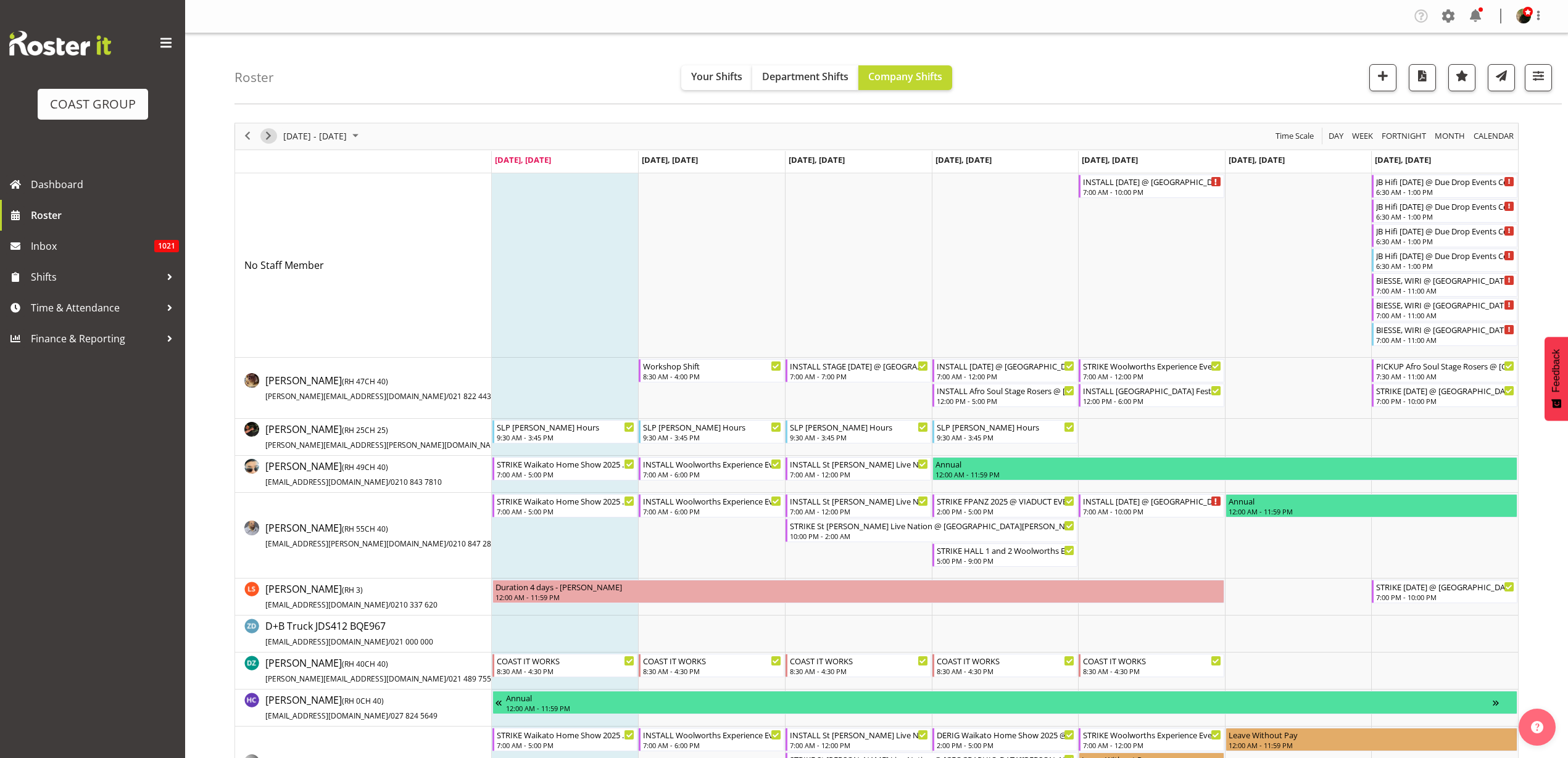
click at [265, 131] on span "Next" at bounding box center [268, 136] width 15 height 16
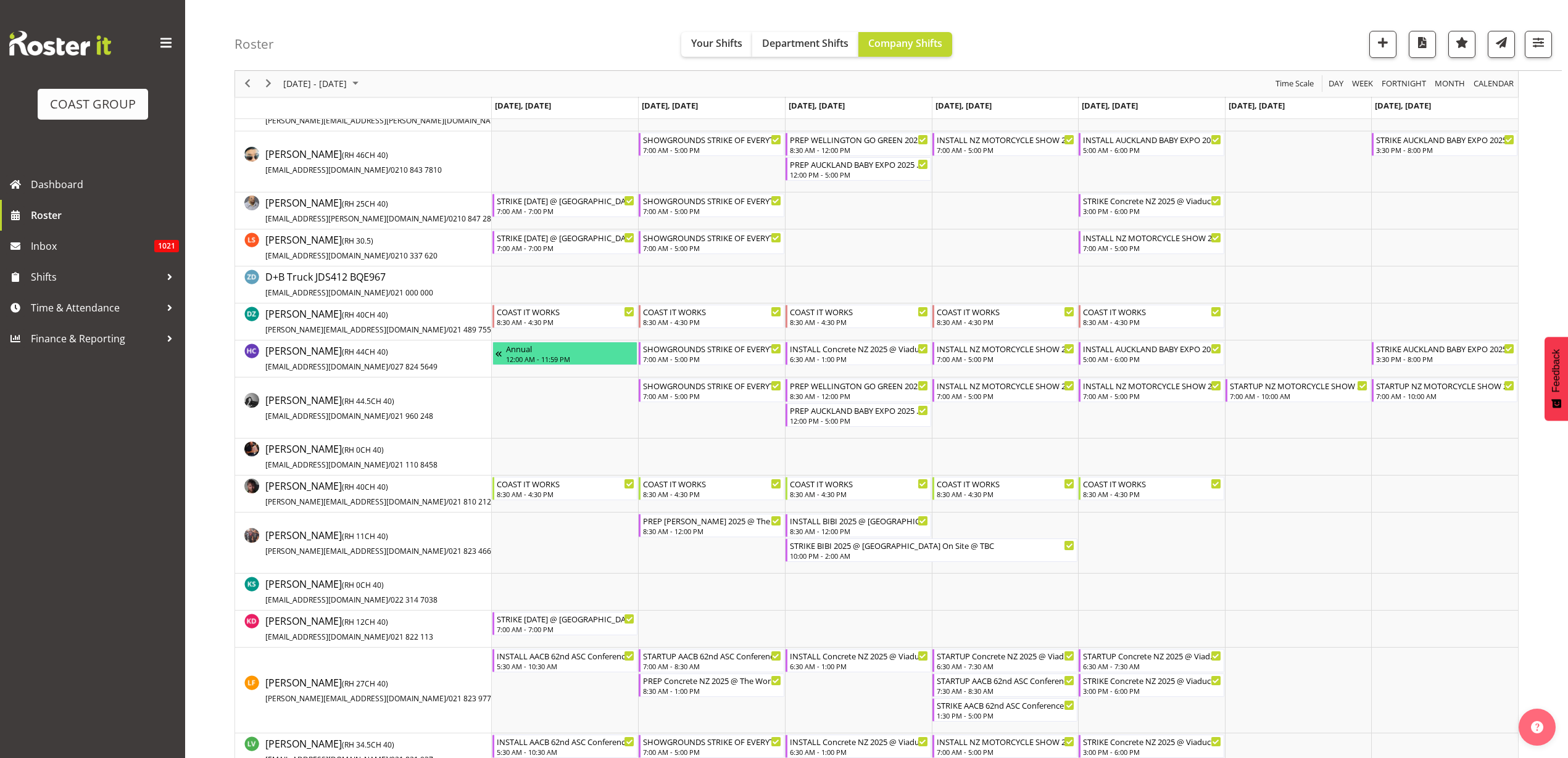
scroll to position [463, 0]
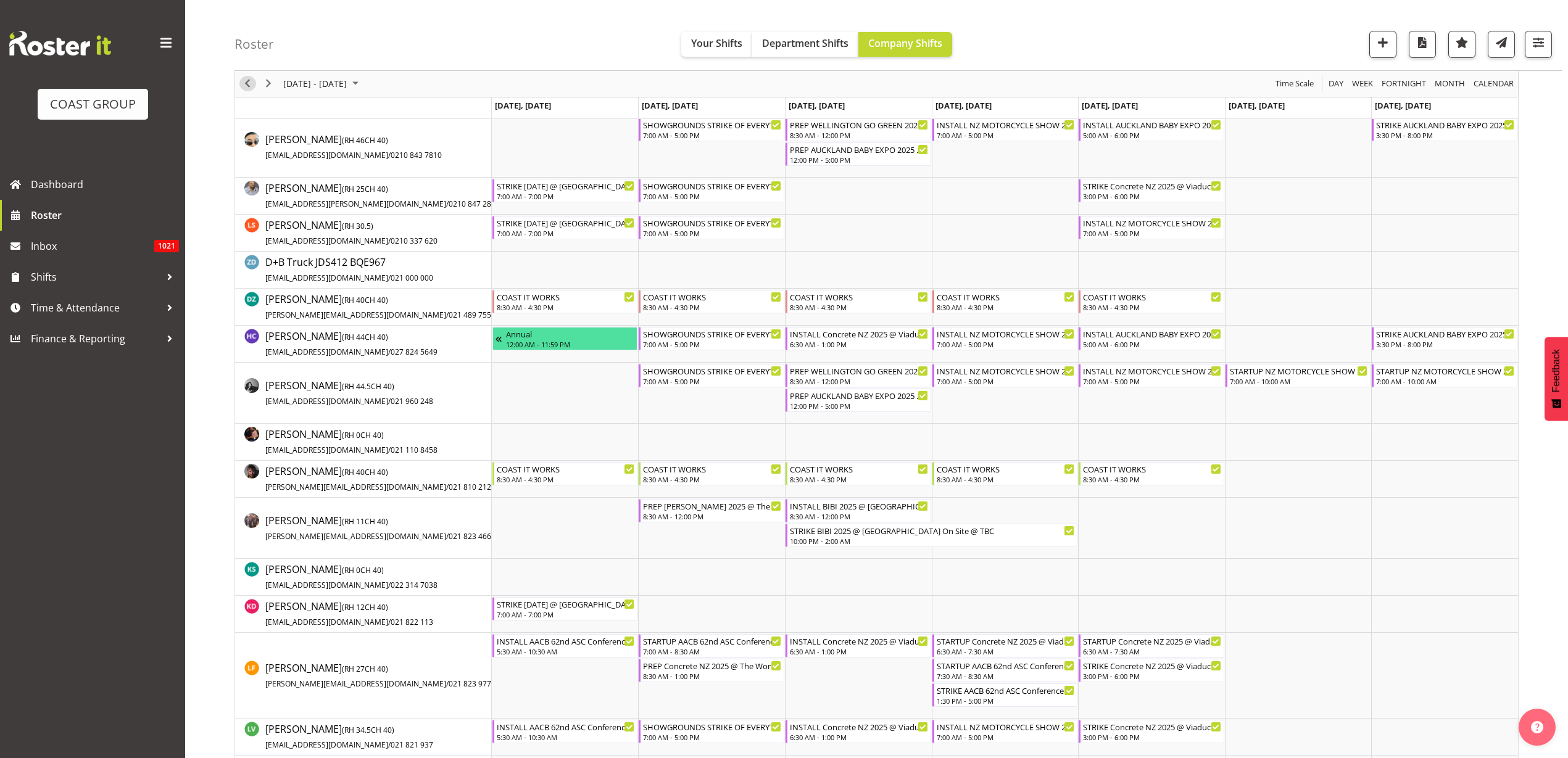
click at [245, 82] on span "Previous" at bounding box center [248, 84] width 15 height 16
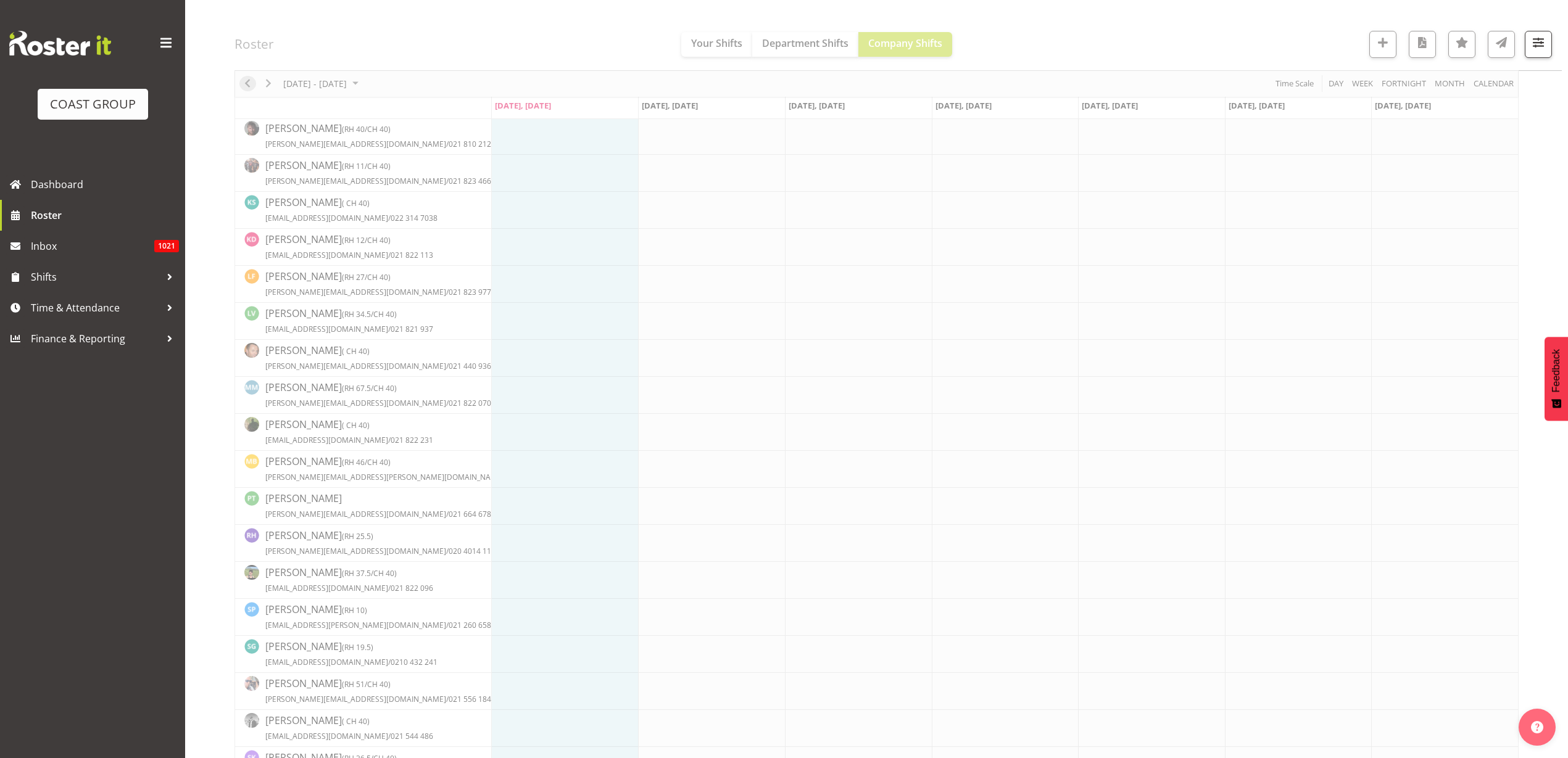
scroll to position [0, 0]
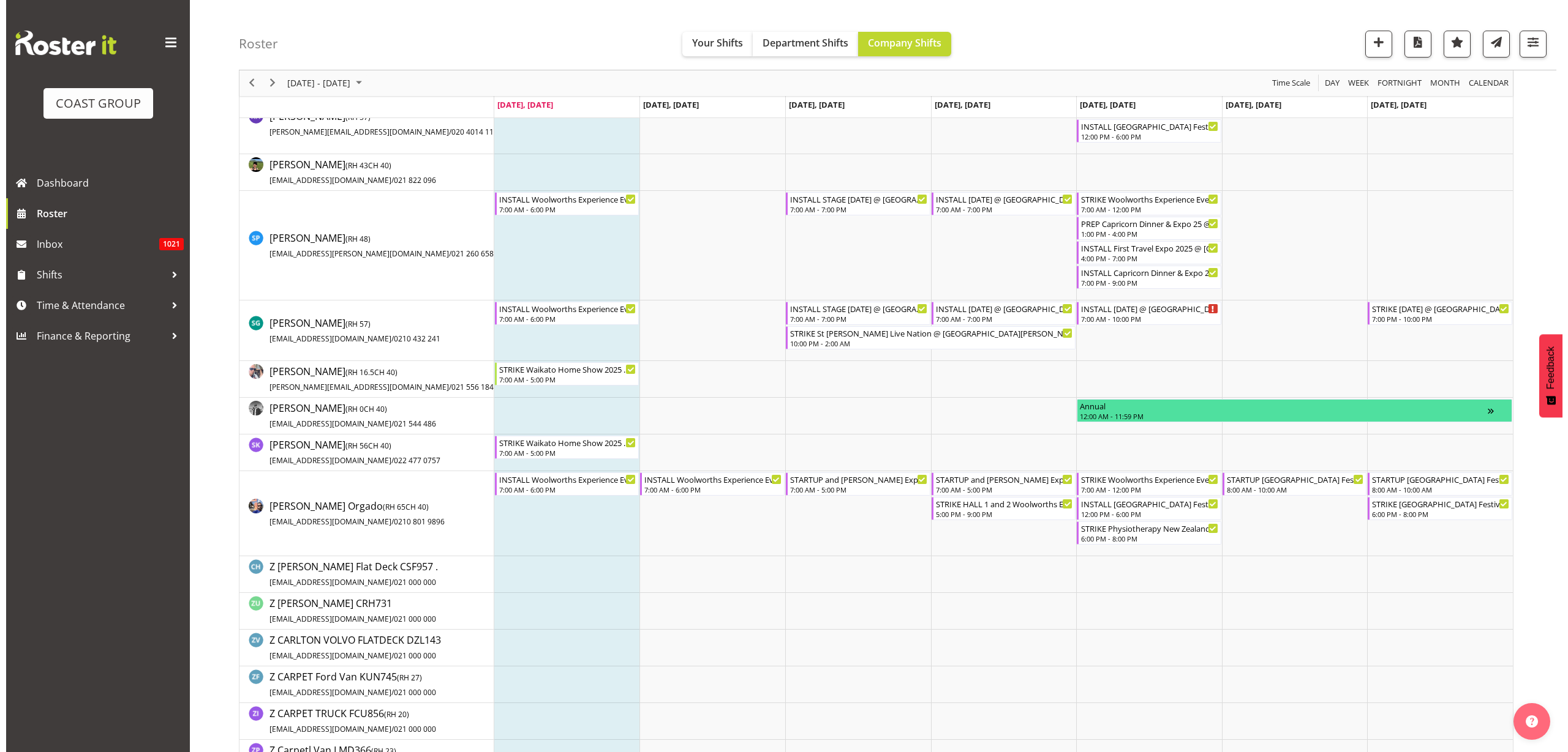
scroll to position [1454, 0]
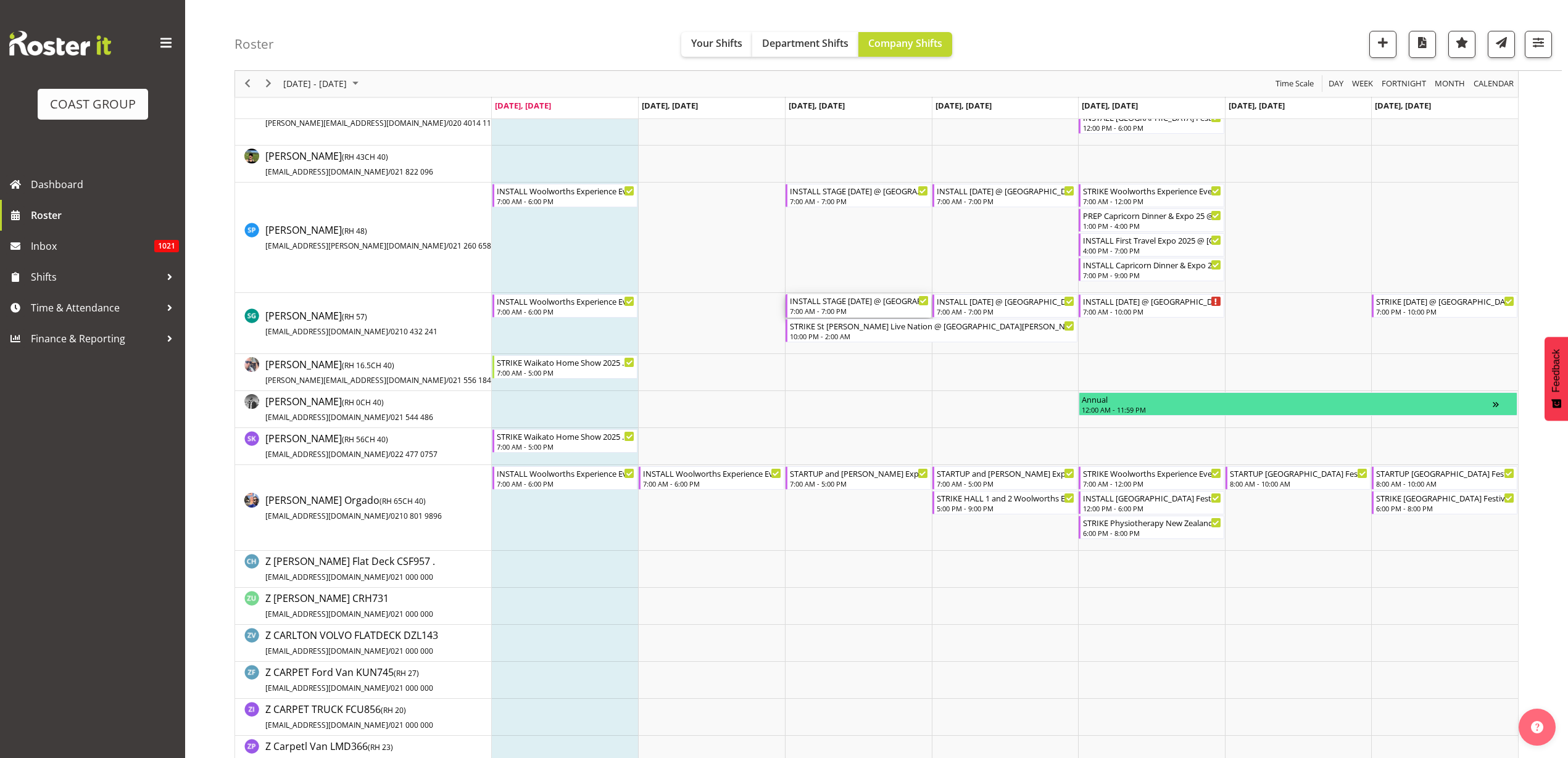
click at [810, 299] on div "INSTALL STAGE [DATE] @ [GEOGRAPHIC_DATA] On SIte @ 0800" at bounding box center [859, 301] width 139 height 13
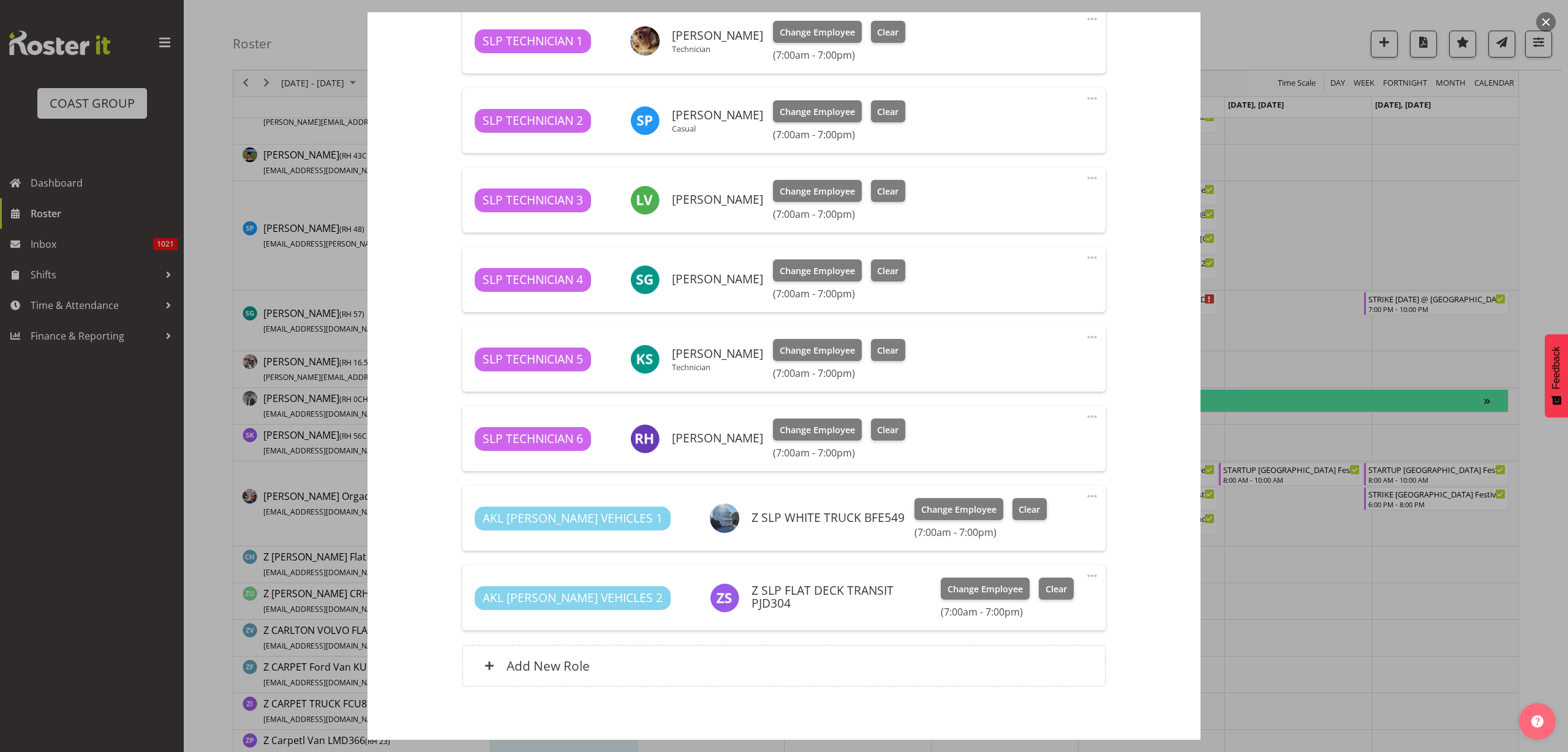
scroll to position [459, 0]
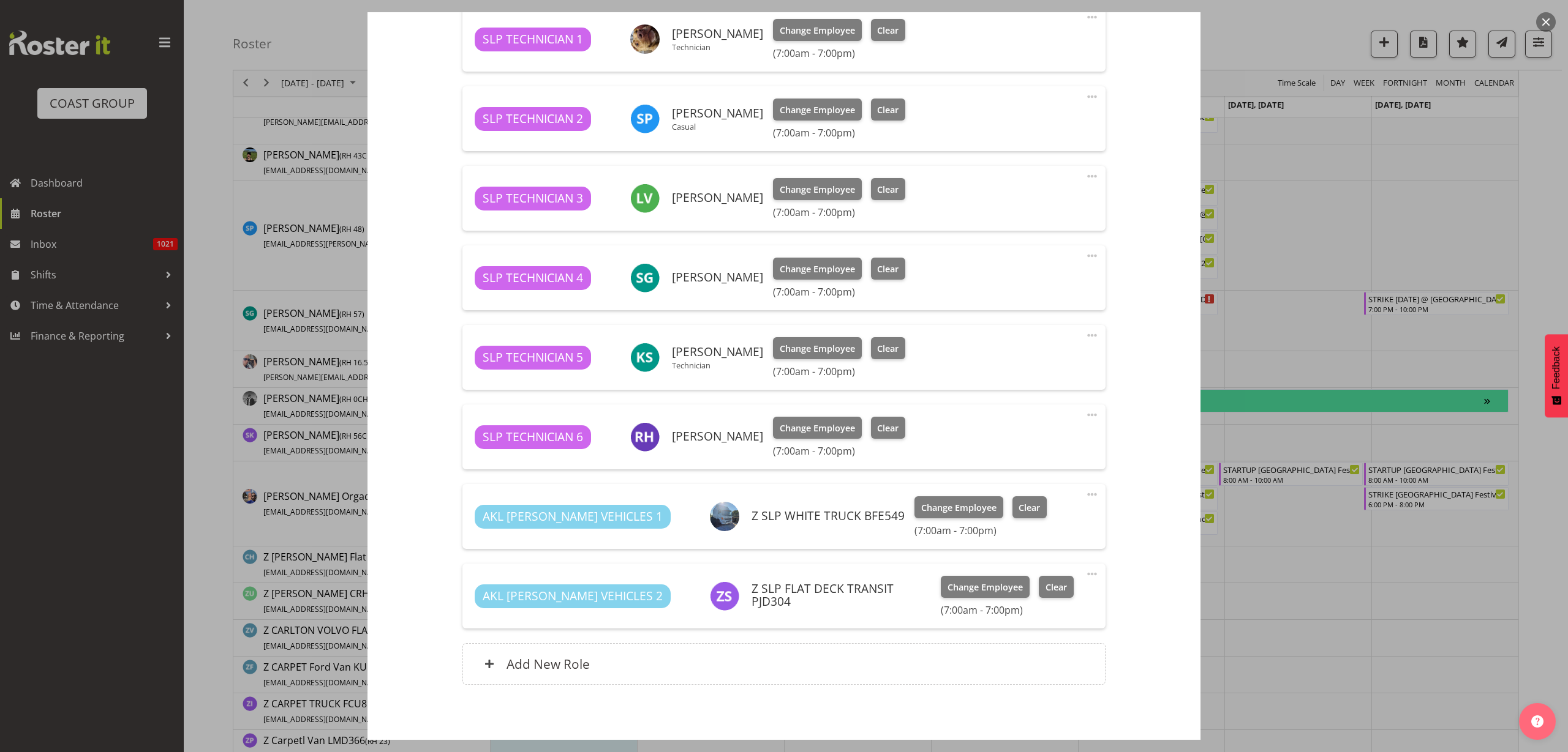
select select "10126"
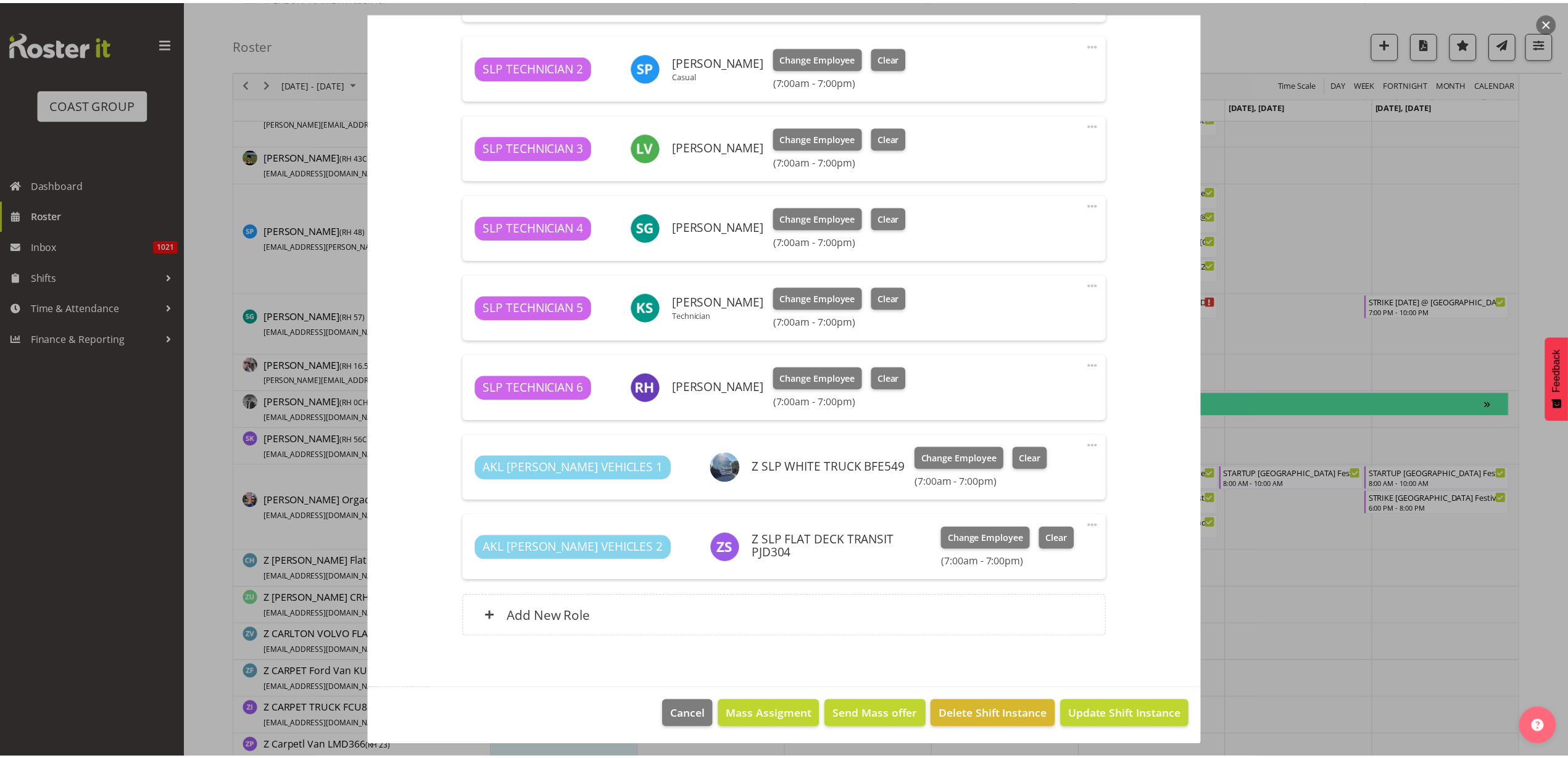
scroll to position [517, 0]
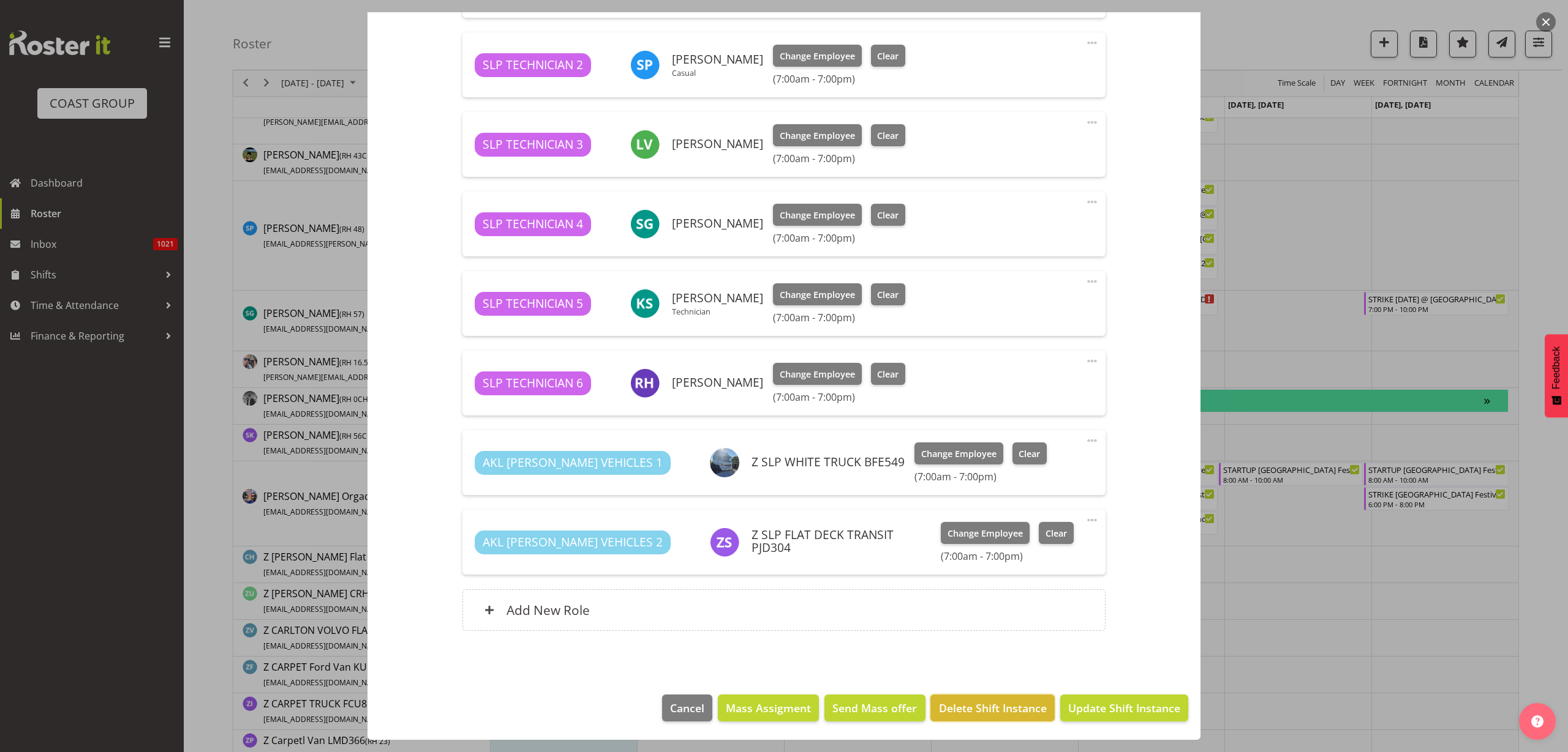
click at [987, 712] on span "Delete Shift Instance" at bounding box center [992, 708] width 108 height 16
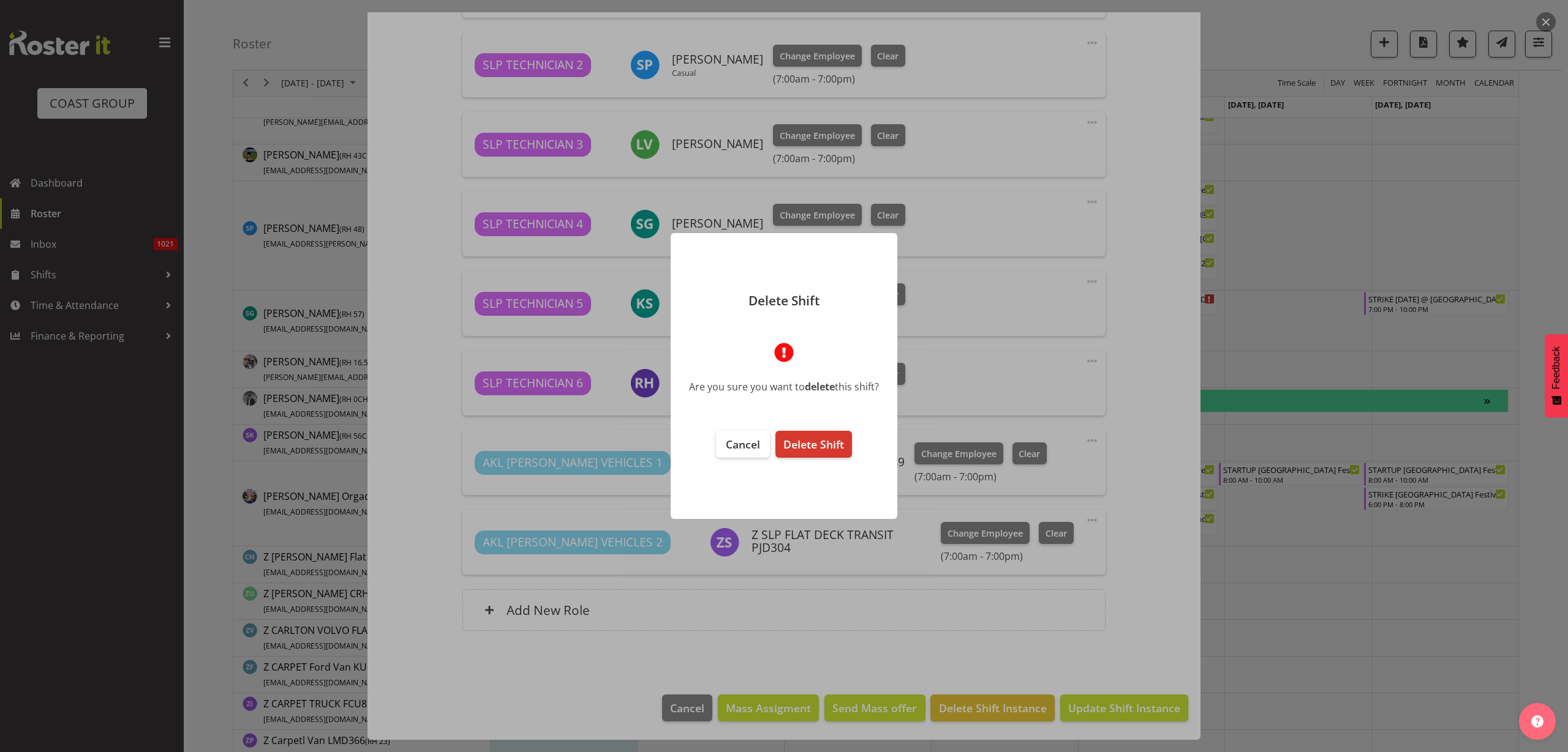
click at [807, 443] on span "Delete Shift" at bounding box center [814, 444] width 61 height 15
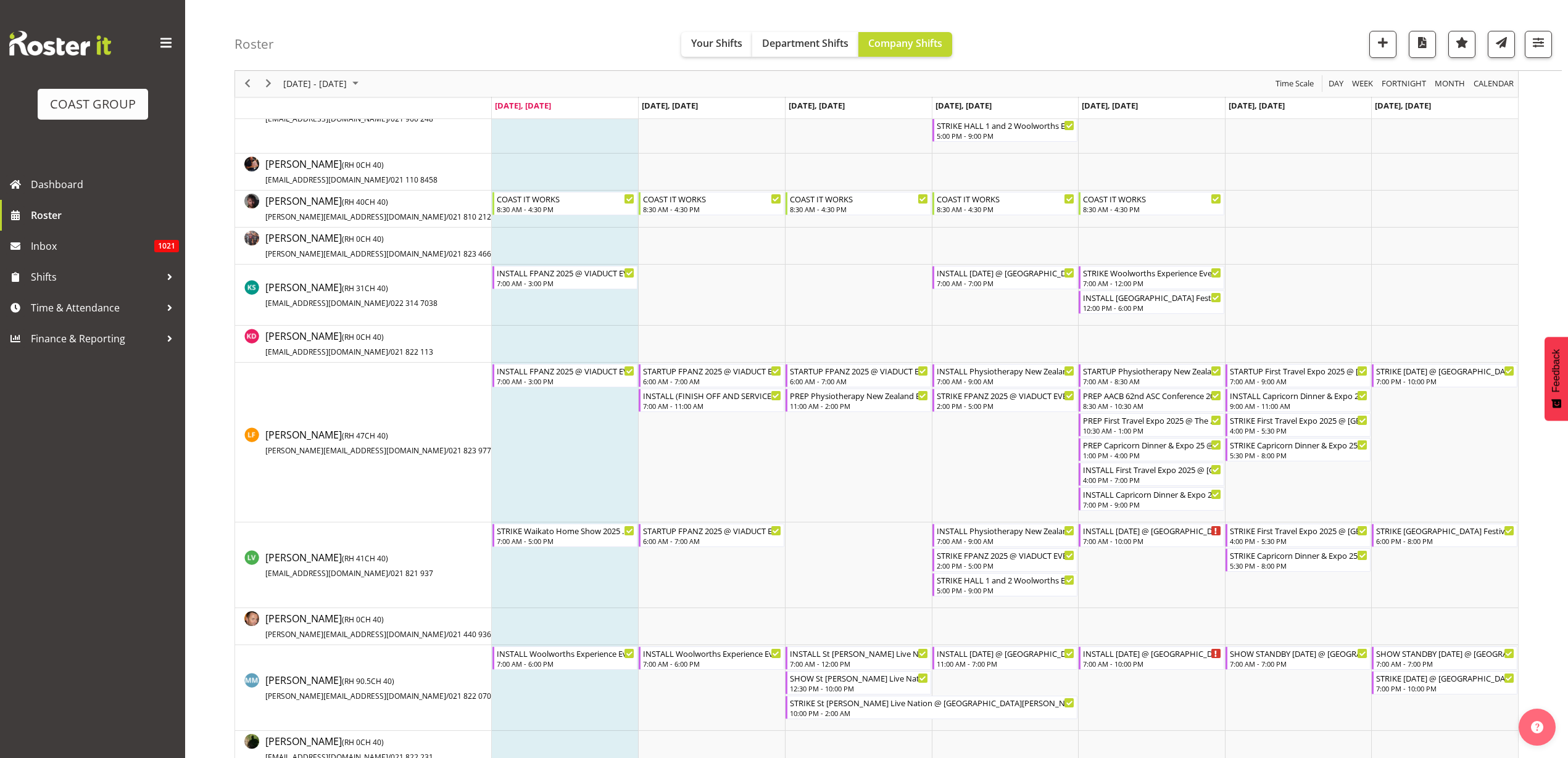
scroll to position [655, 0]
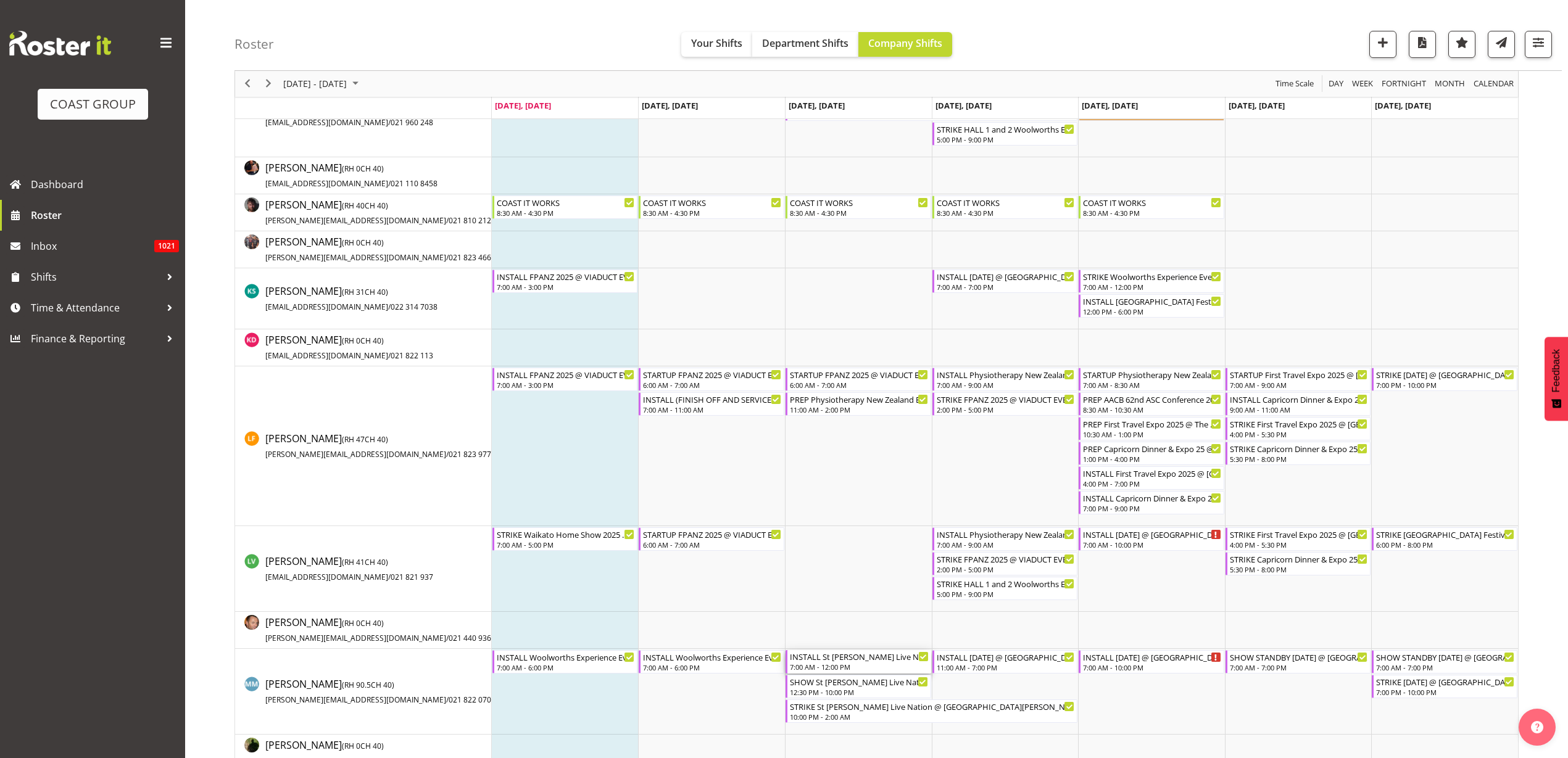
click at [818, 662] on div "INSTALL St [PERSON_NAME] Live Nation @ [GEOGRAPHIC_DATA][PERSON_NAME] On Site @…" at bounding box center [859, 662] width 139 height 23
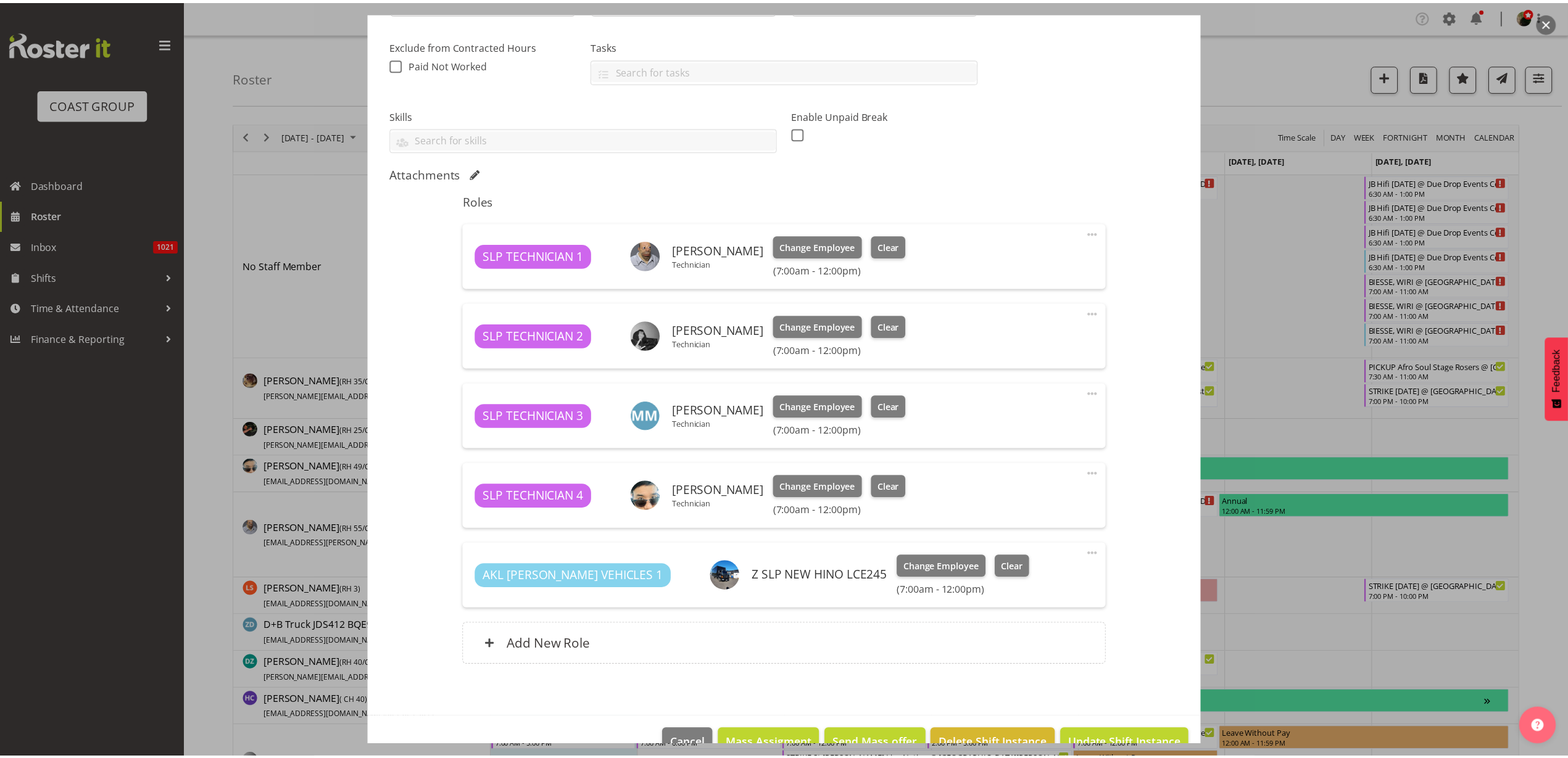
scroll to position [277, 0]
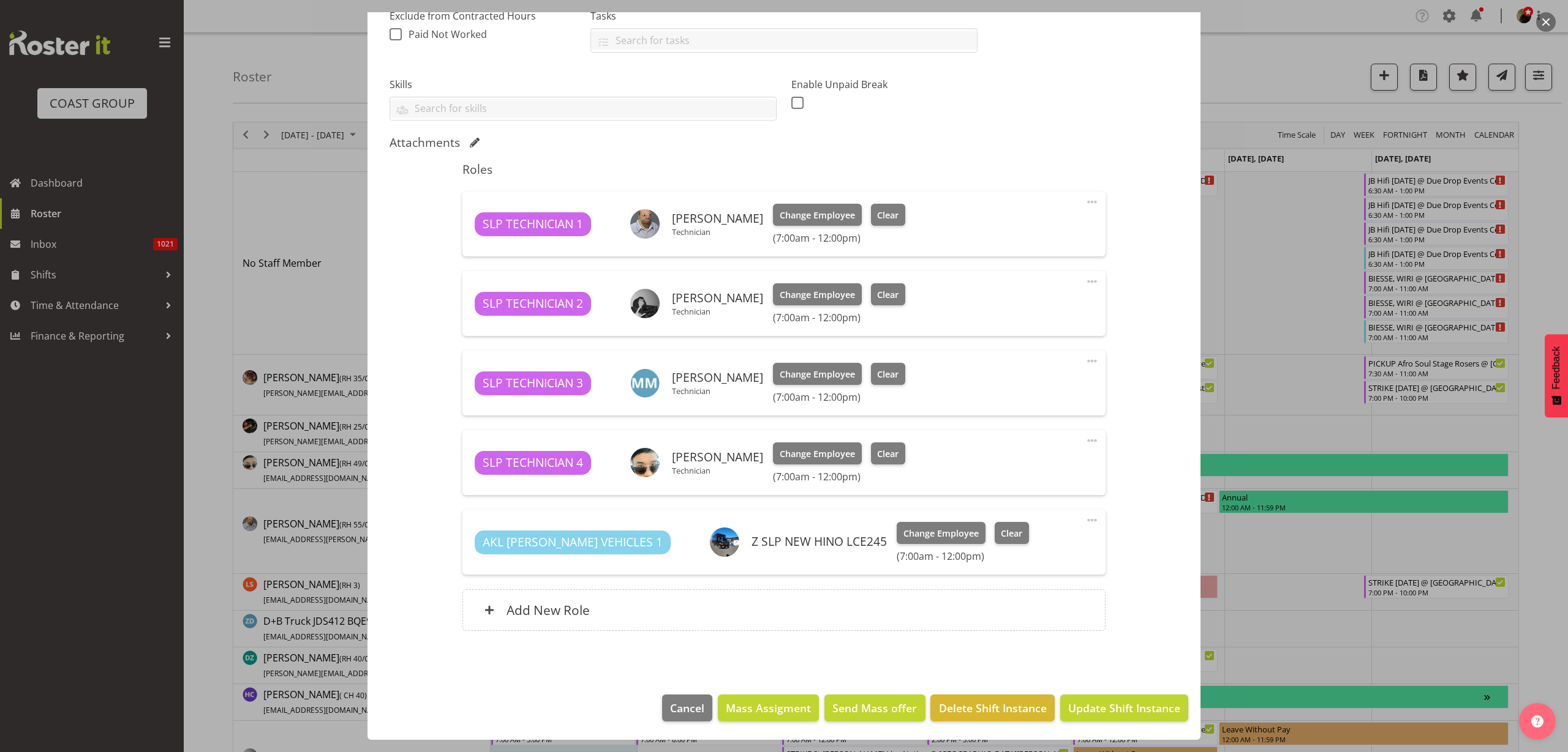
select select "10432"
click at [639, 610] on div "Add New Role" at bounding box center [784, 610] width 643 height 42
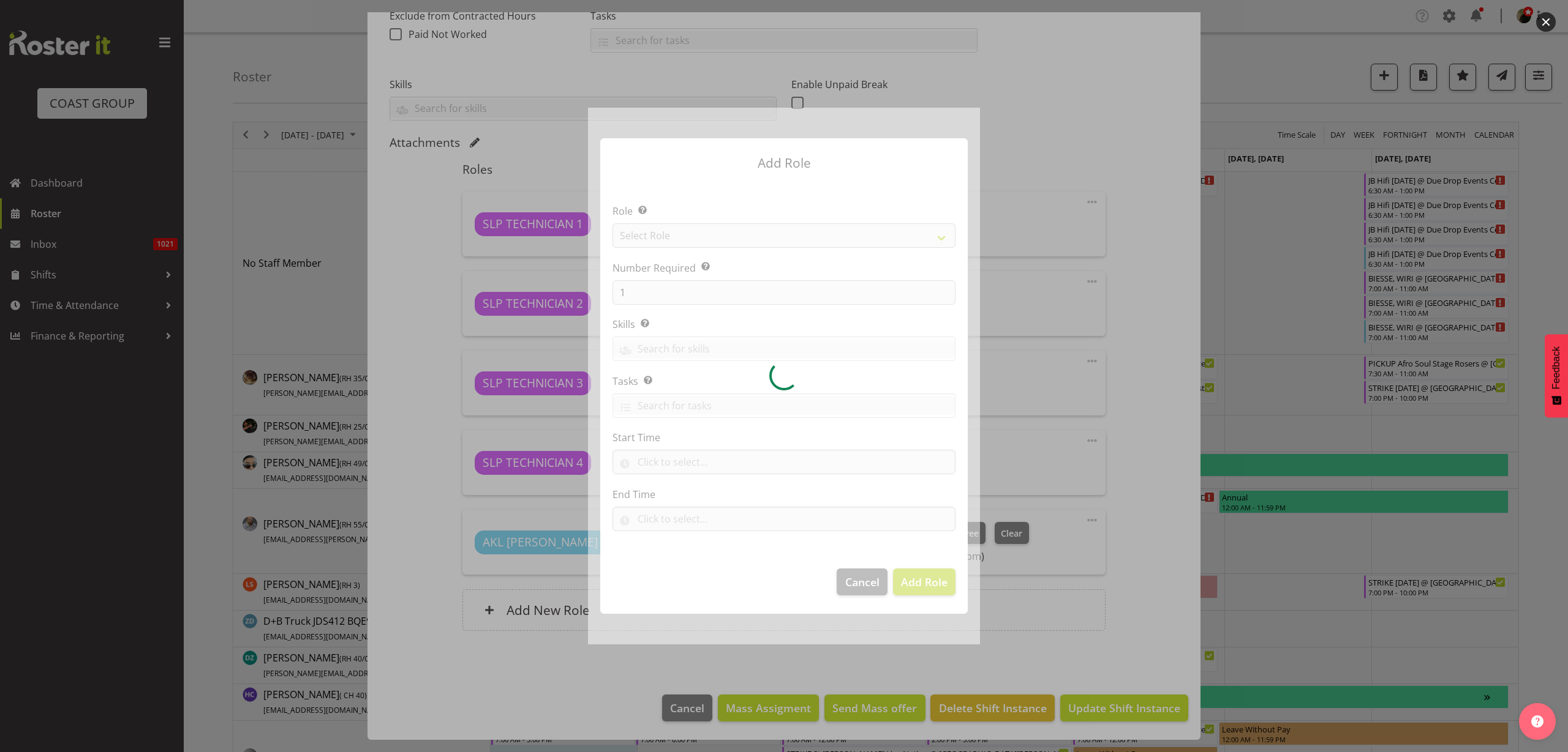
click at [721, 237] on div at bounding box center [784, 376] width 392 height 537
click at [721, 237] on div at bounding box center [784, 376] width 392 height 537
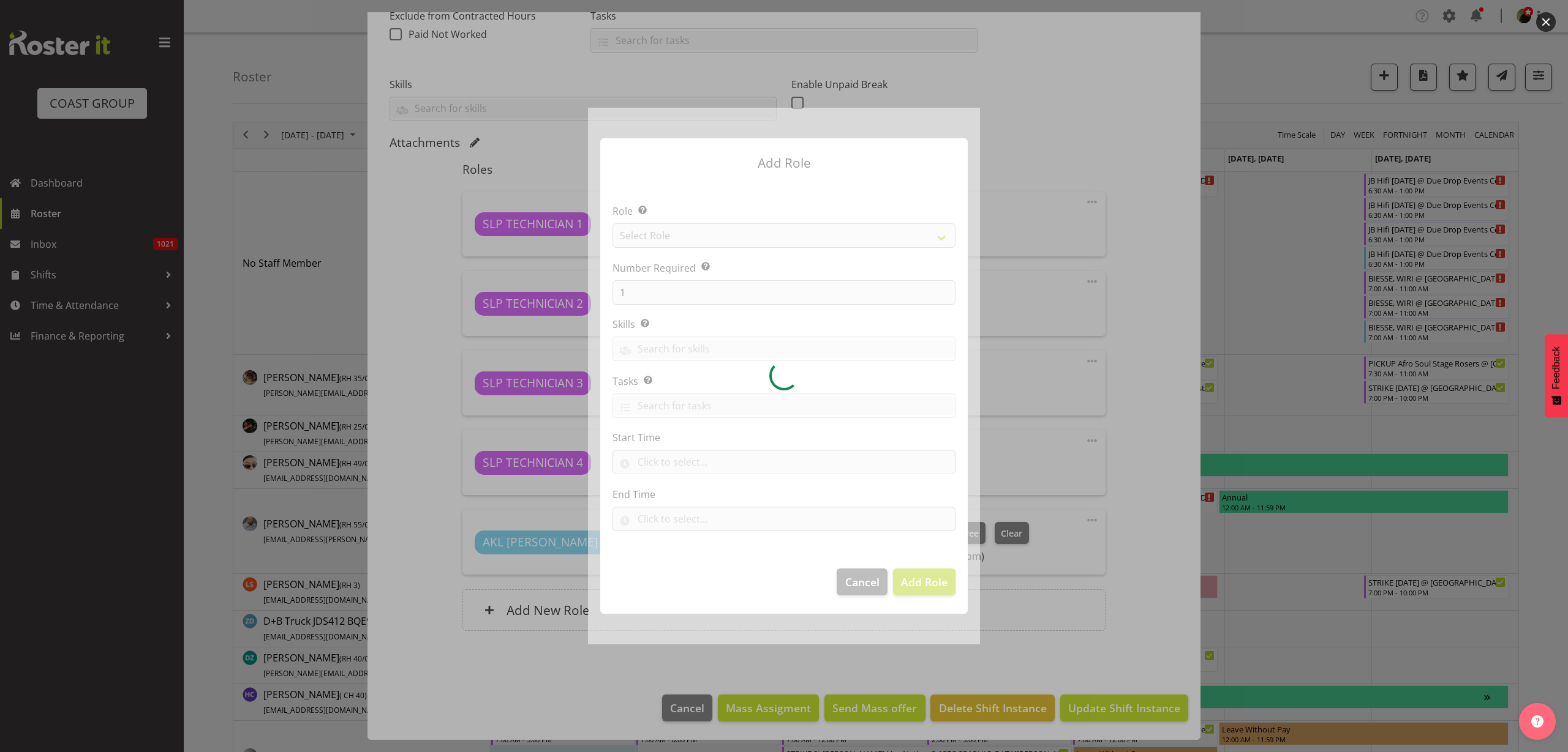
click at [721, 237] on div at bounding box center [784, 376] width 392 height 537
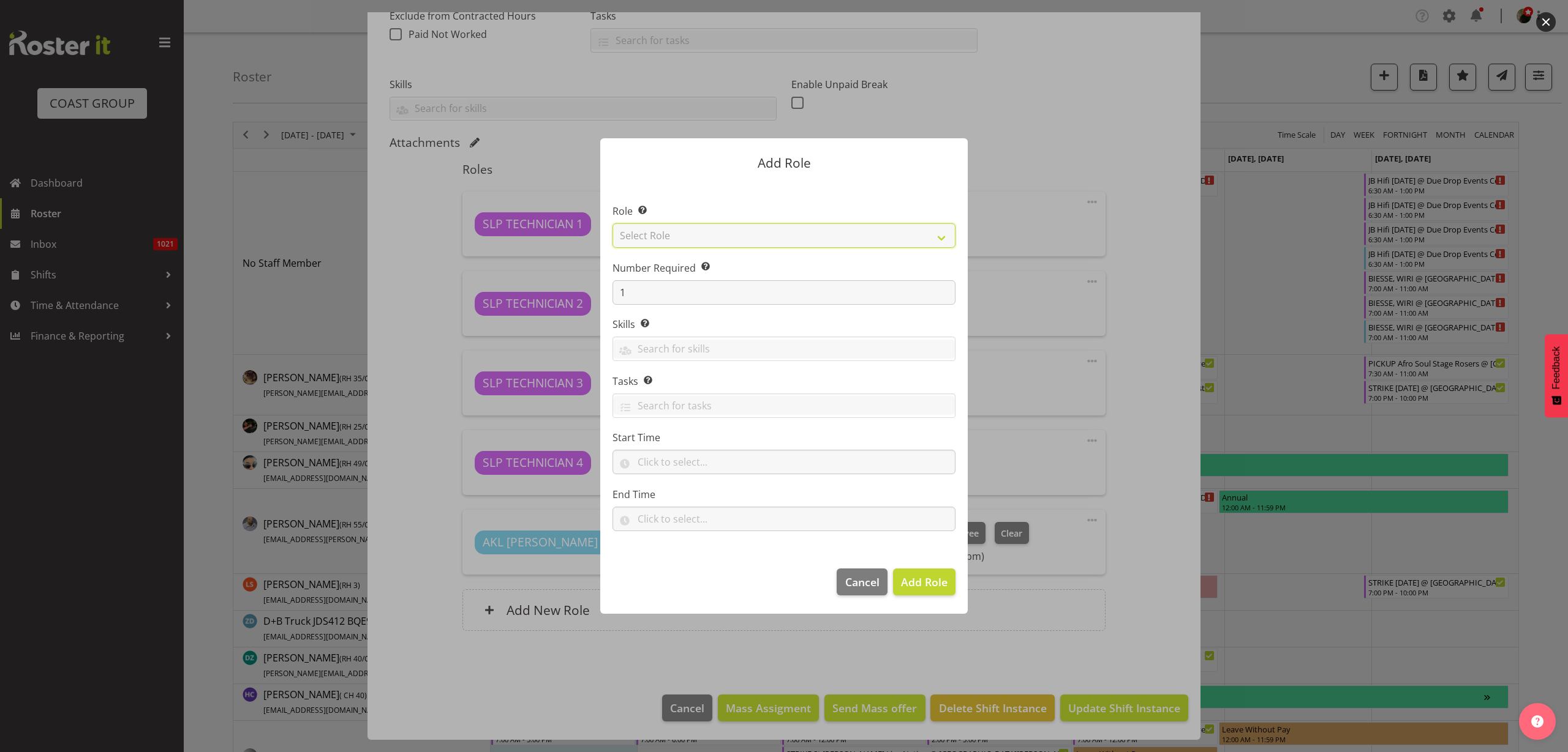
click at [736, 237] on select "Select Role ACCOUNT MANAGER ACCOUNT MANAGER DW ACCOUNTS [PERSON_NAME] VEHICLES …" at bounding box center [784, 235] width 343 height 24
select select "123"
click at [612, 223] on select "Select Role ACCOUNT MANAGER ACCOUNT MANAGER DW ACCOUNTS [PERSON_NAME] VEHICLES …" at bounding box center [784, 235] width 343 height 24
drag, startPoint x: 666, startPoint y: 300, endPoint x: 510, endPoint y: 283, distance: 156.9
click at [516, 285] on form "Add Role Role Select the role you wish to add to the shift. ACCOUNT MANAGER ACC…" at bounding box center [784, 376] width 588 height 537
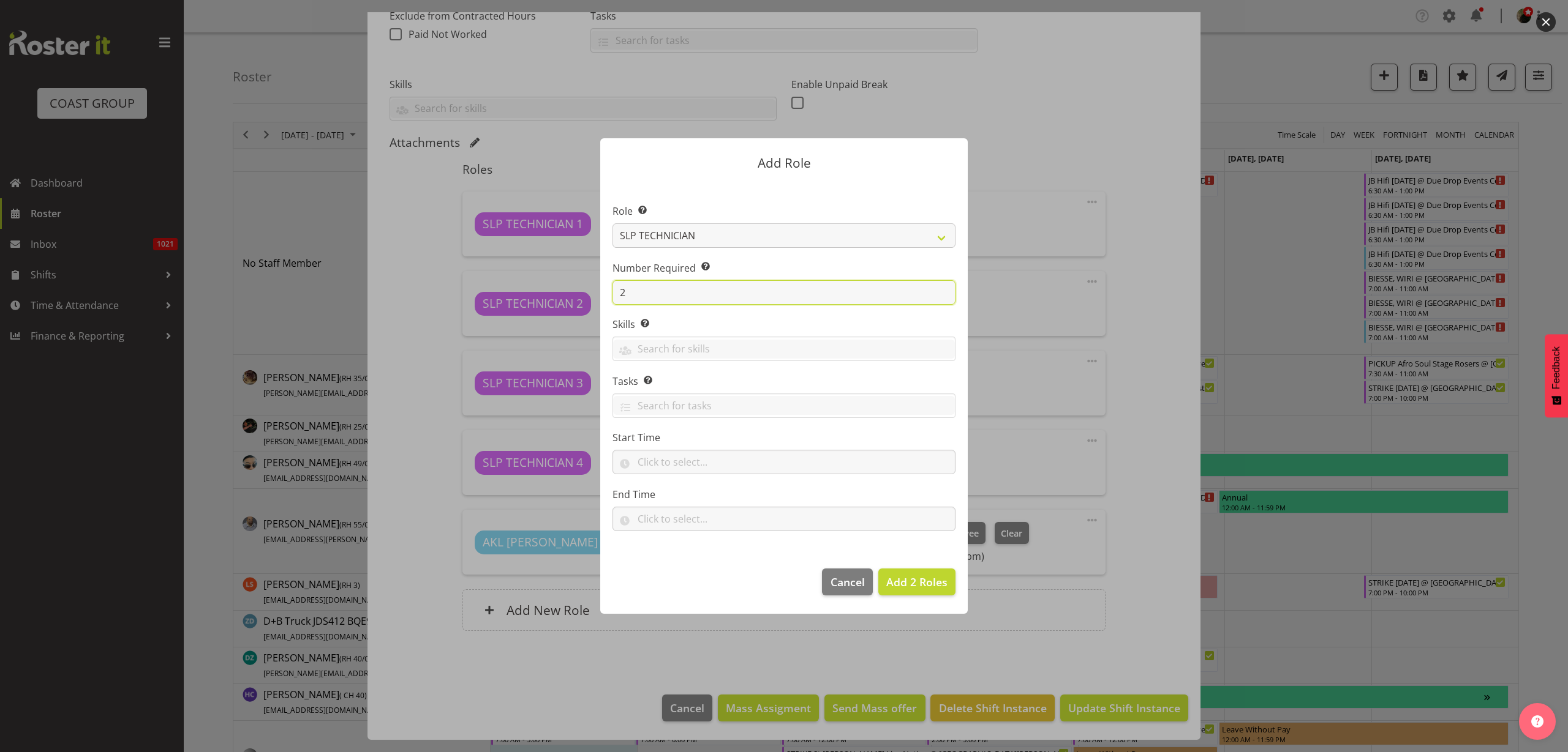
type input "2"
click at [912, 581] on span "Add 2 Roles" at bounding box center [916, 582] width 62 height 15
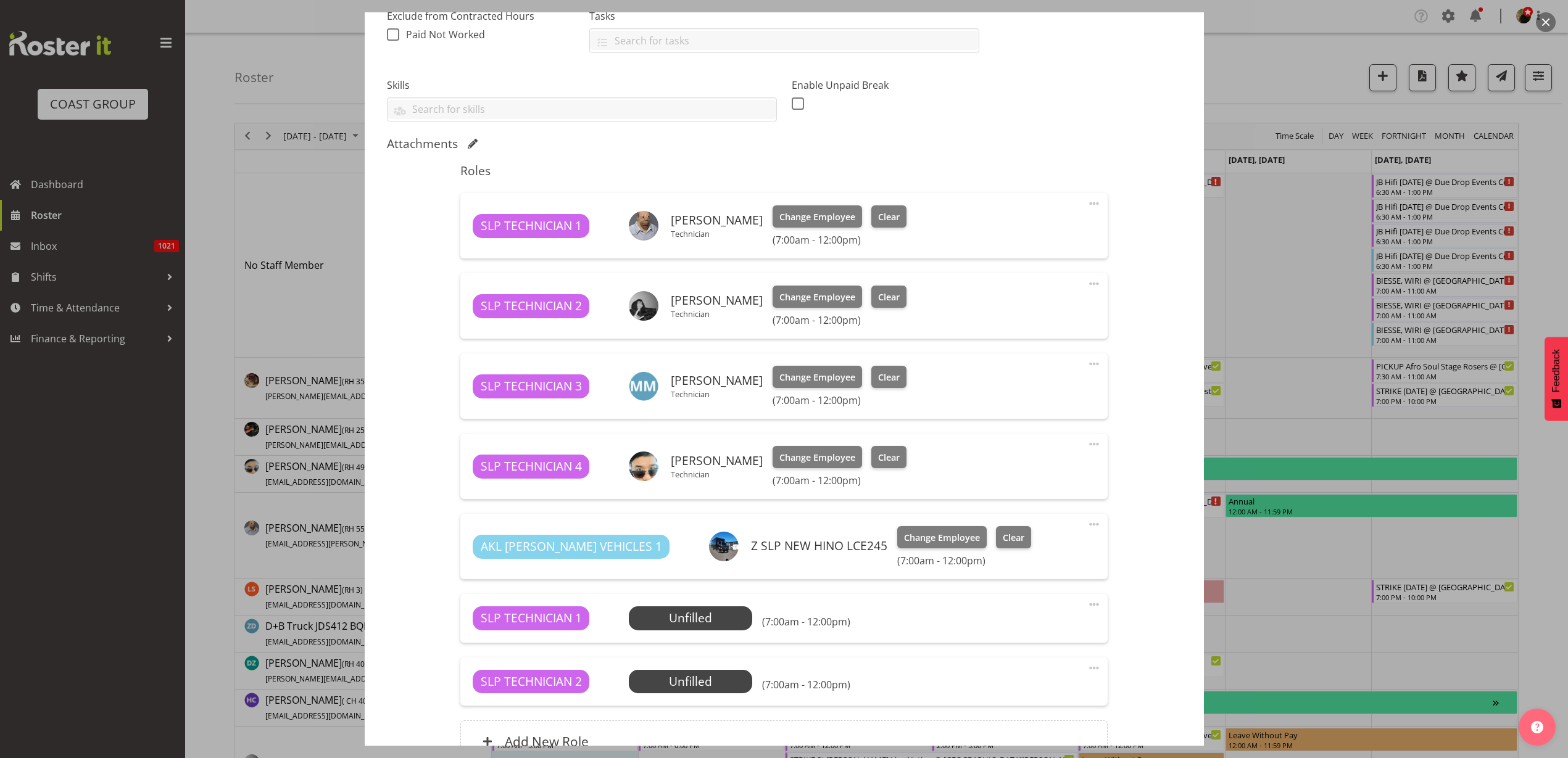
click at [0, 0] on span "Select Employee" at bounding box center [0, 0] width 0 height 0
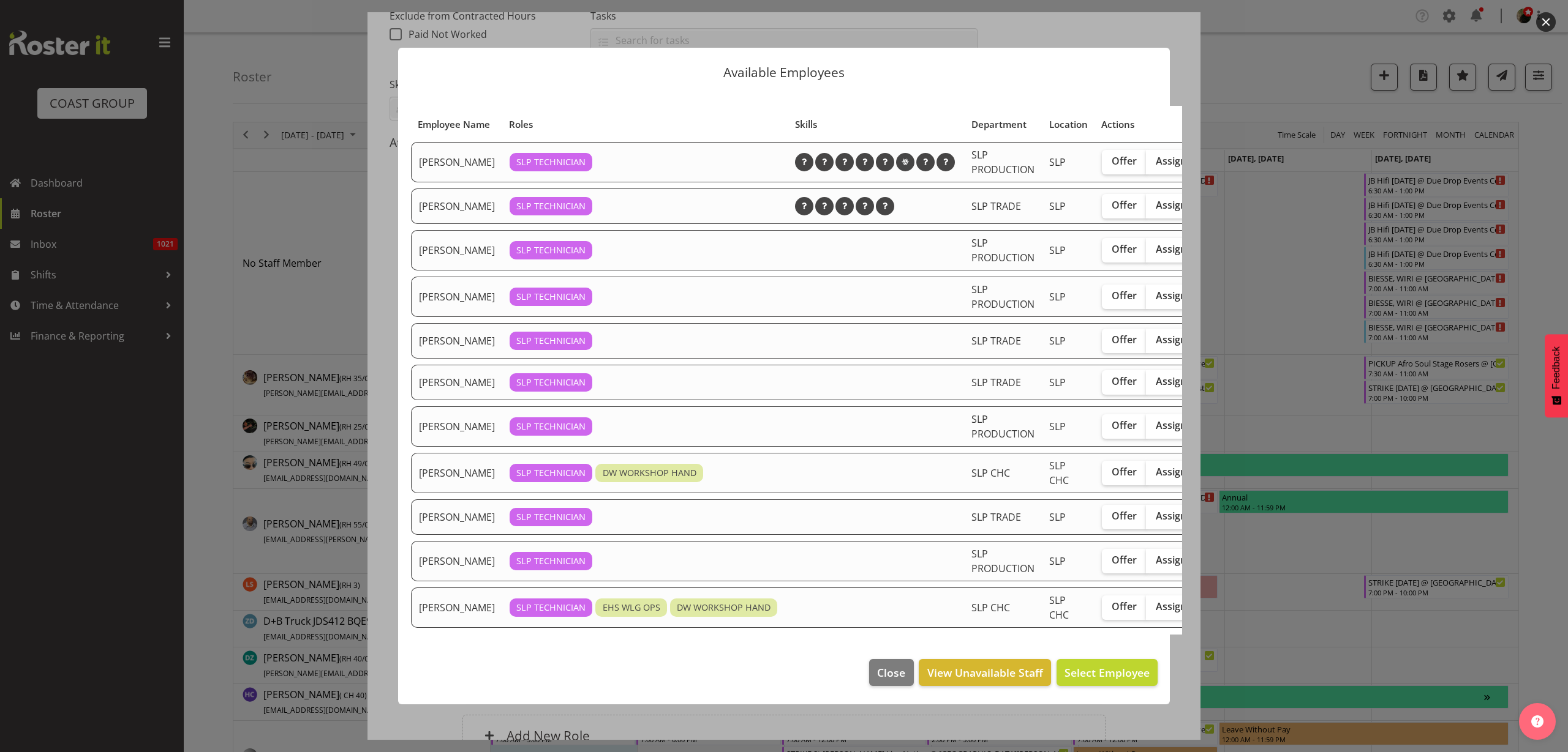
click at [1155, 346] on span "Assign" at bounding box center [1170, 340] width 30 height 13
click at [1149, 344] on input "Assign" at bounding box center [1149, 340] width 8 height 8
checkbox input "true"
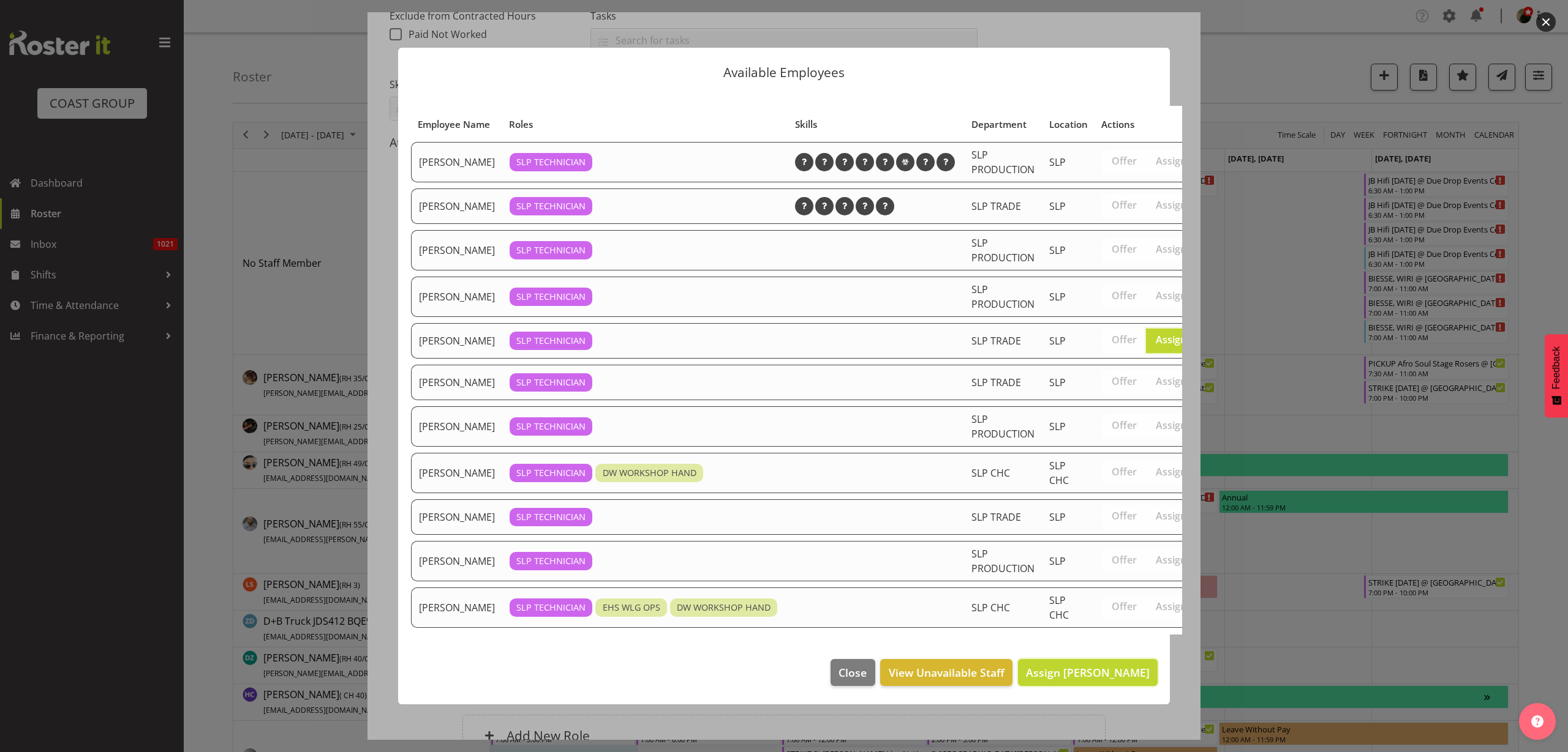
click at [1063, 680] on span "Assign [PERSON_NAME]" at bounding box center [1087, 673] width 124 height 15
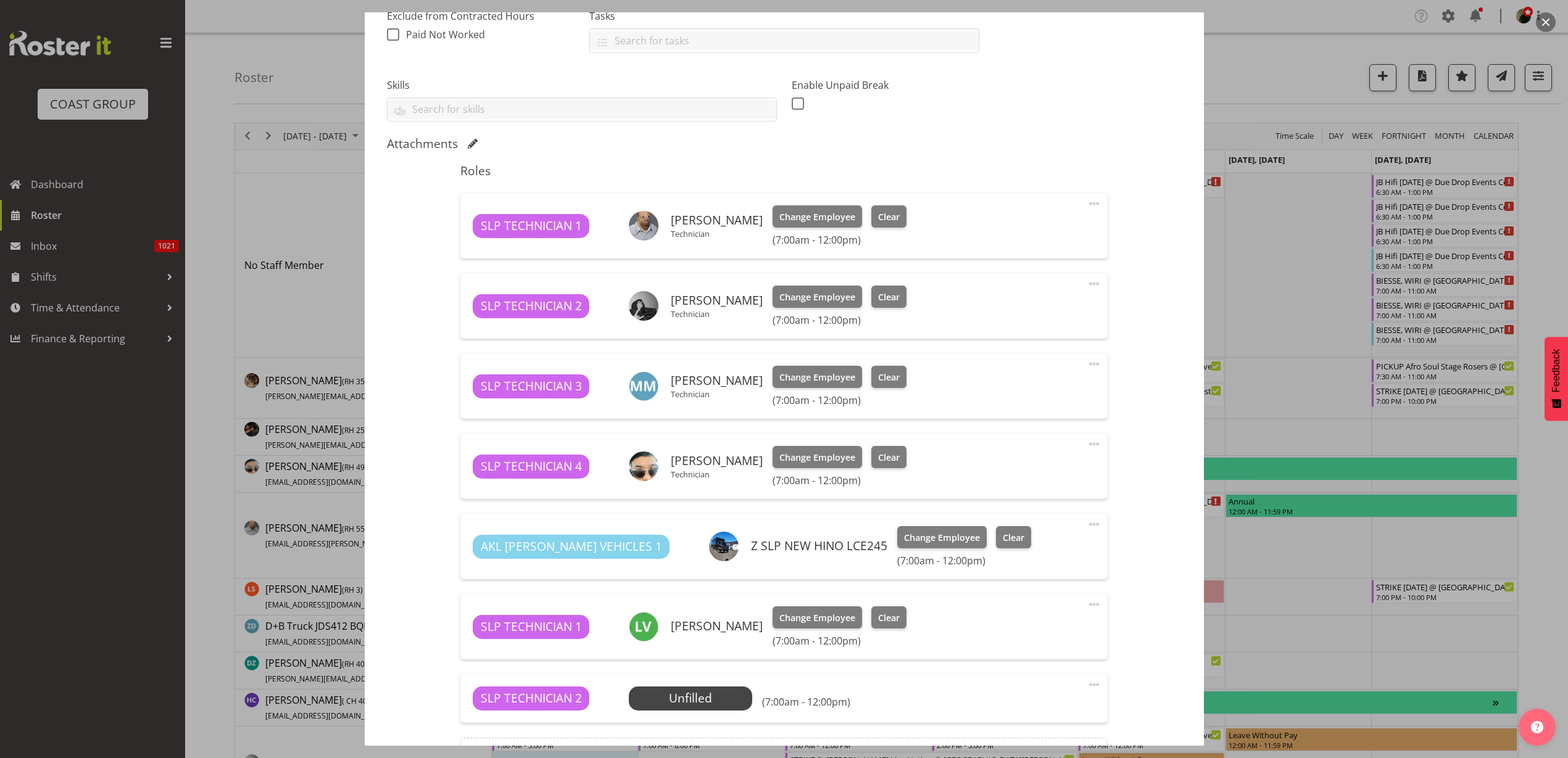
click at [0, 0] on span "Select Employee" at bounding box center [0, 0] width 0 height 0
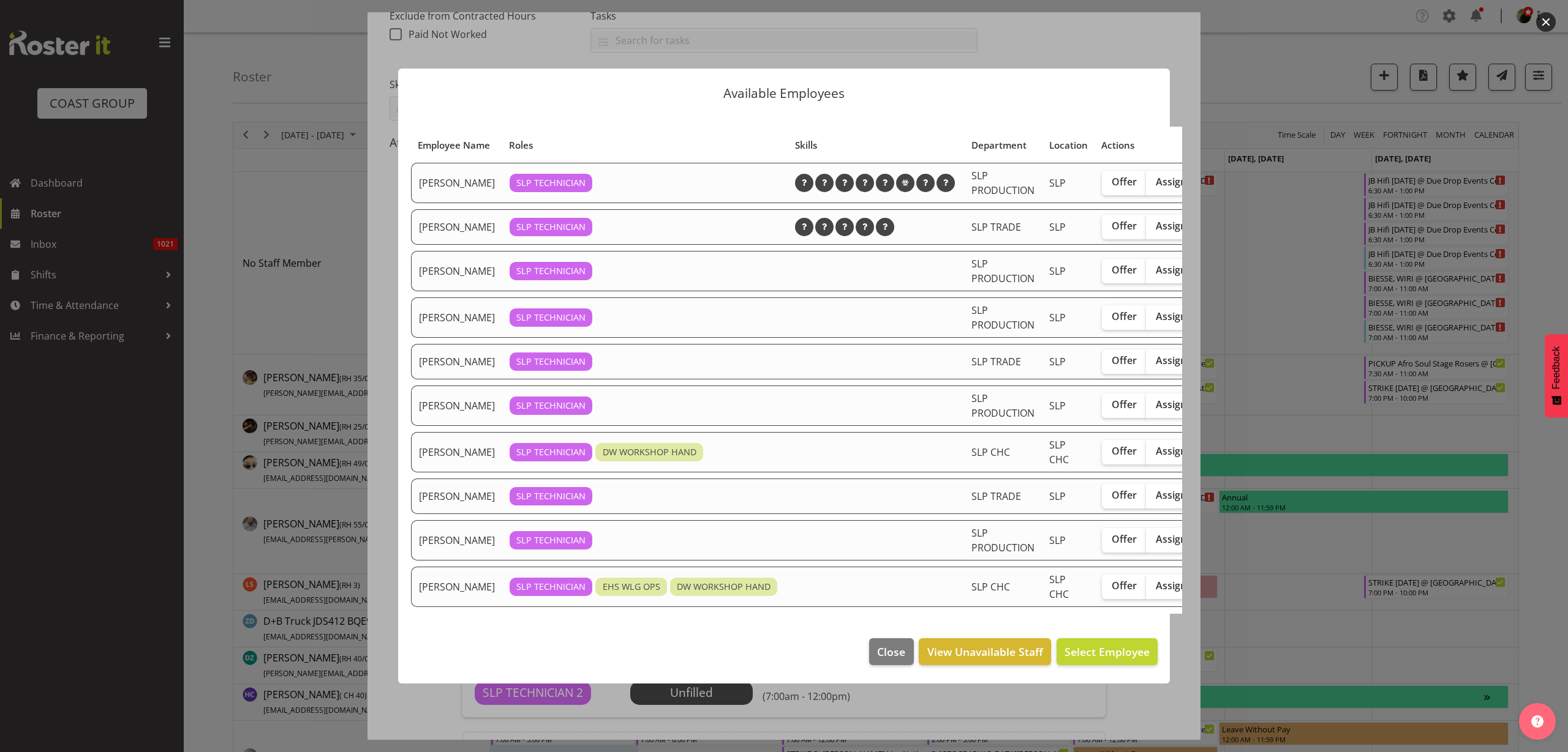
click at [1161, 405] on span "Assign" at bounding box center [1170, 404] width 30 height 13
click at [1154, 405] on input "Assign" at bounding box center [1149, 405] width 8 height 8
checkbox input "true"
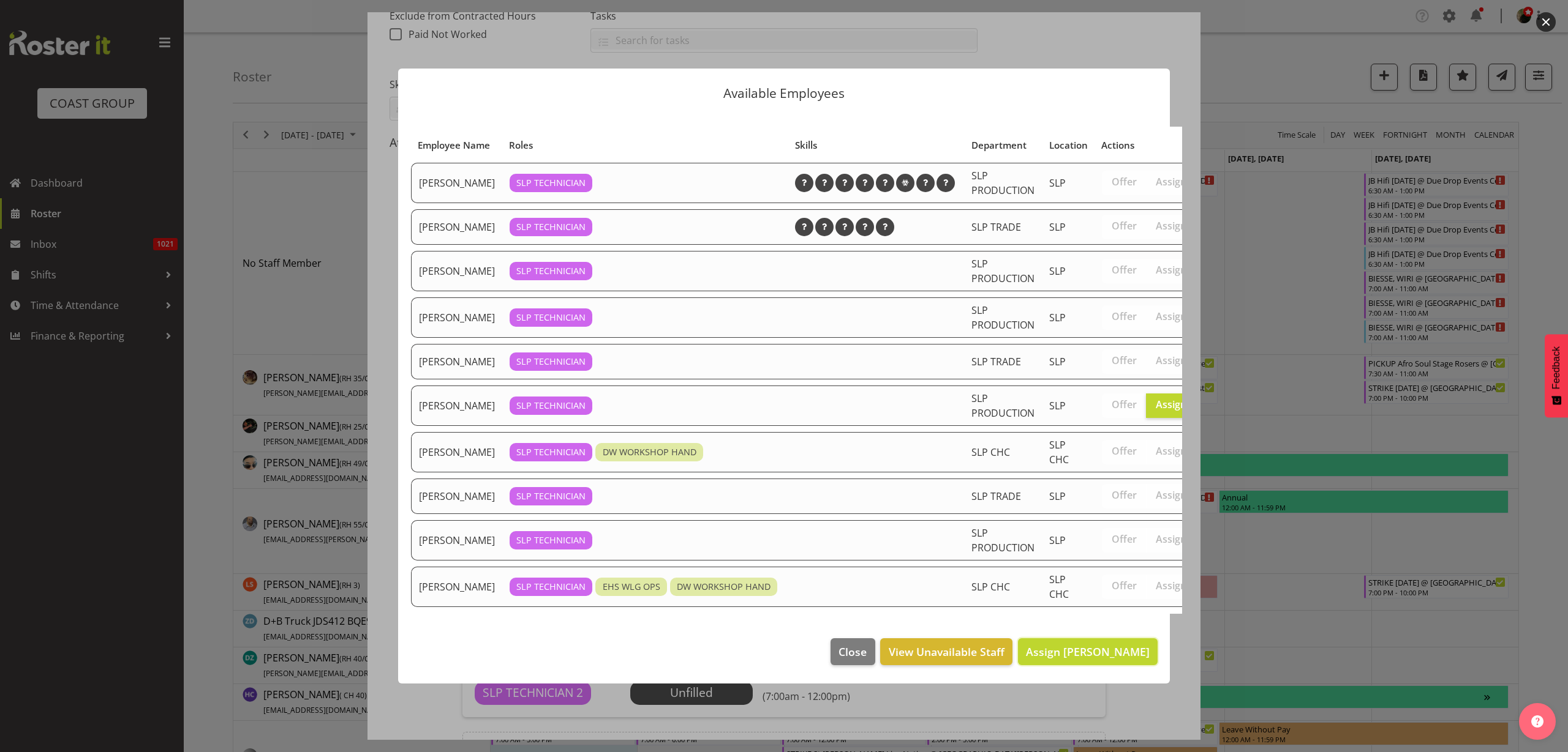
click at [1085, 652] on span "Assign [PERSON_NAME]" at bounding box center [1087, 652] width 124 height 15
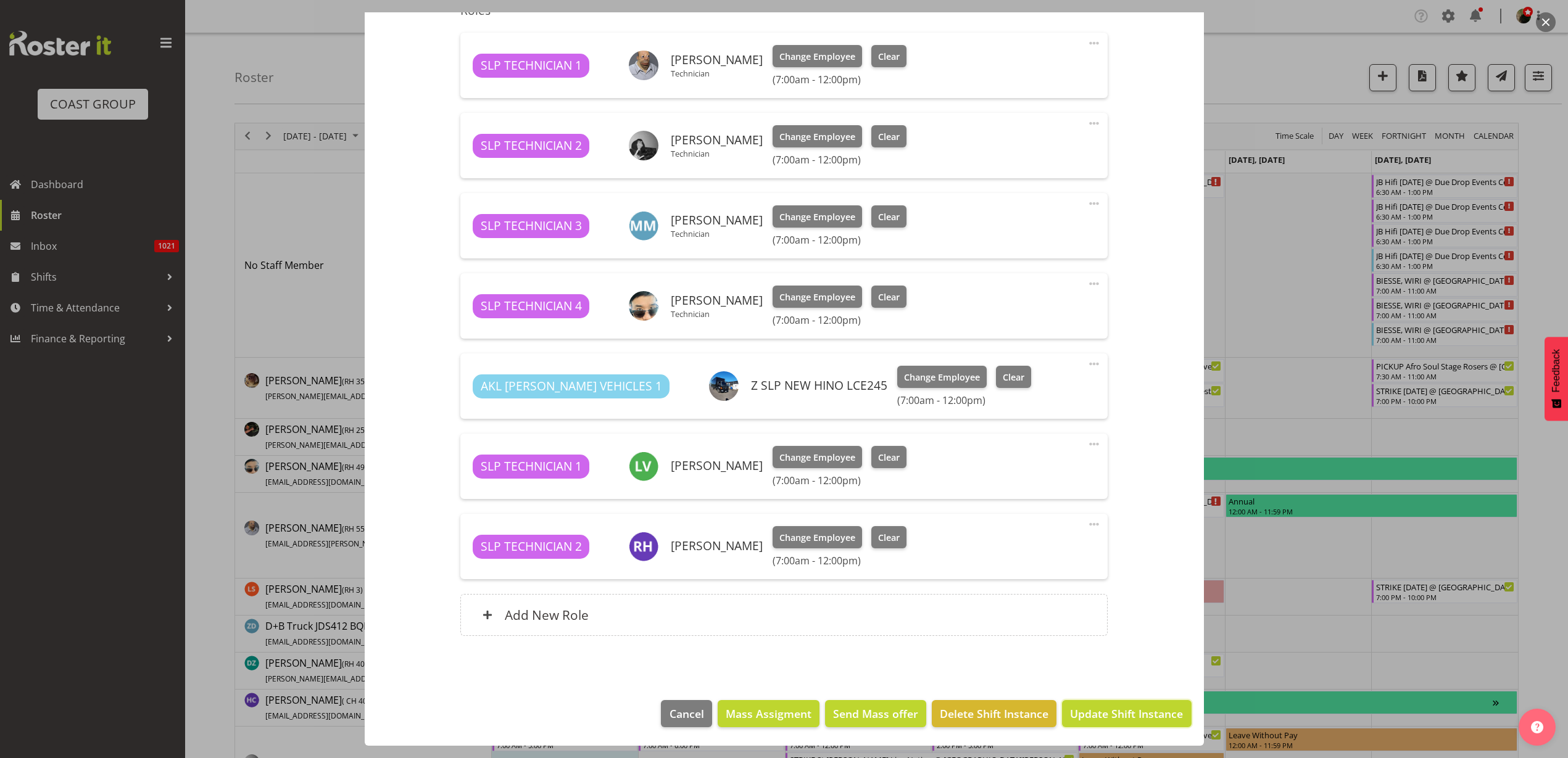
click at [1108, 708] on span "Update Shift Instance" at bounding box center [1126, 713] width 113 height 16
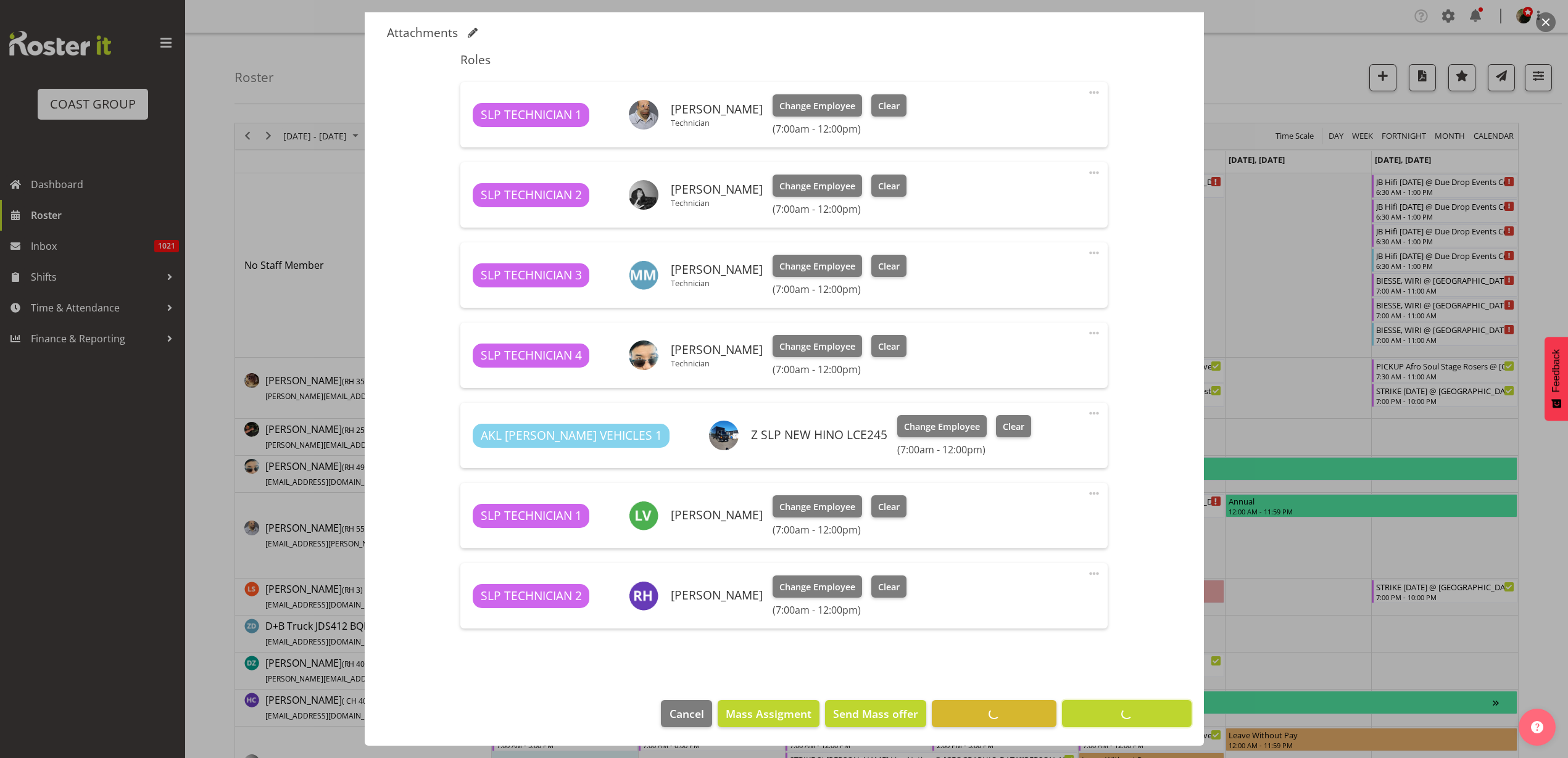
scroll to position [387, 0]
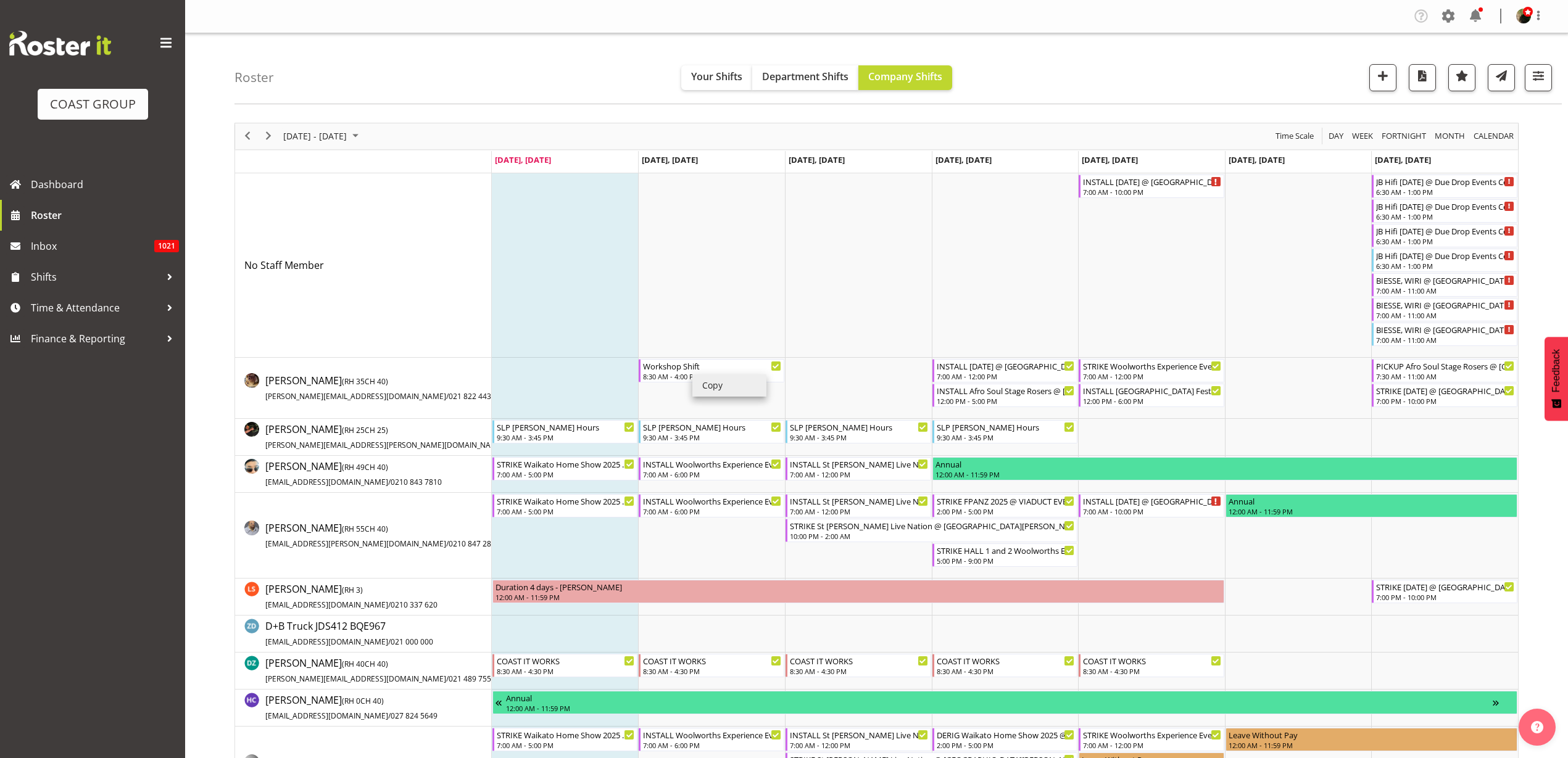
click at [716, 387] on li "Copy" at bounding box center [729, 386] width 74 height 22
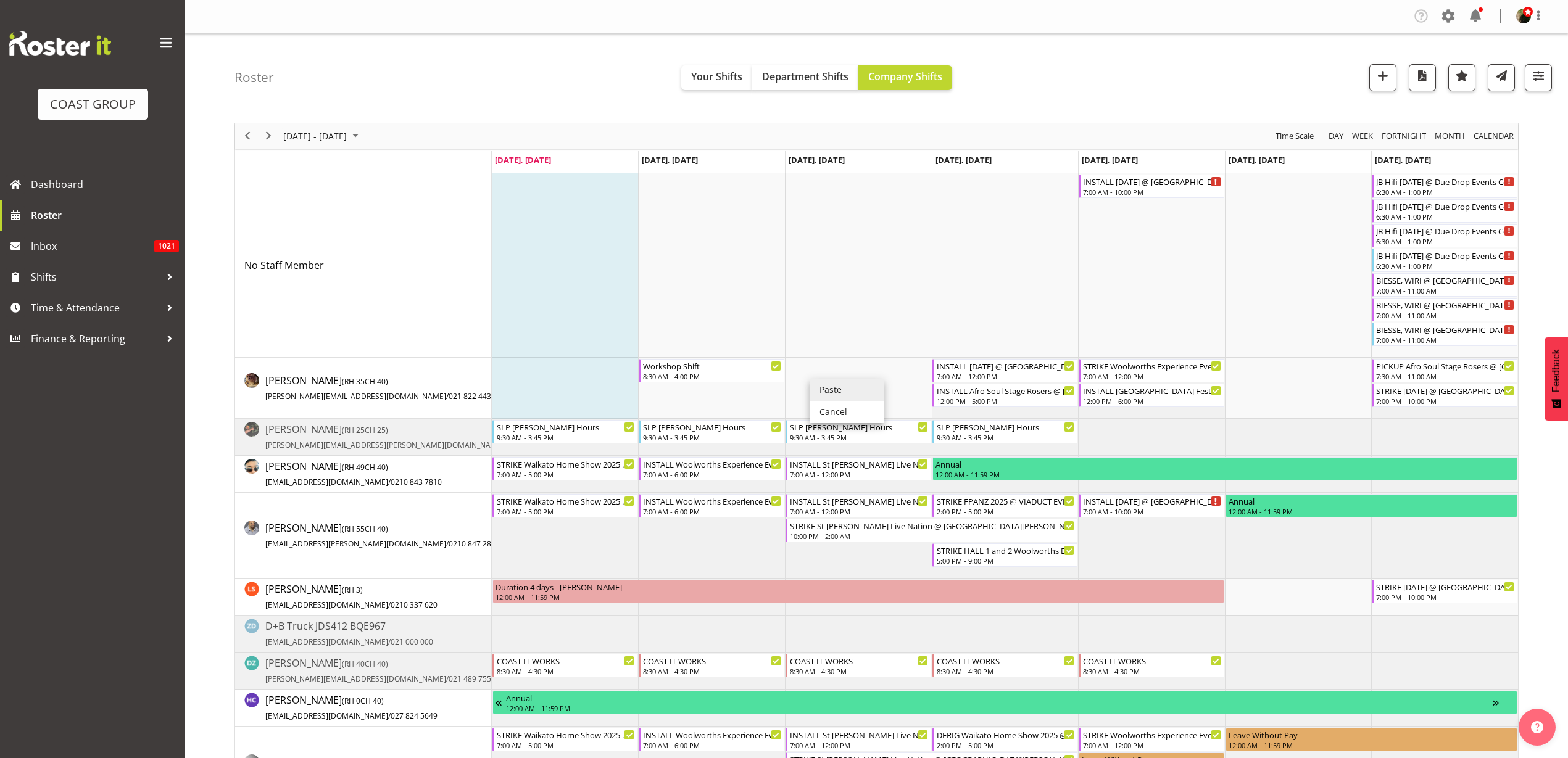
click at [860, 392] on li "Paste" at bounding box center [846, 390] width 74 height 22
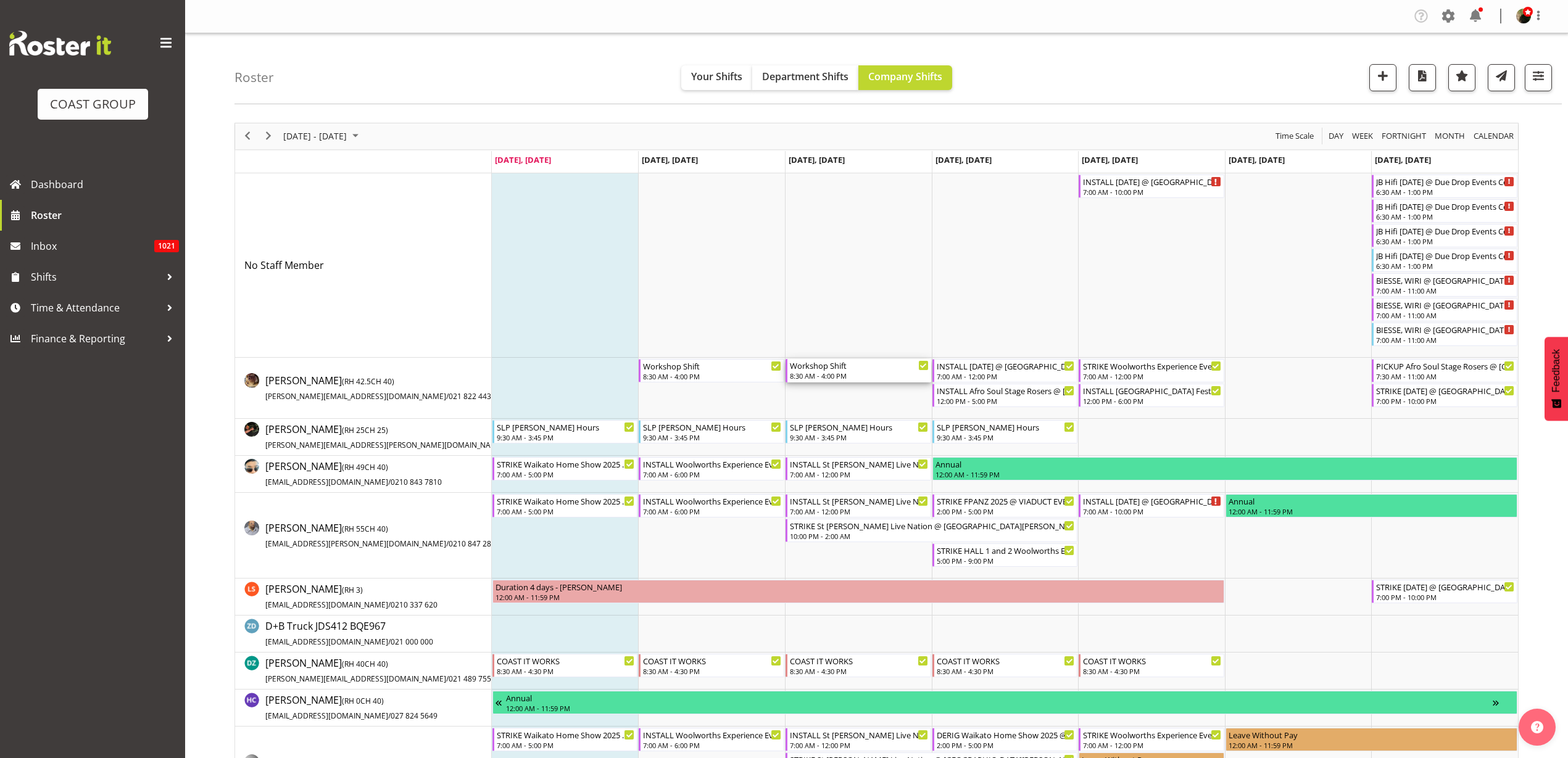
click at [839, 374] on div "8:30 AM - 4:00 PM" at bounding box center [859, 375] width 139 height 10
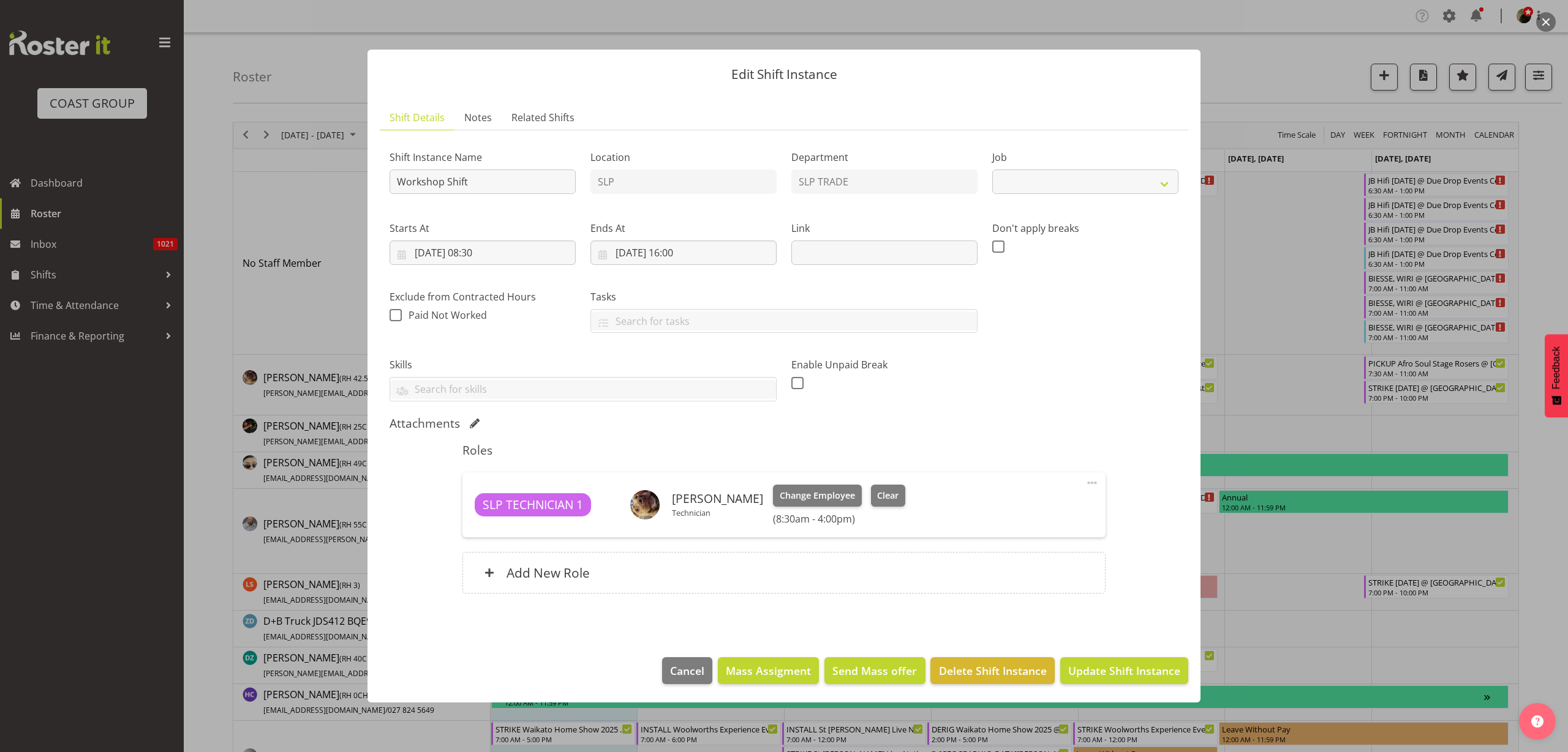
select select "55"
click at [784, 499] on span "Change Employee" at bounding box center [818, 495] width 76 height 13
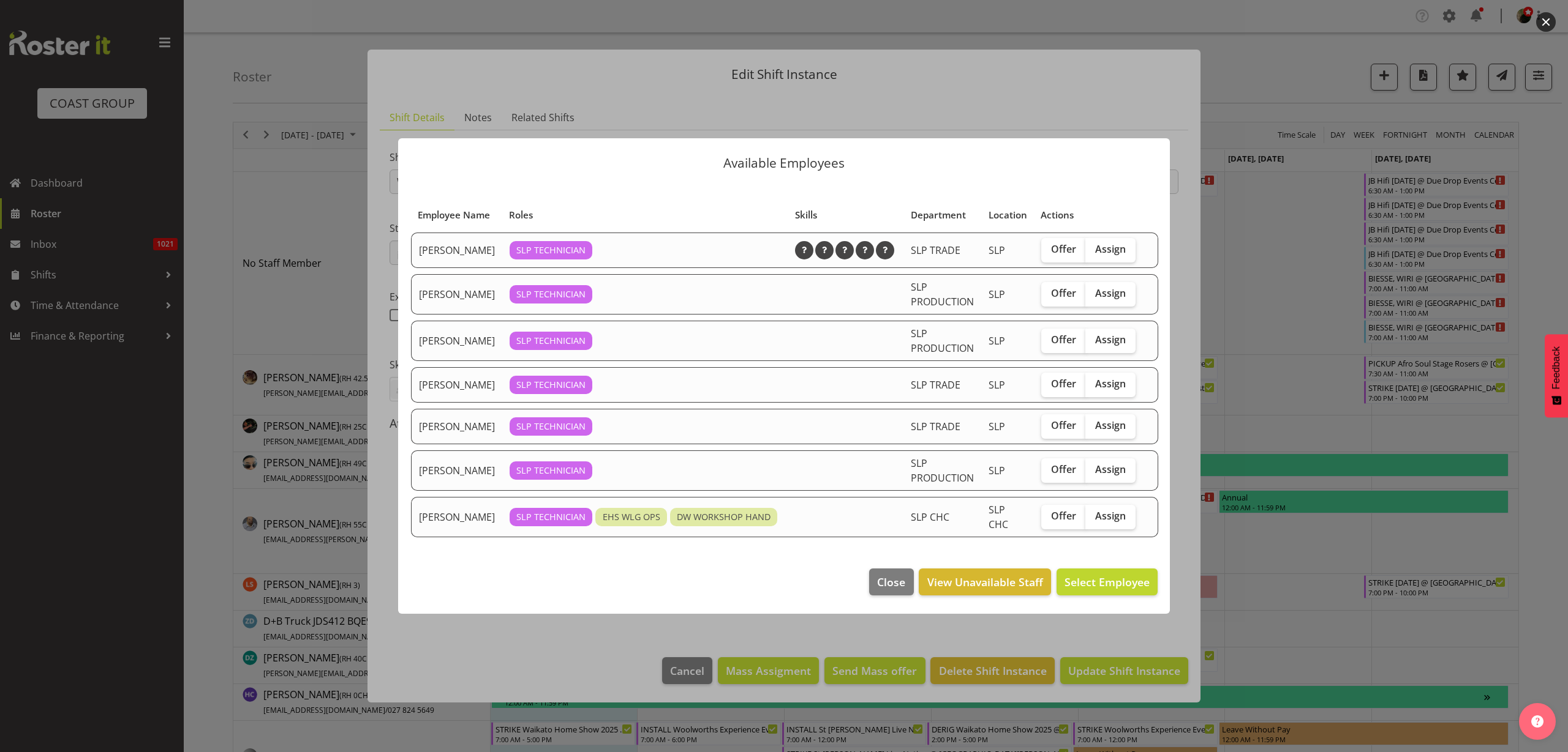
click at [883, 590] on span "Close" at bounding box center [891, 581] width 28 height 16
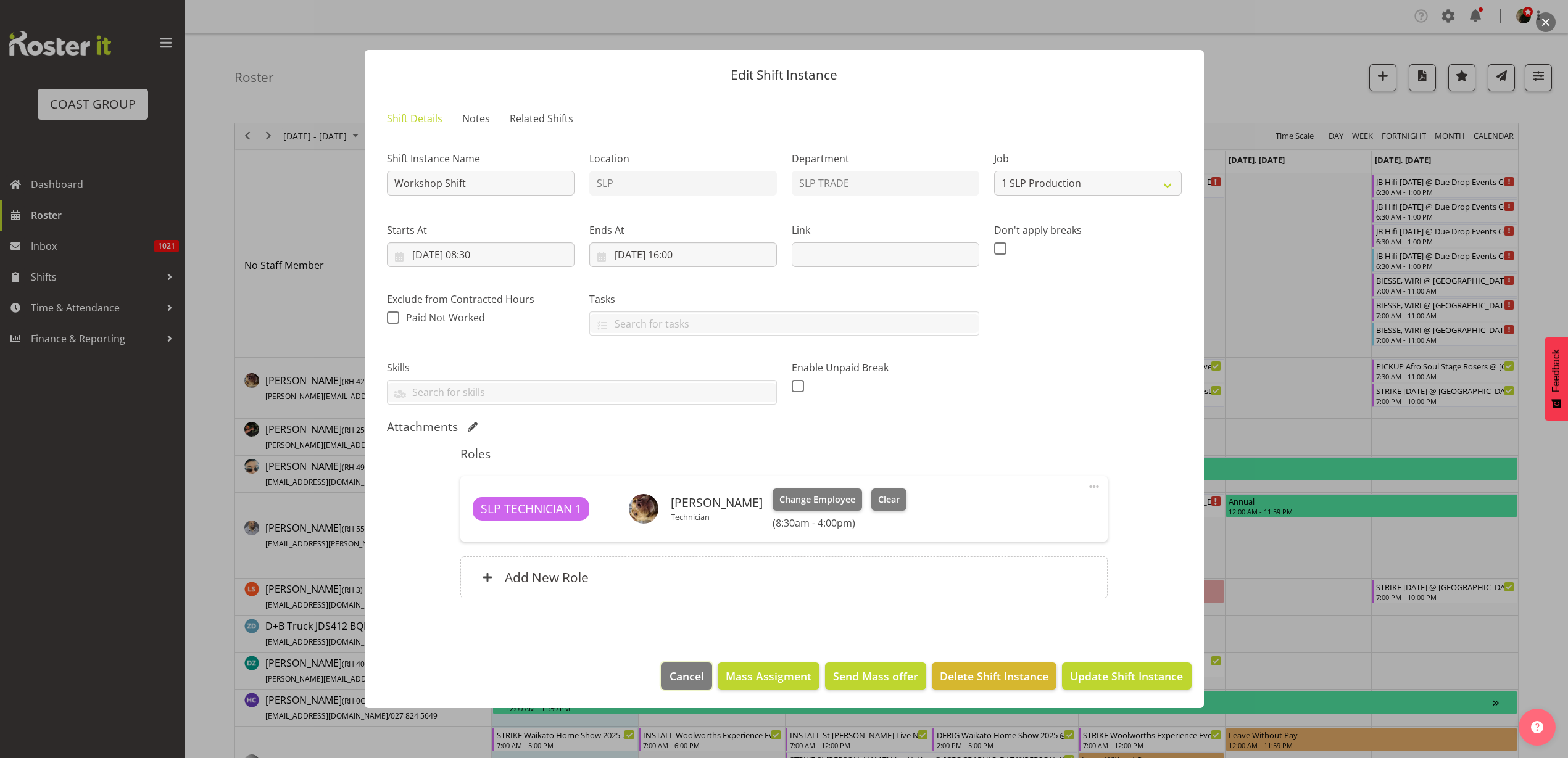
click at [701, 677] on span "Cancel" at bounding box center [686, 676] width 34 height 16
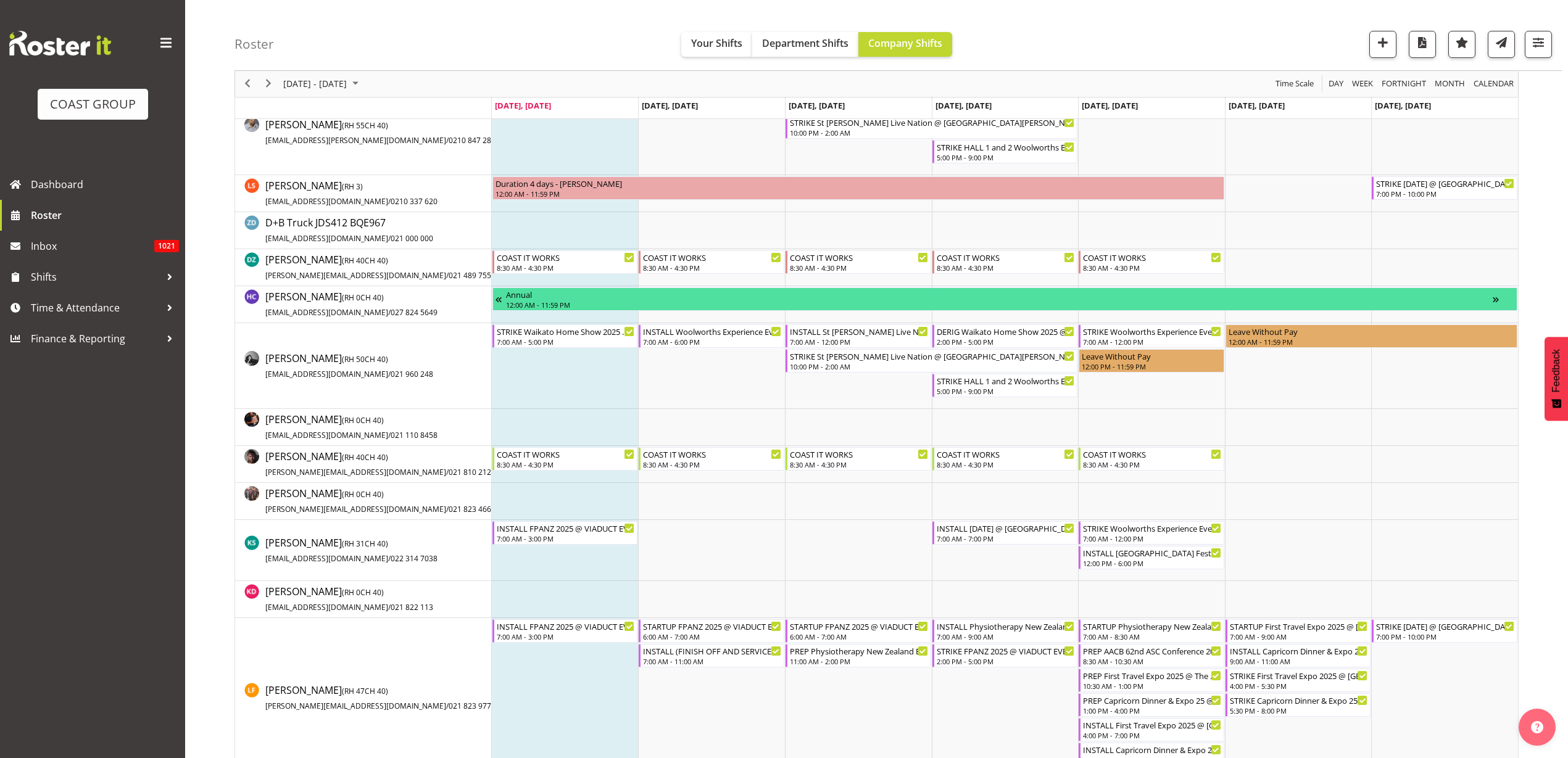
scroll to position [309, 0]
